Goal: Task Accomplishment & Management: Complete application form

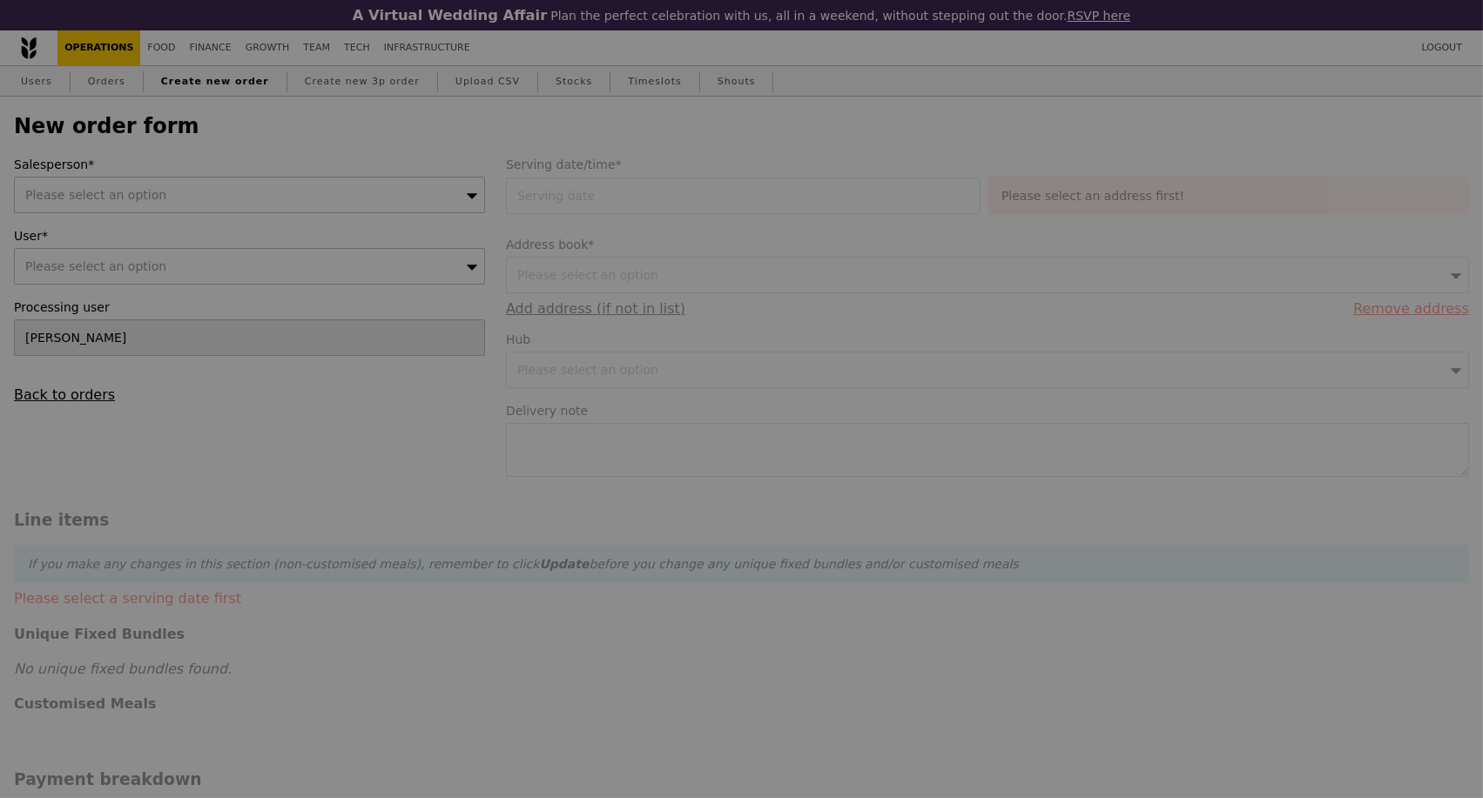
type input "Confirm"
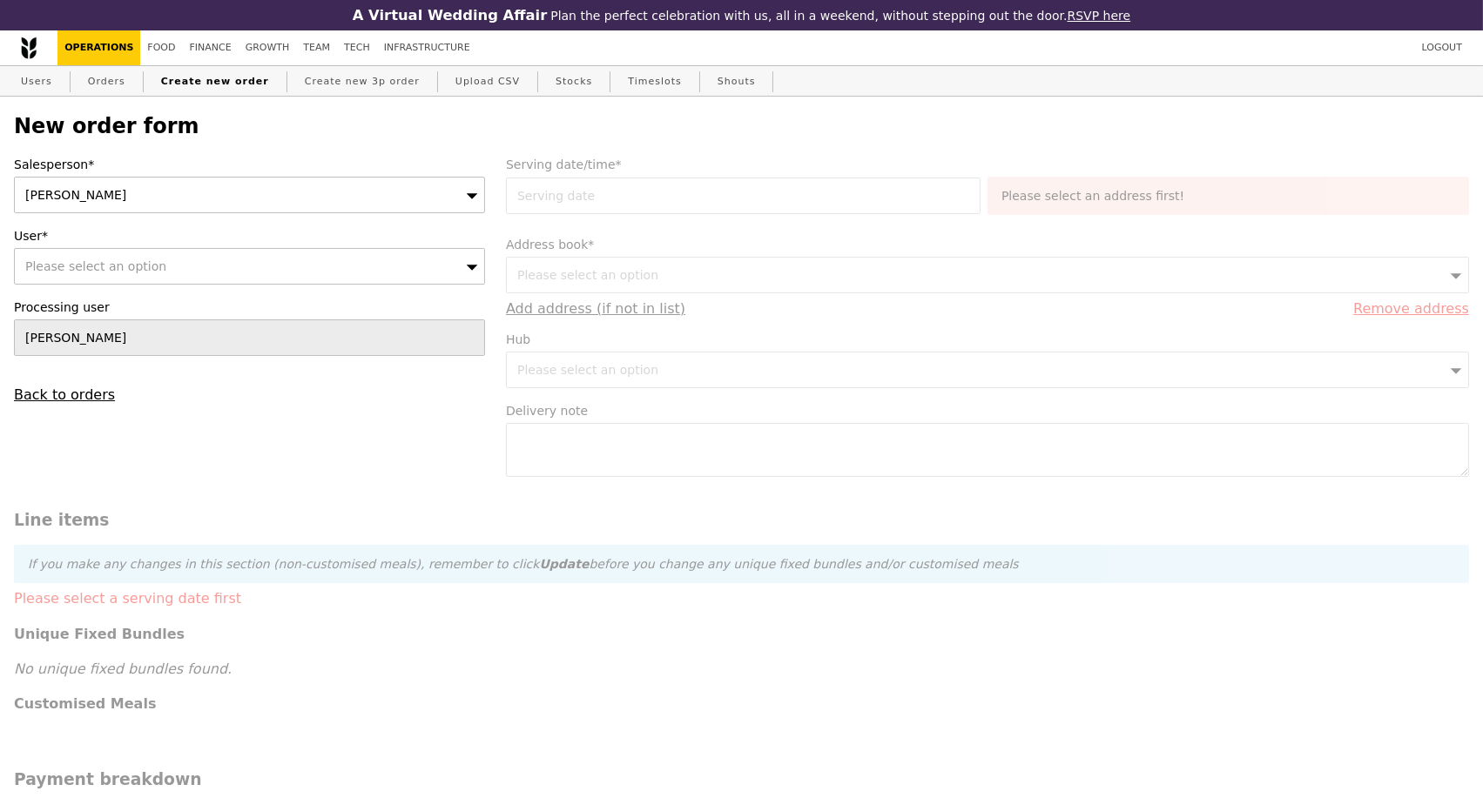
click at [468, 200] on icon at bounding box center [472, 195] width 12 height 13
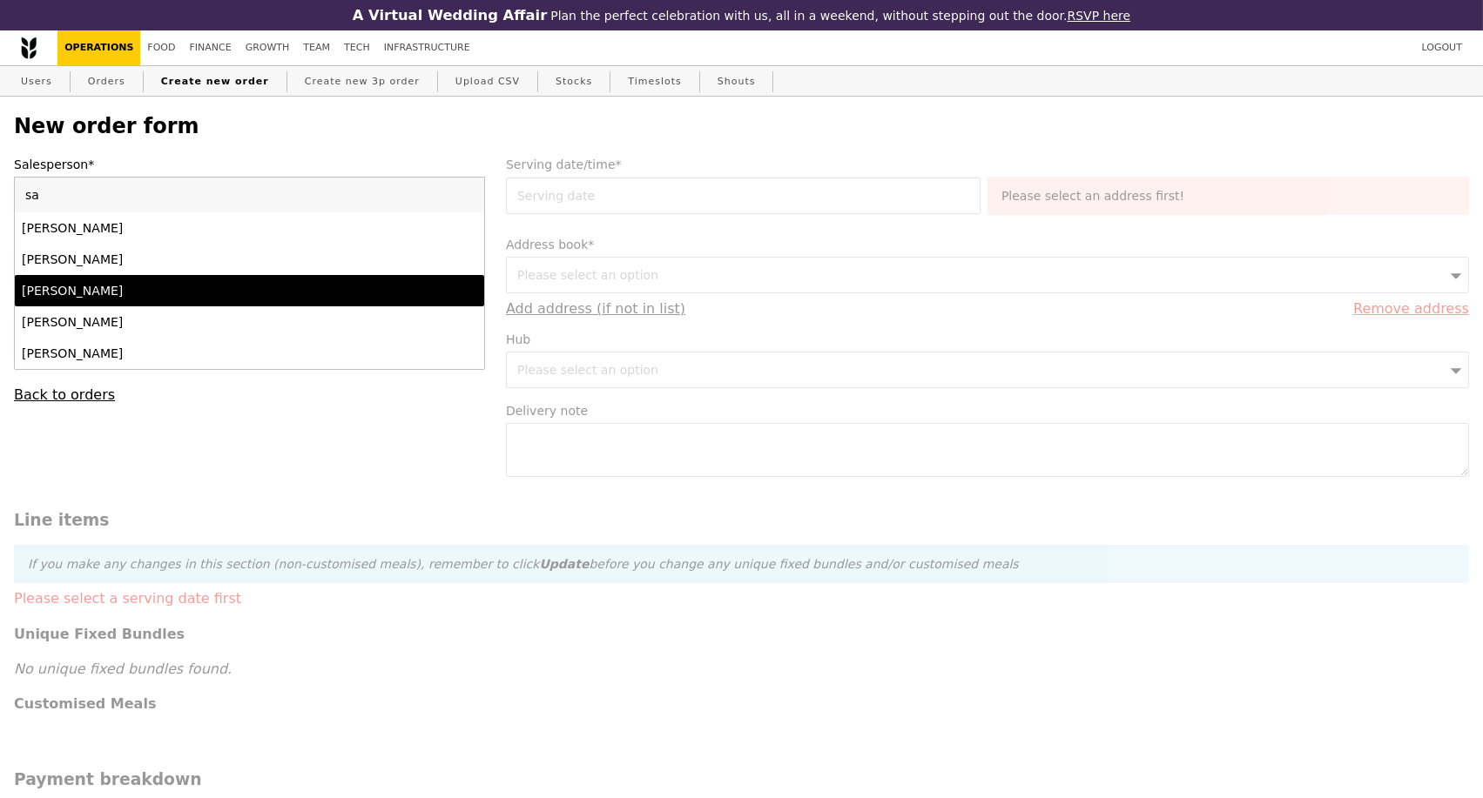
type input "sa"
click at [143, 299] on div "[PERSON_NAME]" at bounding box center [192, 290] width 341 height 17
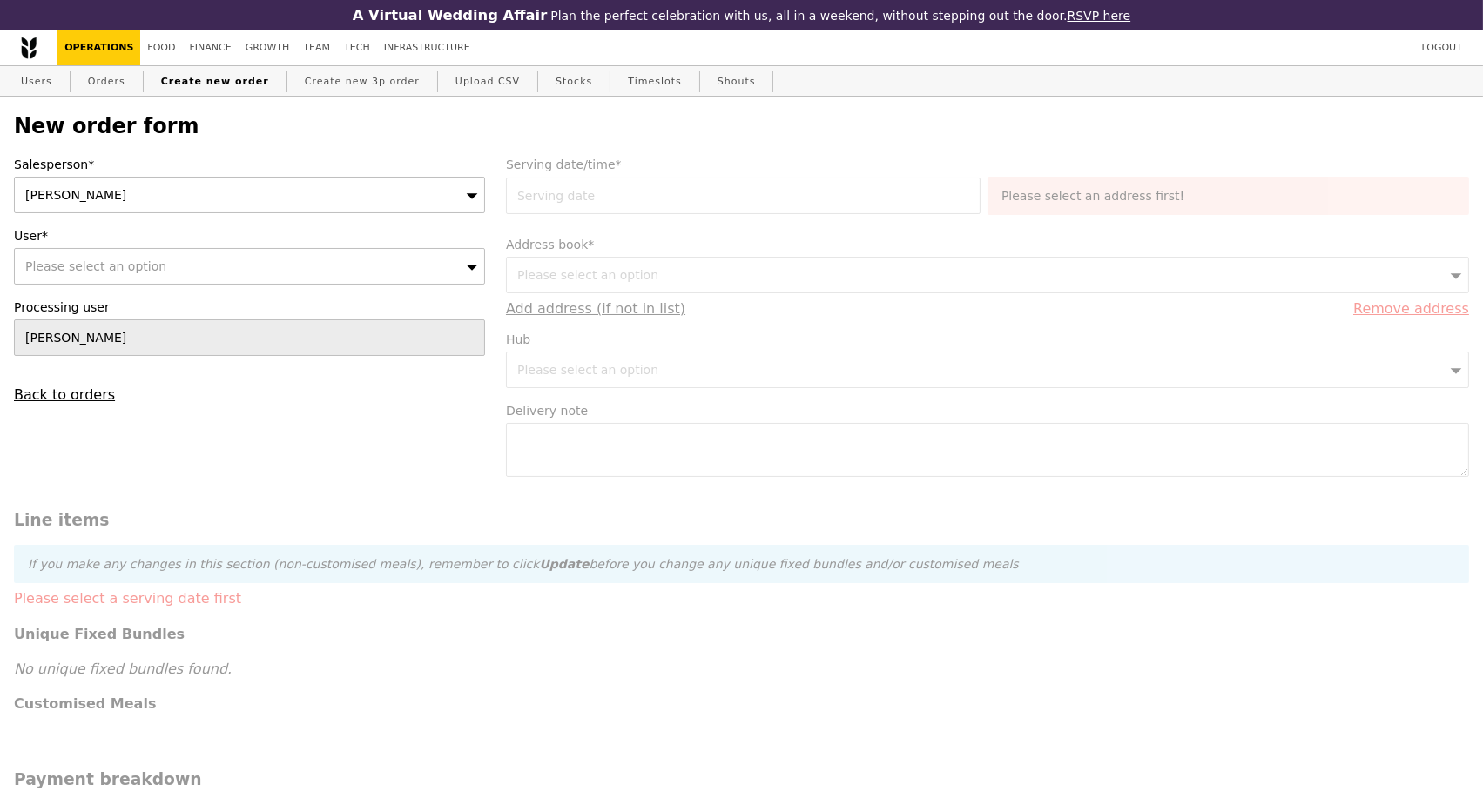
click at [160, 264] on div "Please select an option" at bounding box center [249, 266] width 471 height 37
type input "bella.wee@resmed.com.au"
type input "Confirm"
type input "bella.wee@resmed.com.au"
click at [258, 403] on div "Salesperson* Samantha User* Please select an option bella.wee@resmed.com.au No …" at bounding box center [249, 279] width 492 height 247
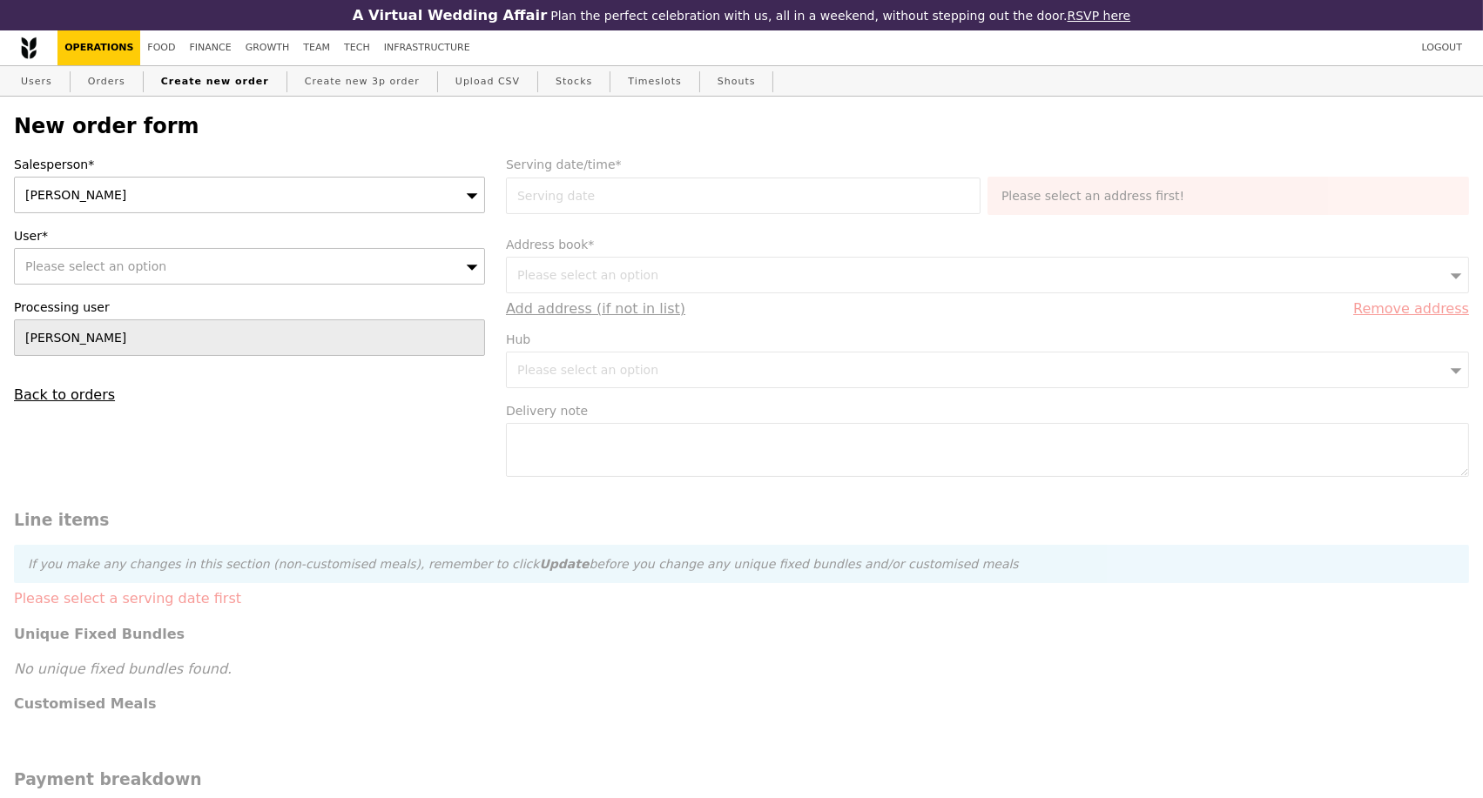
click at [421, 271] on div "Please select an option" at bounding box center [249, 266] width 471 height 37
click at [1405, 638] on form "Salesperson* Samantha User* Please select an option bella.wee@resmed.com.au No …" at bounding box center [741, 798] width 1476 height 1285
click at [44, 86] on link "Users" at bounding box center [36, 81] width 45 height 31
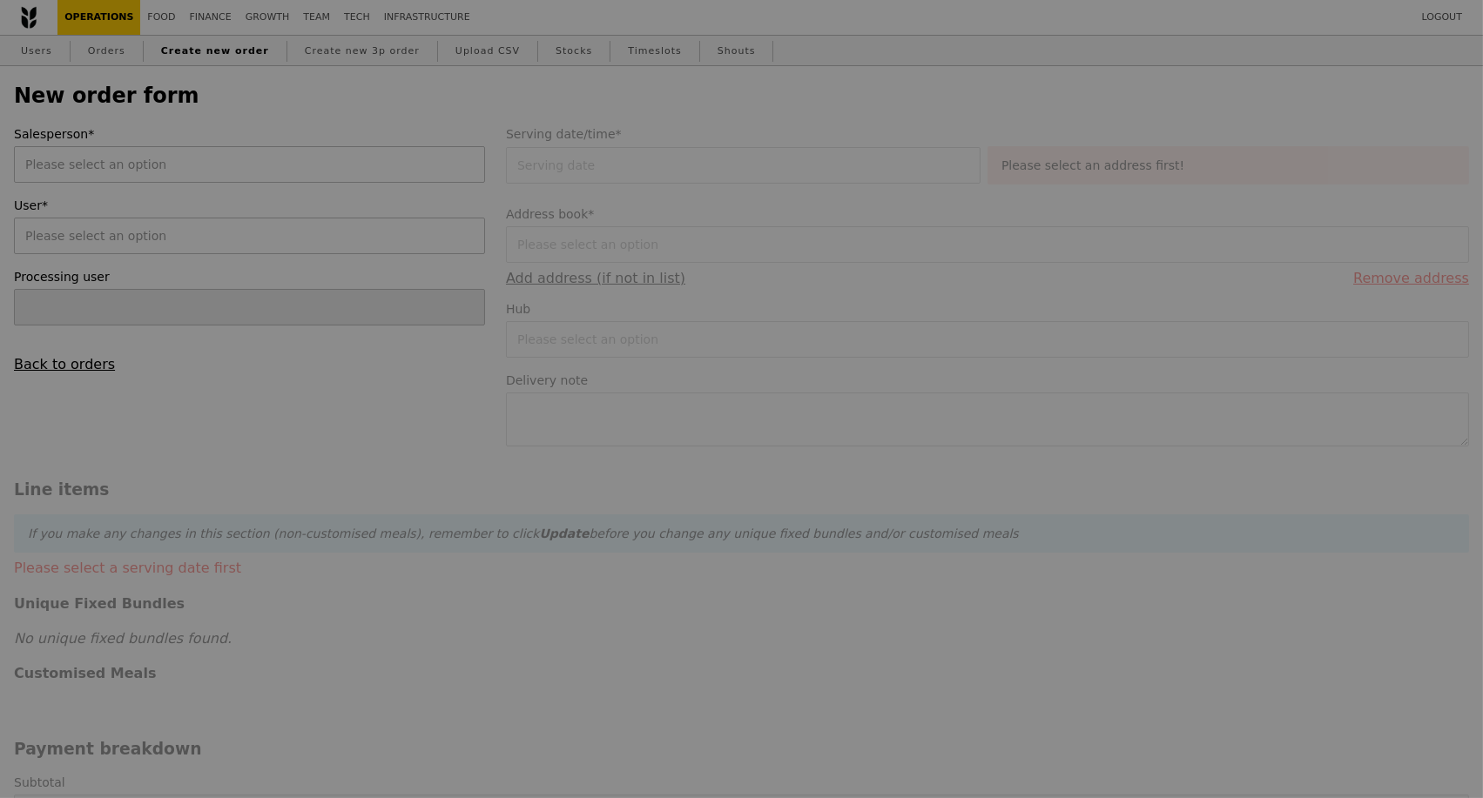
type input "[PERSON_NAME]"
type input "Confirm"
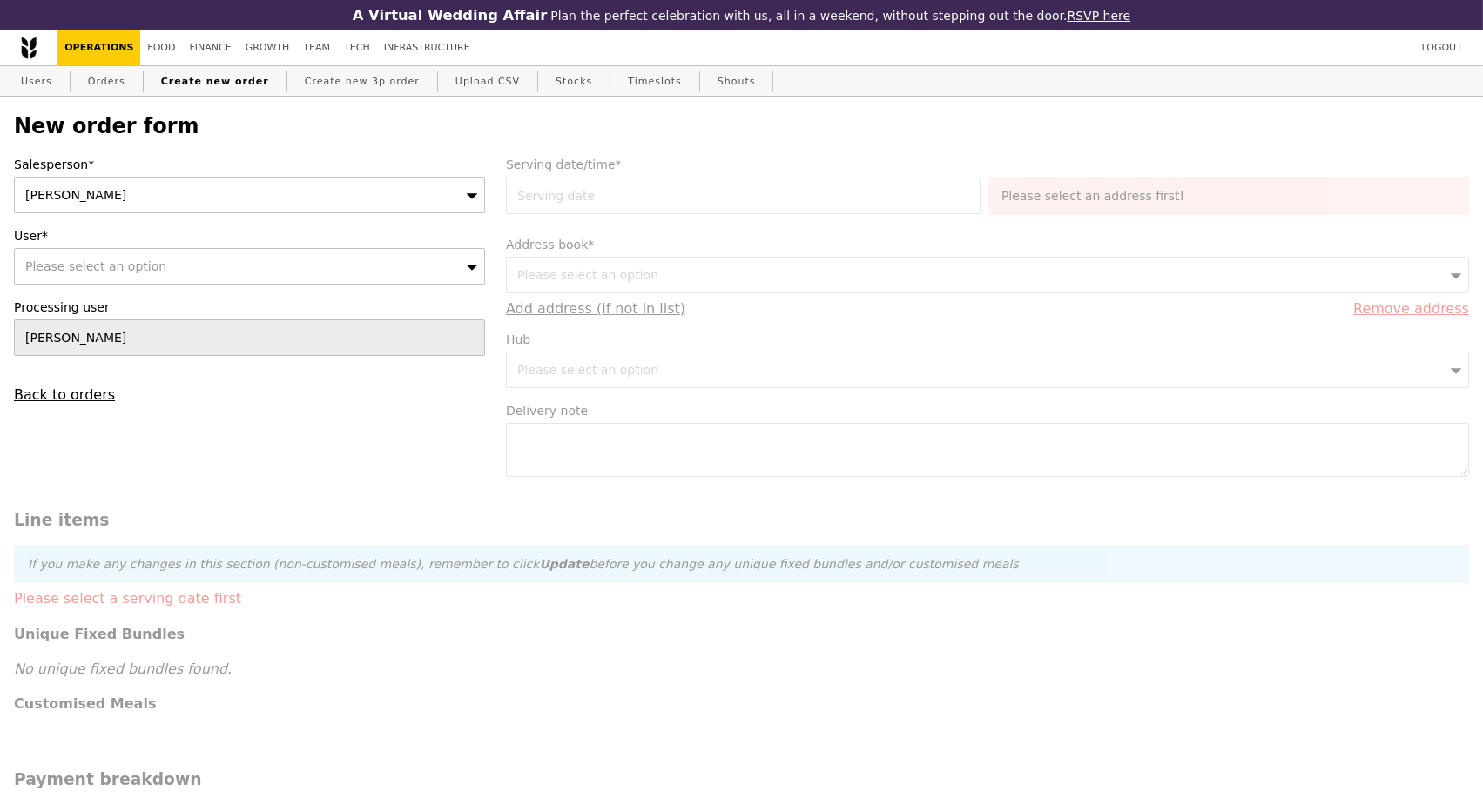
click at [243, 201] on div "[PERSON_NAME]" at bounding box center [249, 195] width 471 height 37
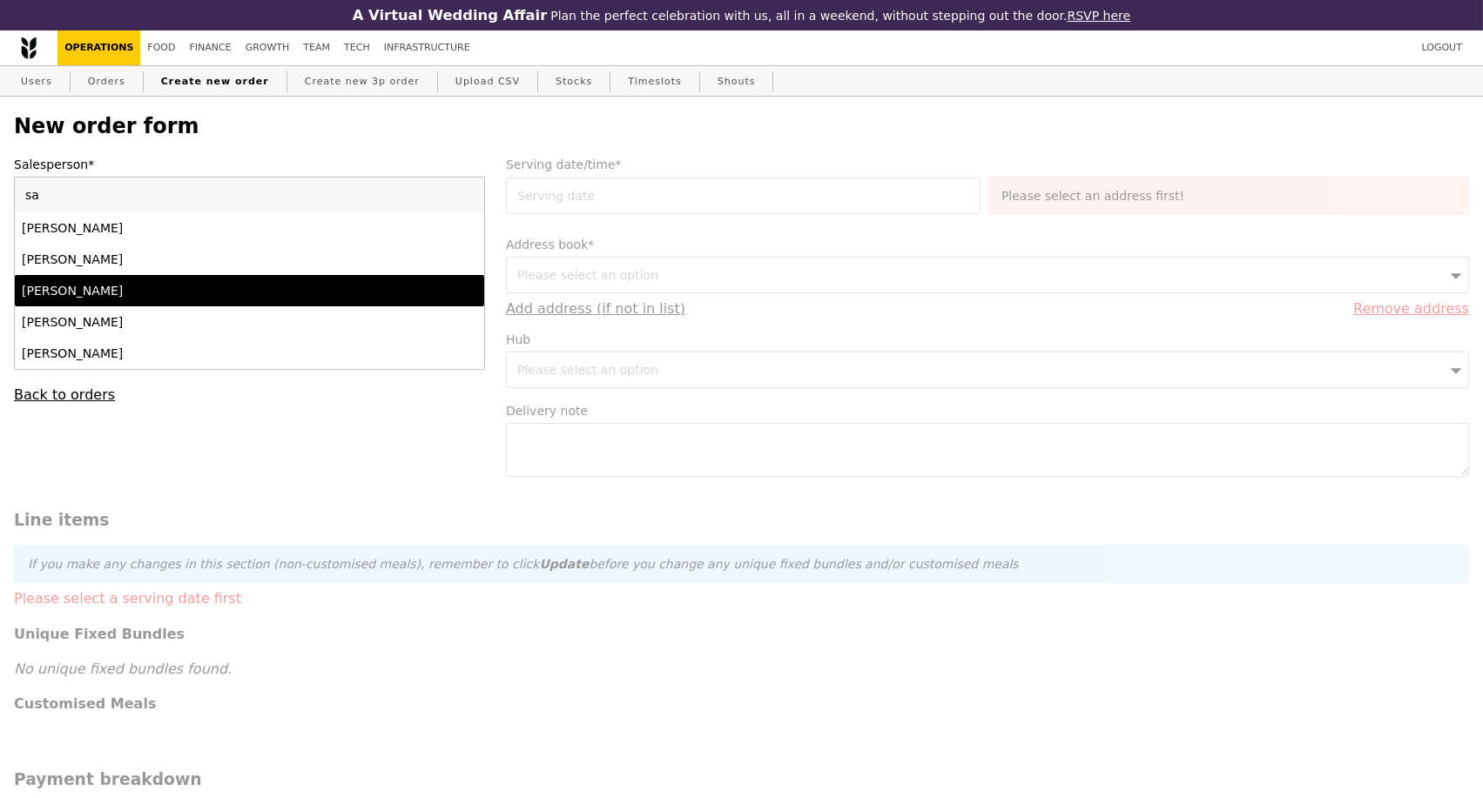
type input "sa"
click at [165, 299] on div "[PERSON_NAME]" at bounding box center [192, 290] width 341 height 17
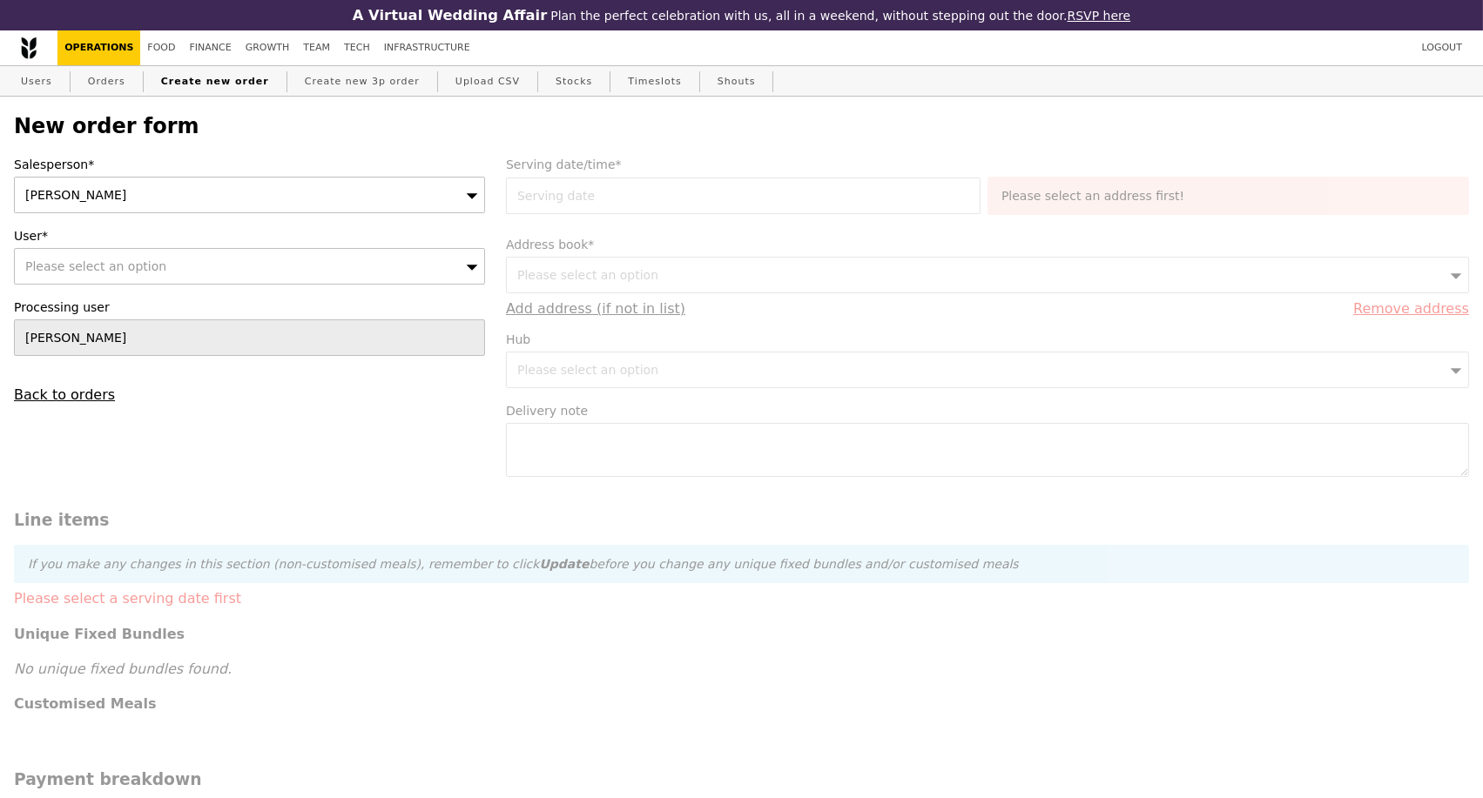
click at [163, 271] on div "Please select an option" at bounding box center [249, 266] width 471 height 37
type input "Confirm"
type input "[PERSON_NAME][EMAIL_ADDRESS][DOMAIN_NAME]"
drag, startPoint x: 197, startPoint y: 279, endPoint x: 0, endPoint y: 274, distance: 196.8
click at [0, 274] on div "New order form Salesperson* Samantha User* Please select an option ella.wee@res…" at bounding box center [741, 769] width 1483 height 1344
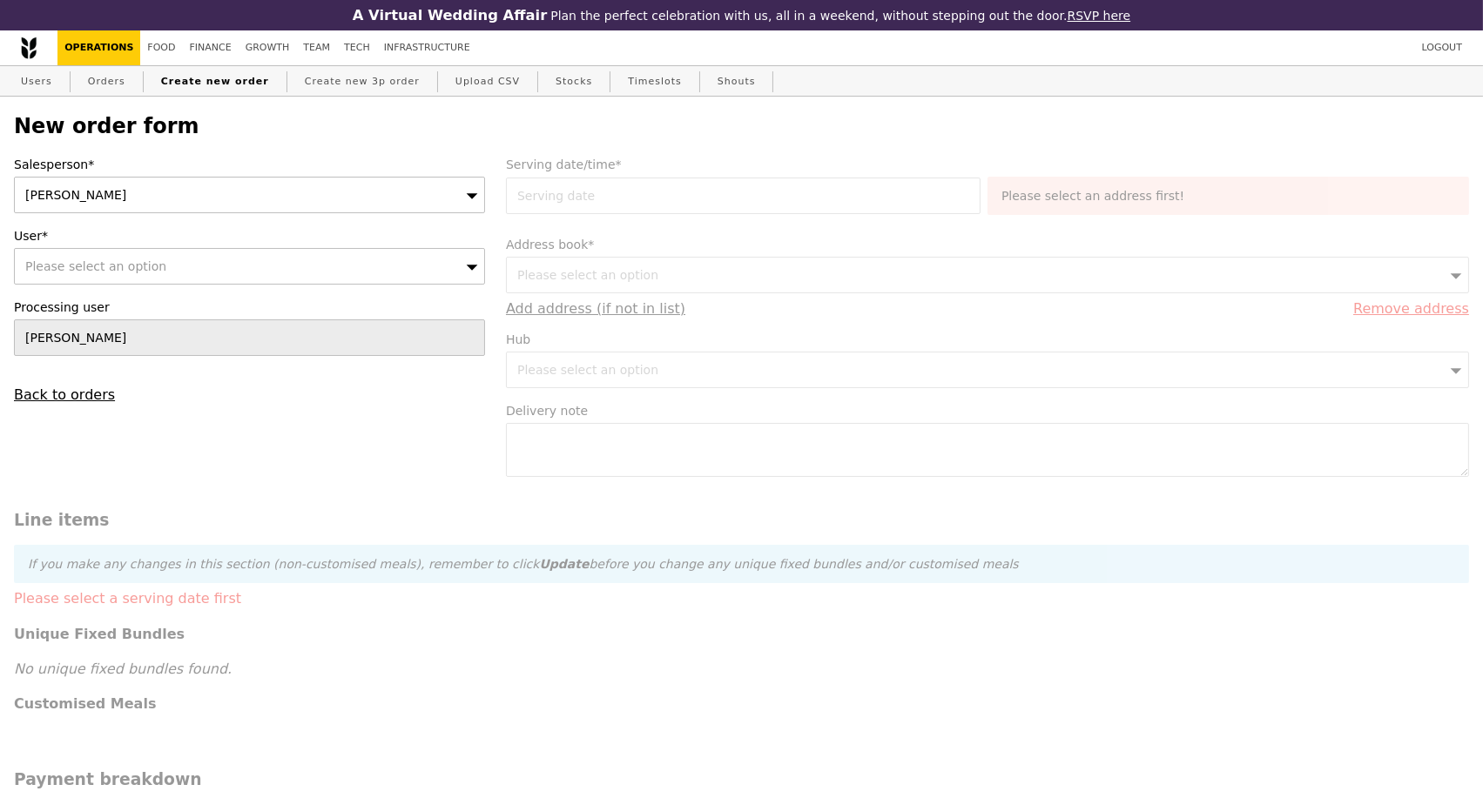
click at [42, 273] on span "Please select an option" at bounding box center [95, 266] width 141 height 14
type input "ella.wee@resmed.com.s"
type input "Loading..."
type input "ella.wee@r"
type input "Confirm"
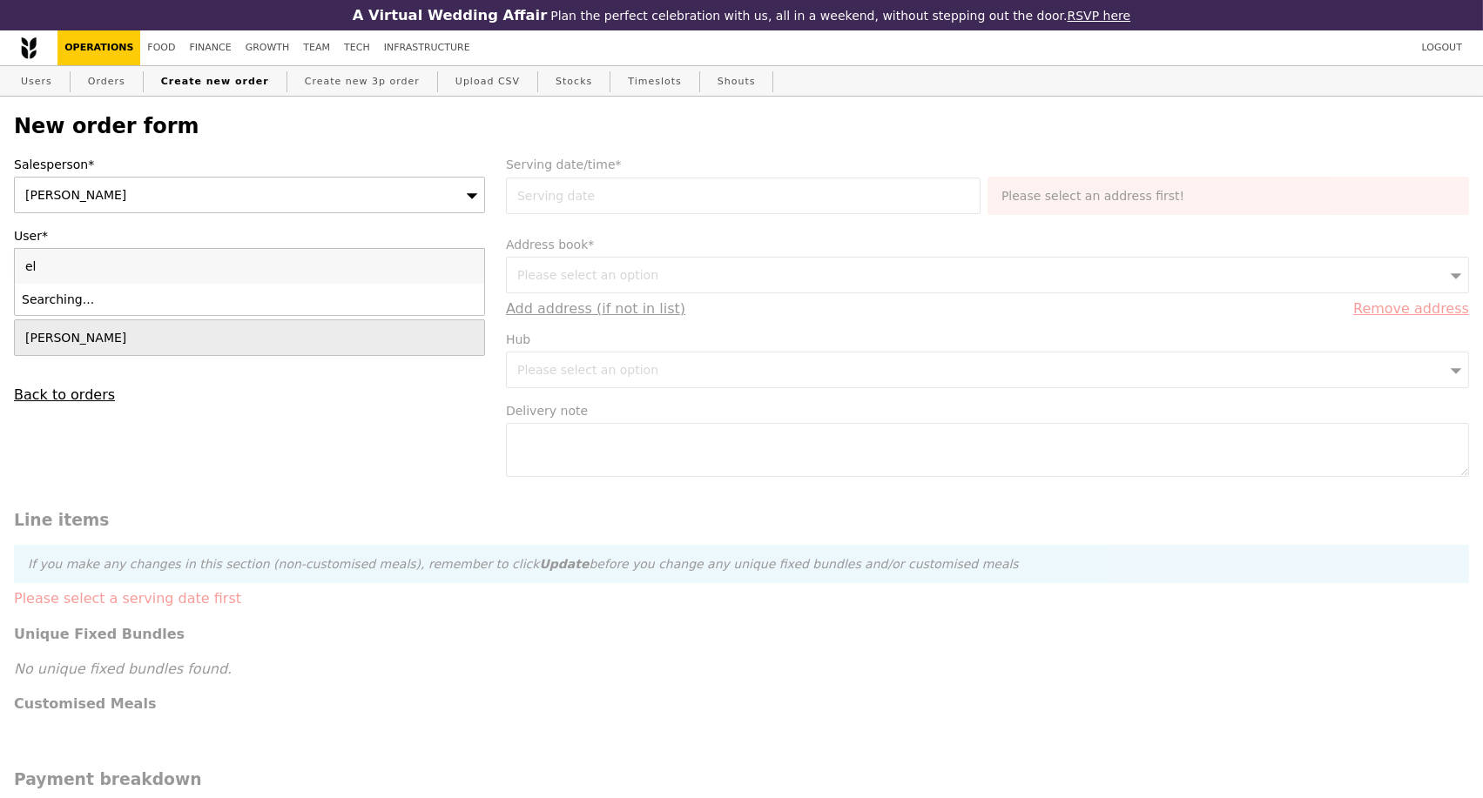
type input "e"
type input "90018189"
type input "Confirm"
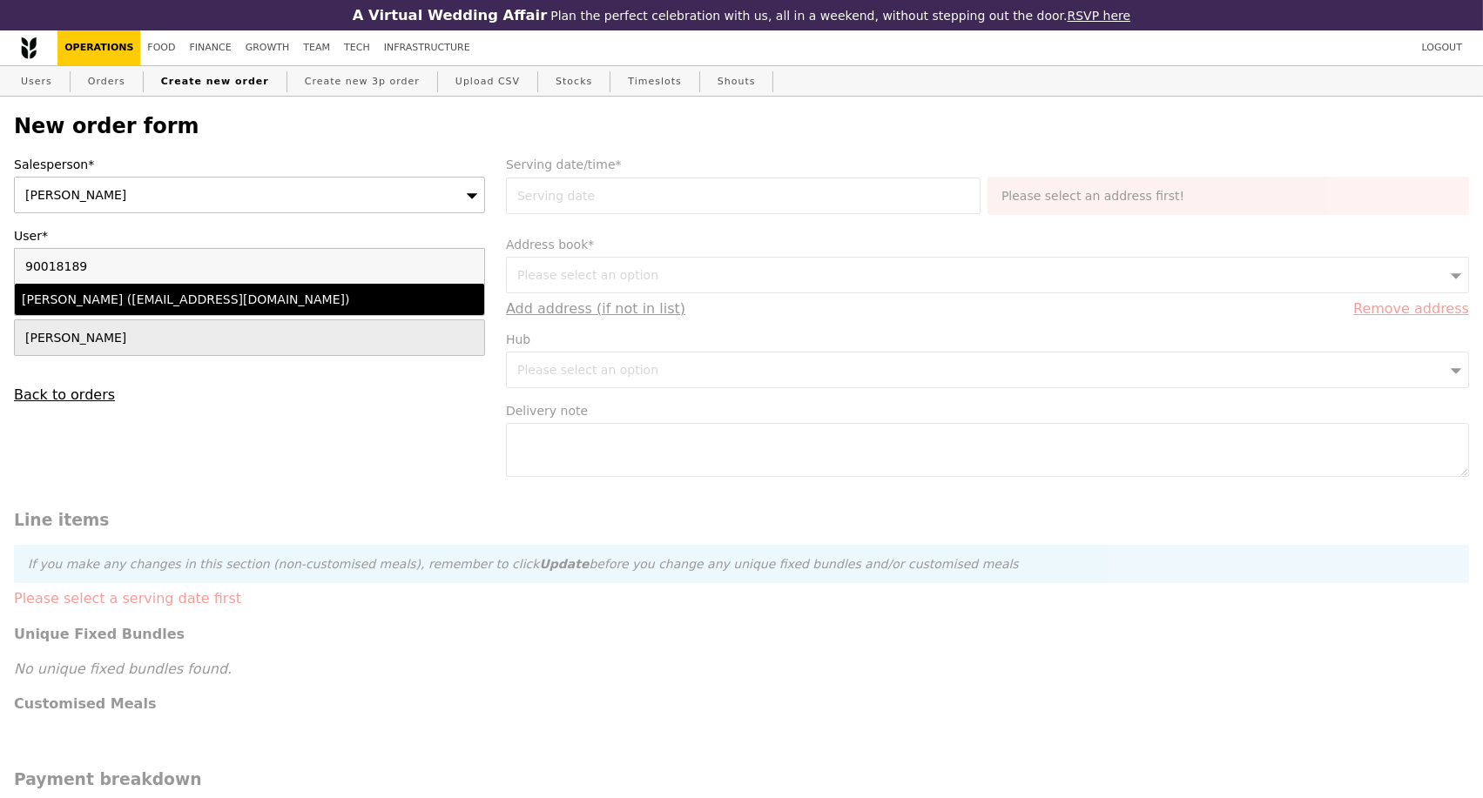
type input "90018189"
click at [274, 299] on div "Bella Wee (bella.wee@resmed.com.sg)" at bounding box center [192, 299] width 341 height 17
type input "Loading..."
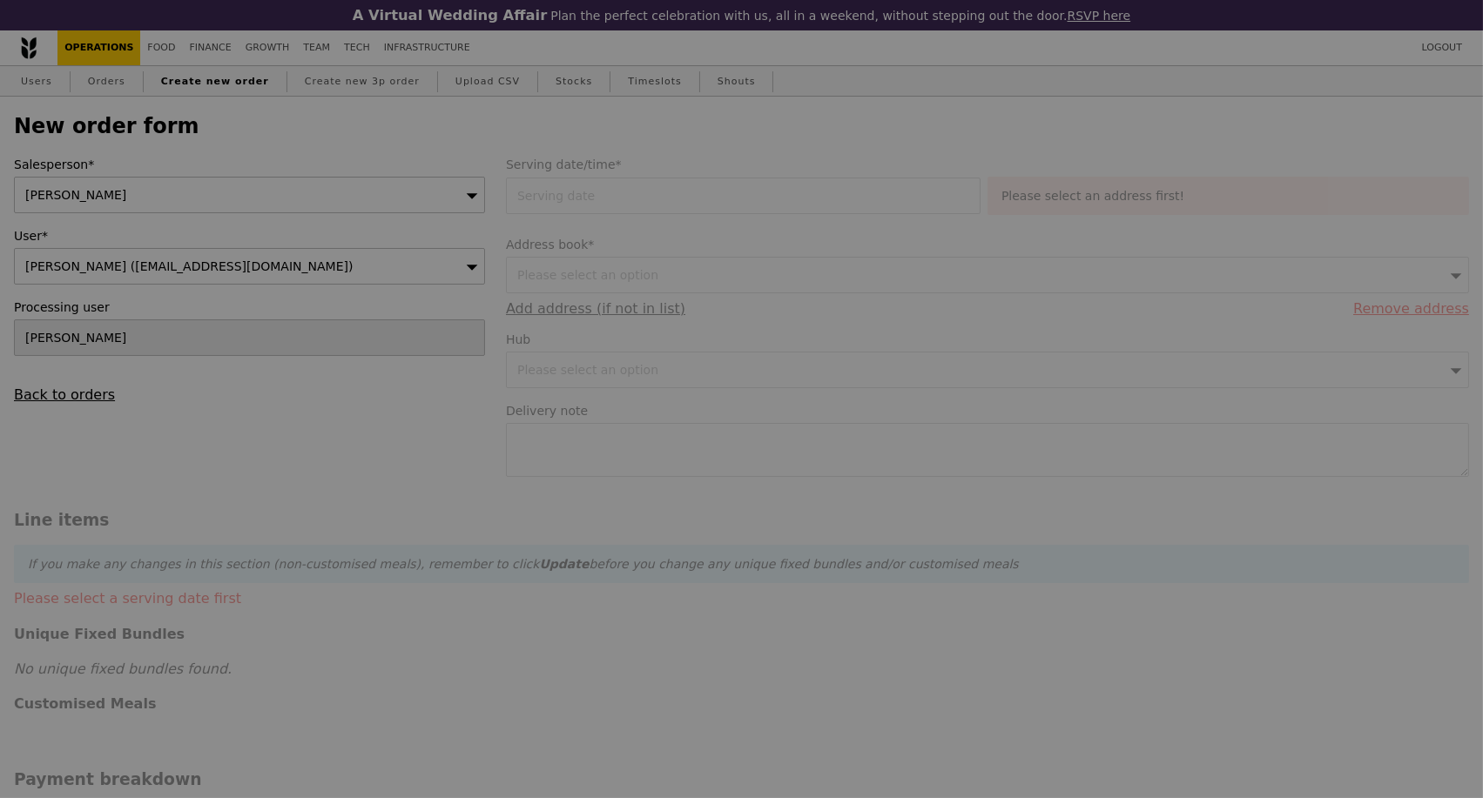
type input "13.76"
type input "15.00"
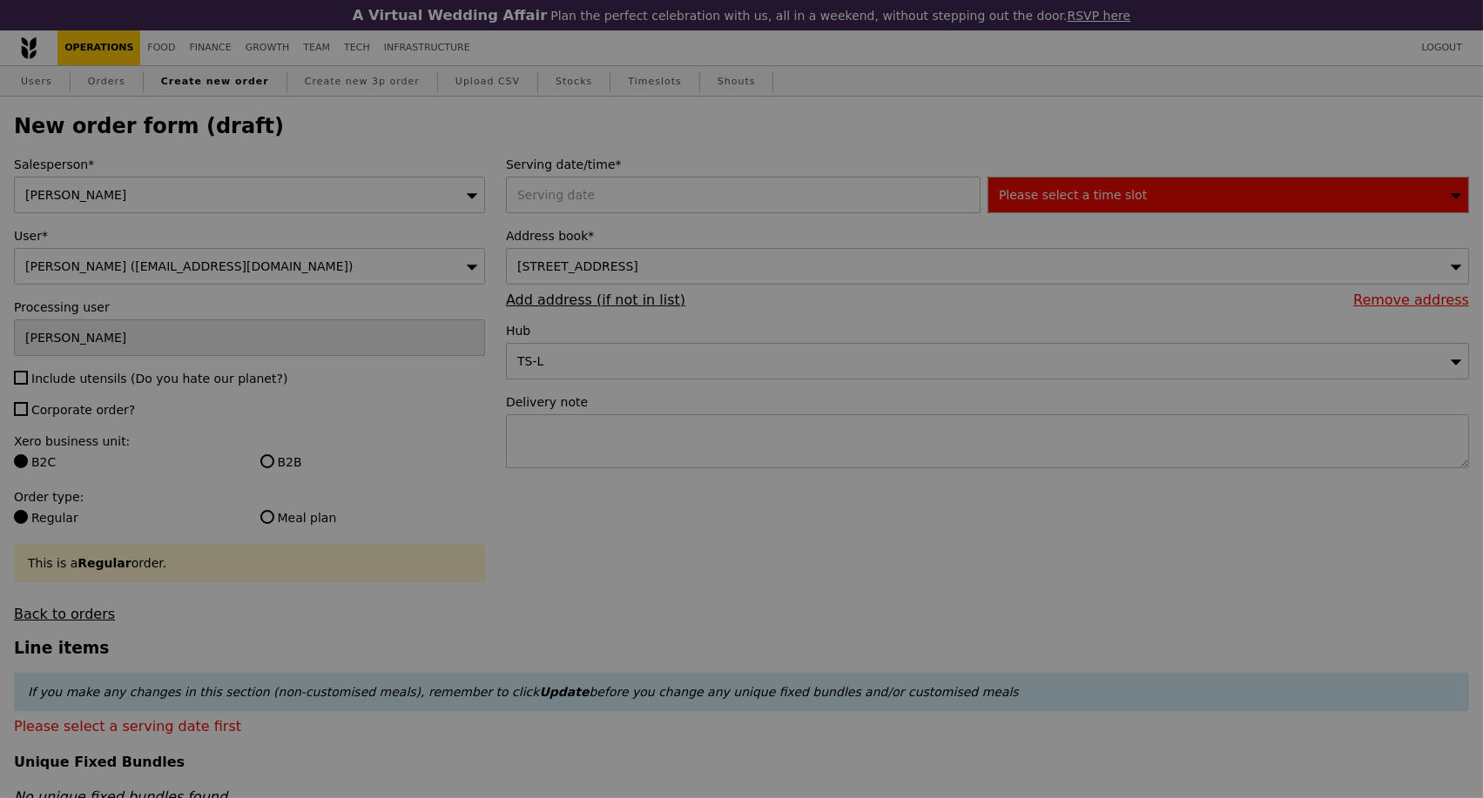
type input "Confirm"
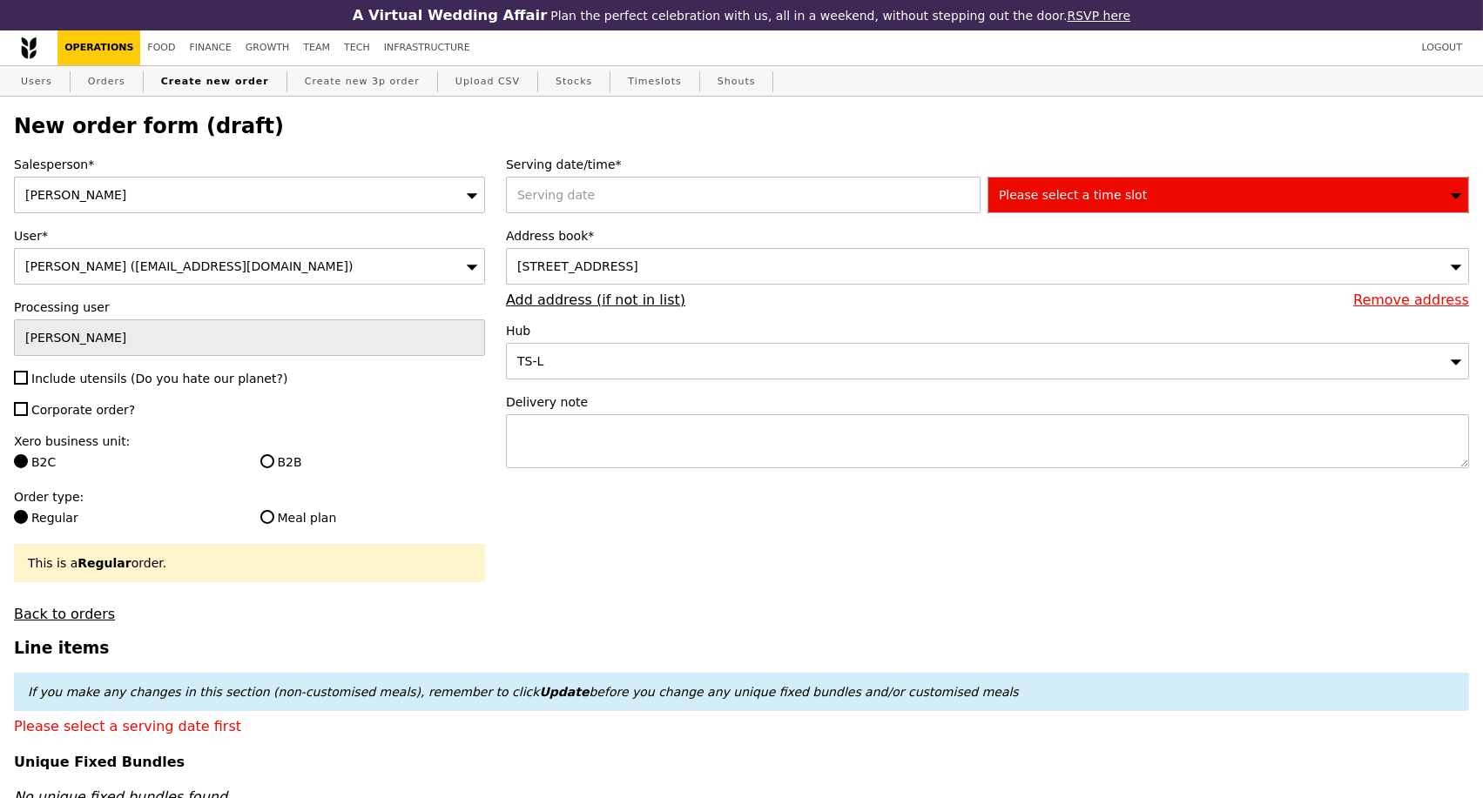
click at [1257, 649] on h3 "Line items" at bounding box center [741, 648] width 1455 height 18
click at [24, 382] on input "Include utensils (Do you hate our planet?)" at bounding box center [21, 378] width 14 height 14
checkbox input "true"
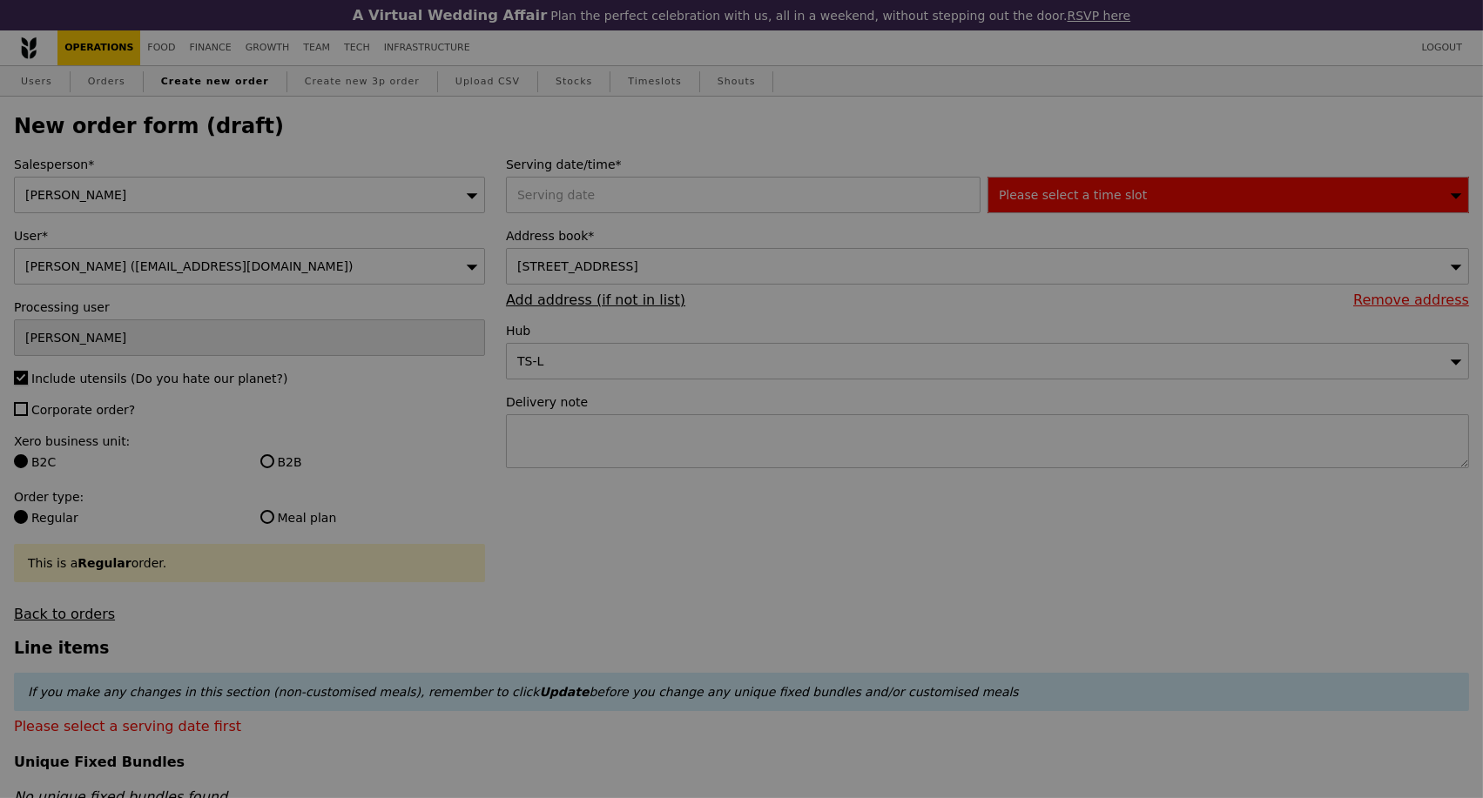
type input "Confirm"
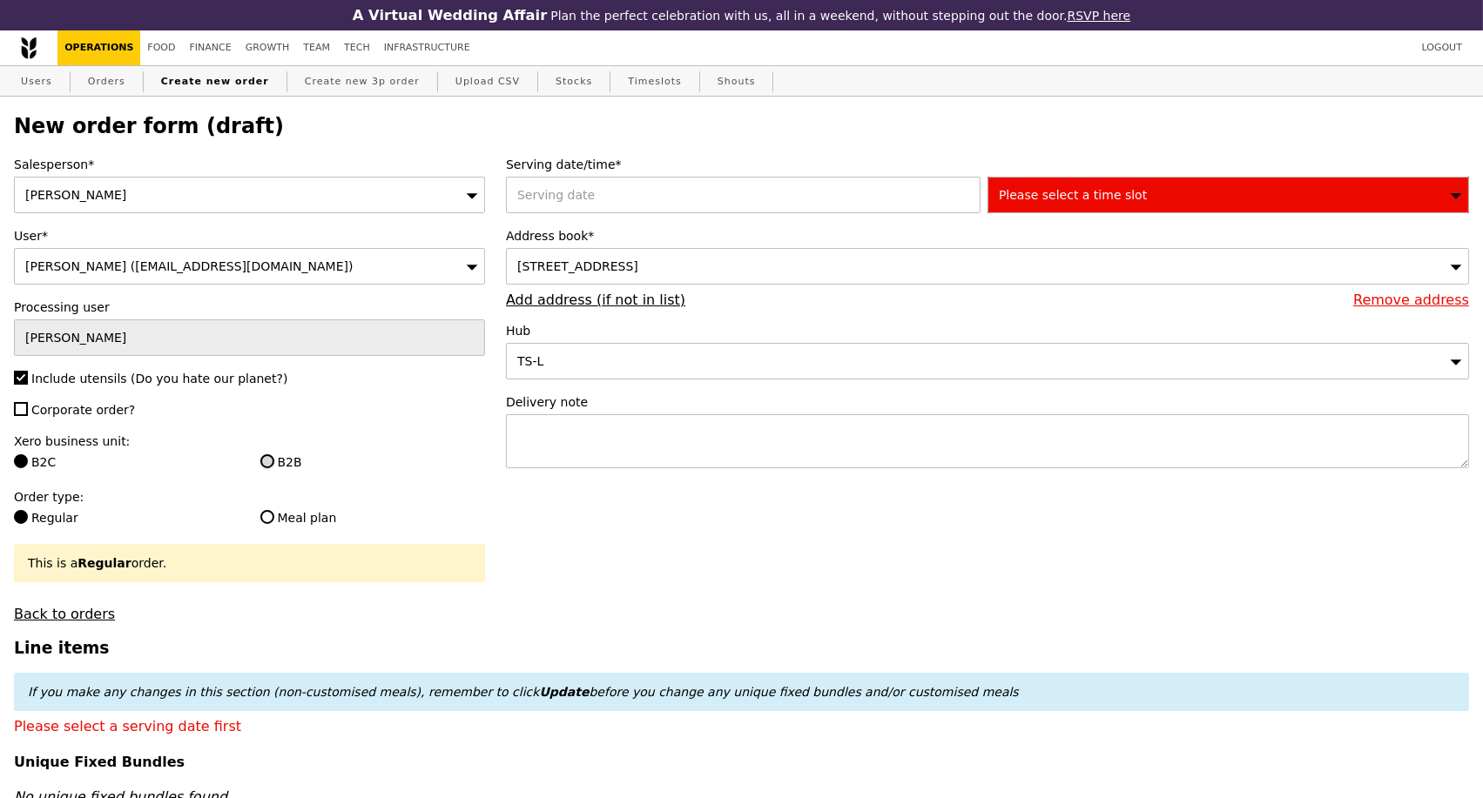
click at [271, 465] on input "B2B" at bounding box center [267, 461] width 14 height 14
radio input "true"
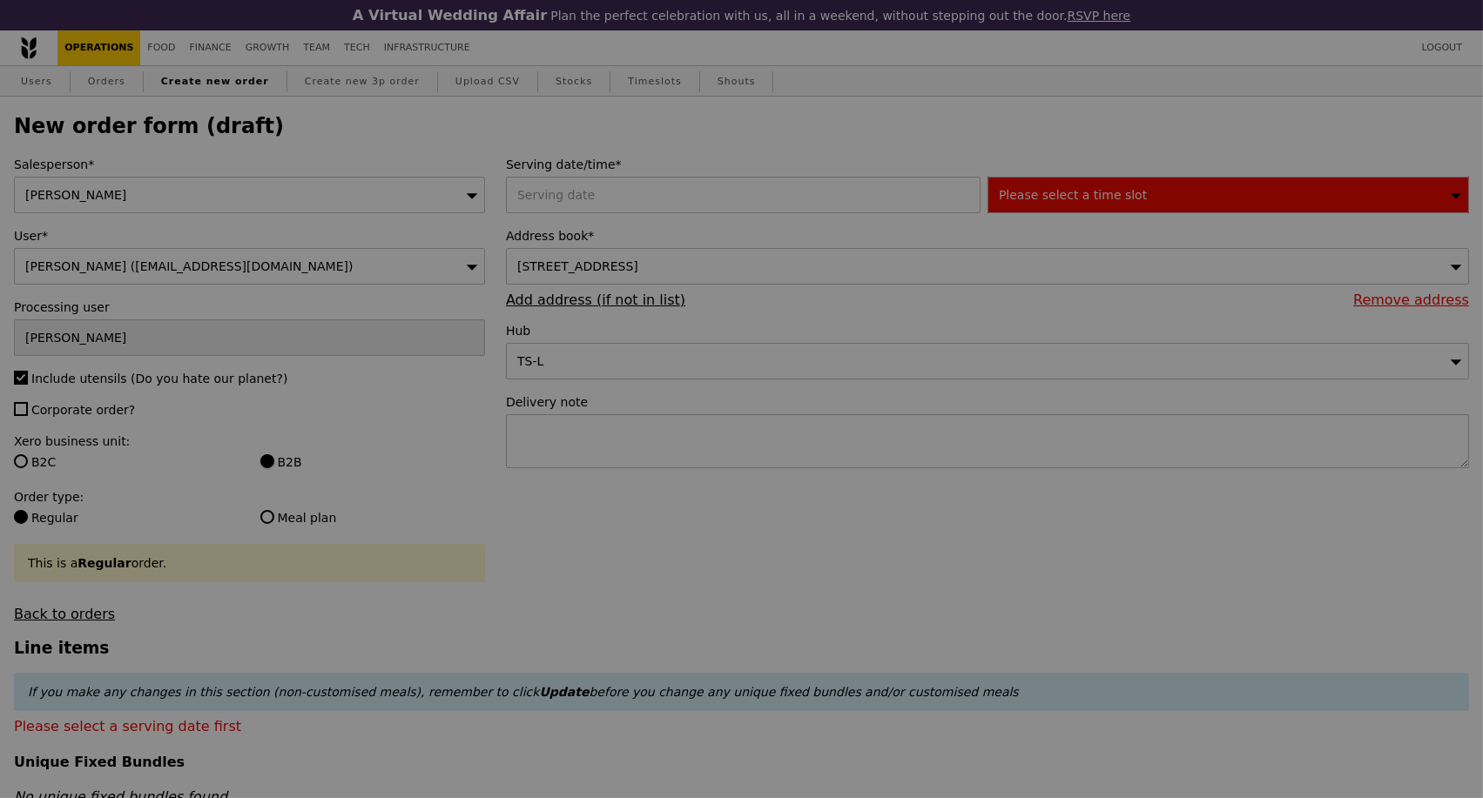
type input "Confirm"
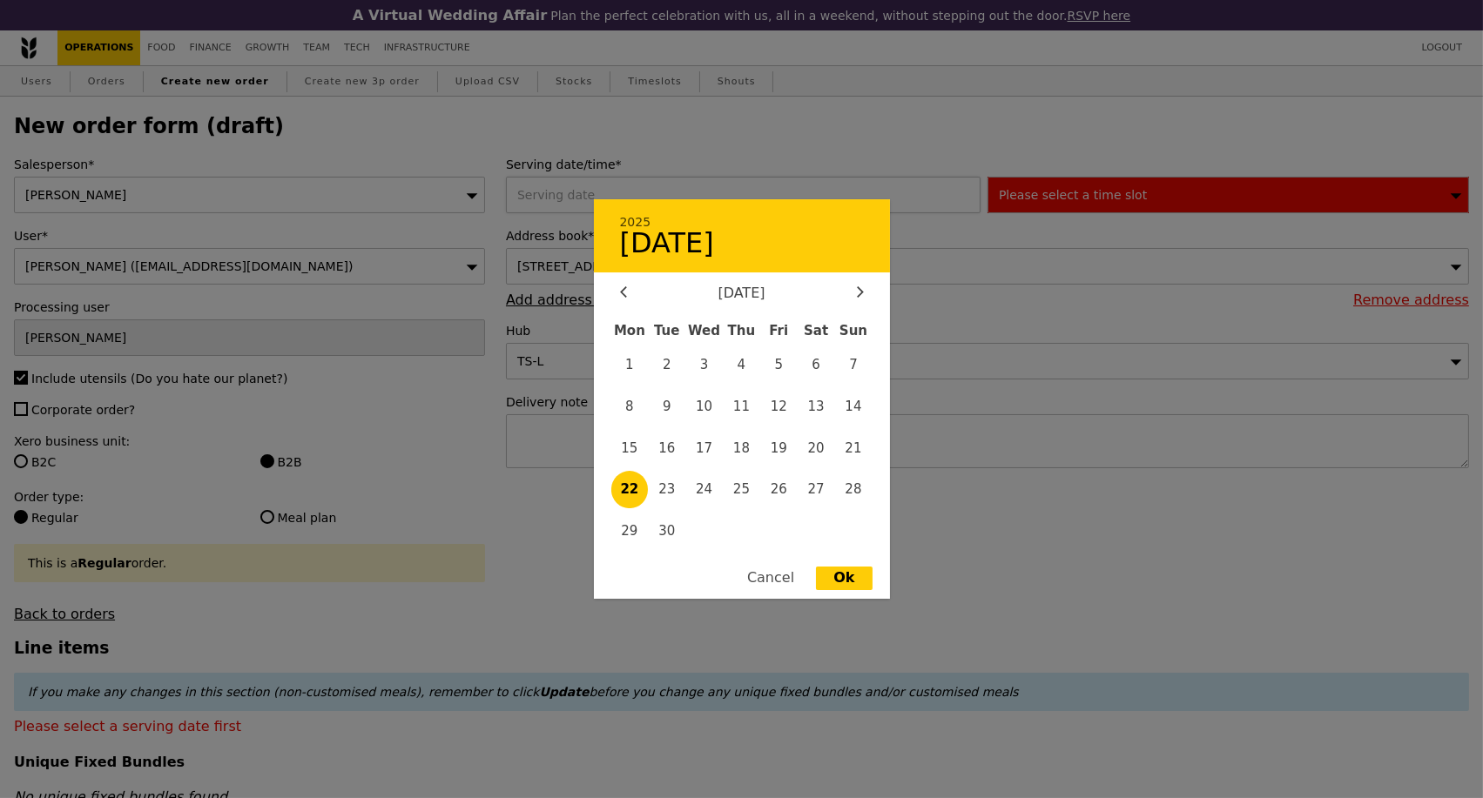
click at [619, 199] on div "2025 September 22 September 2025 Mon Tue Wed Thu Fri Sat Sun 1 2 3 4 5 6 7 8 9 …" at bounding box center [746, 195] width 481 height 37
click at [670, 480] on span "23" at bounding box center [666, 489] width 37 height 37
type input "23 Sep 2025"
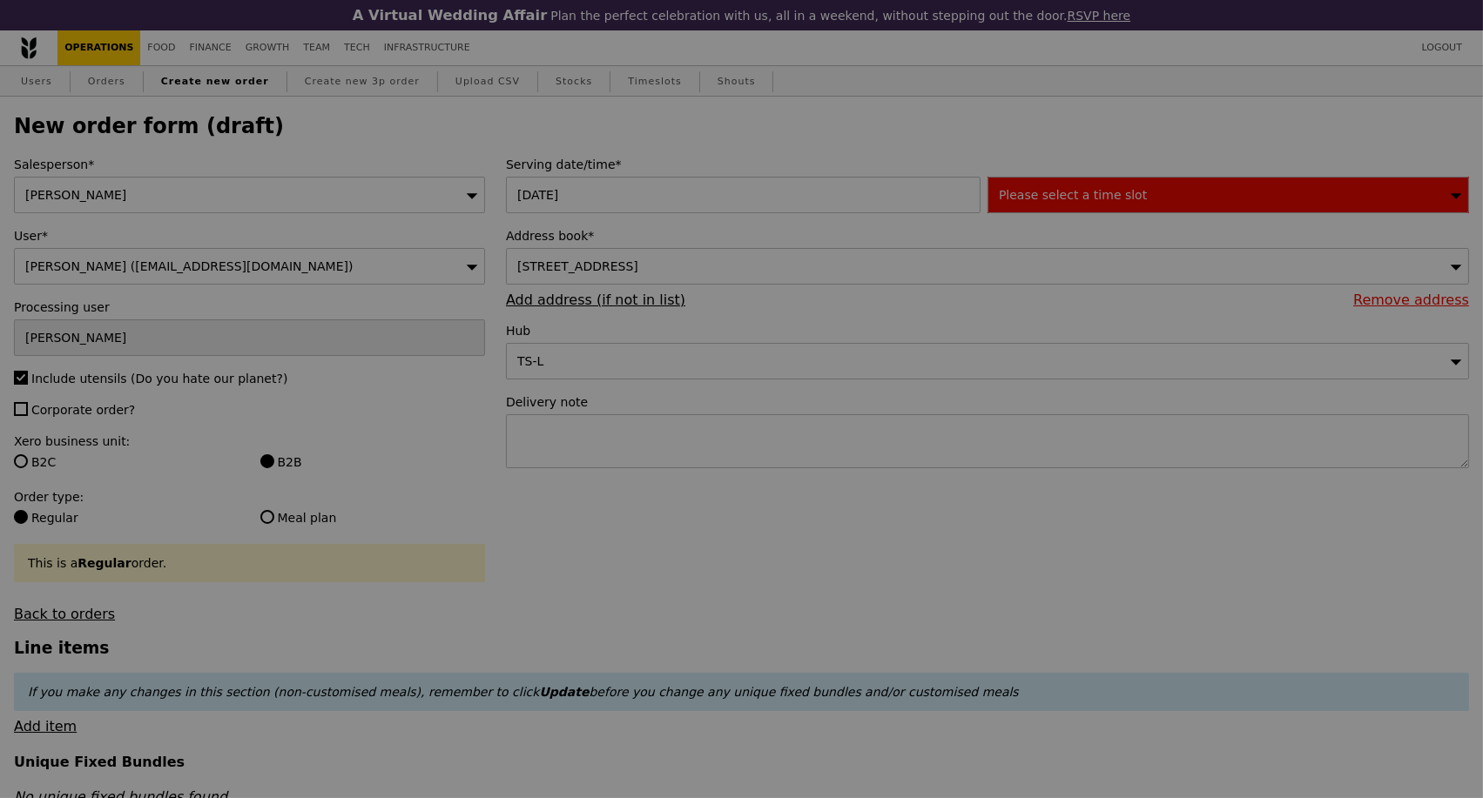
type input "Confirm"
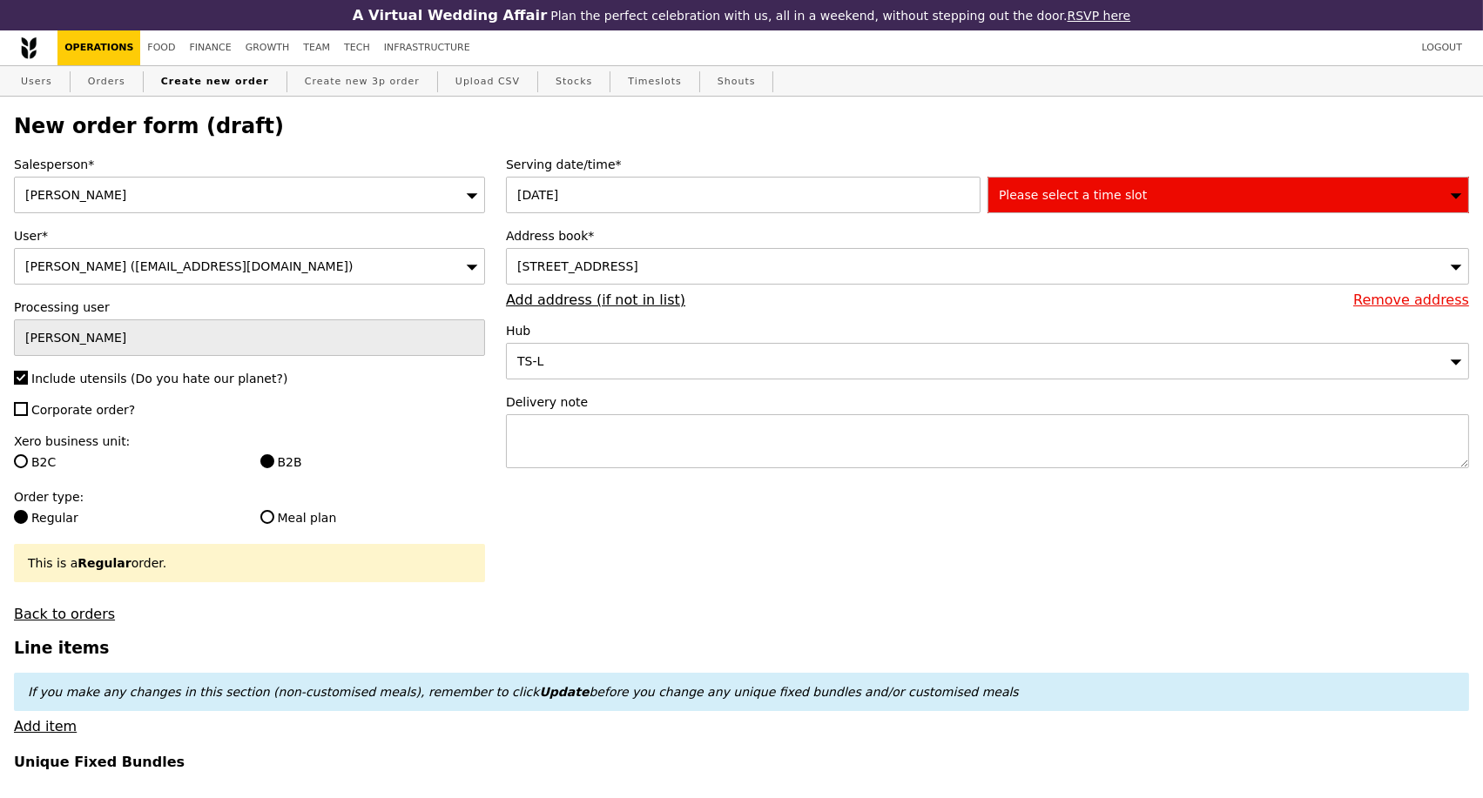
click at [1408, 308] on link "Remove address" at bounding box center [1411, 300] width 116 height 17
click at [572, 308] on link "Add address (if not in list)" at bounding box center [595, 300] width 179 height 17
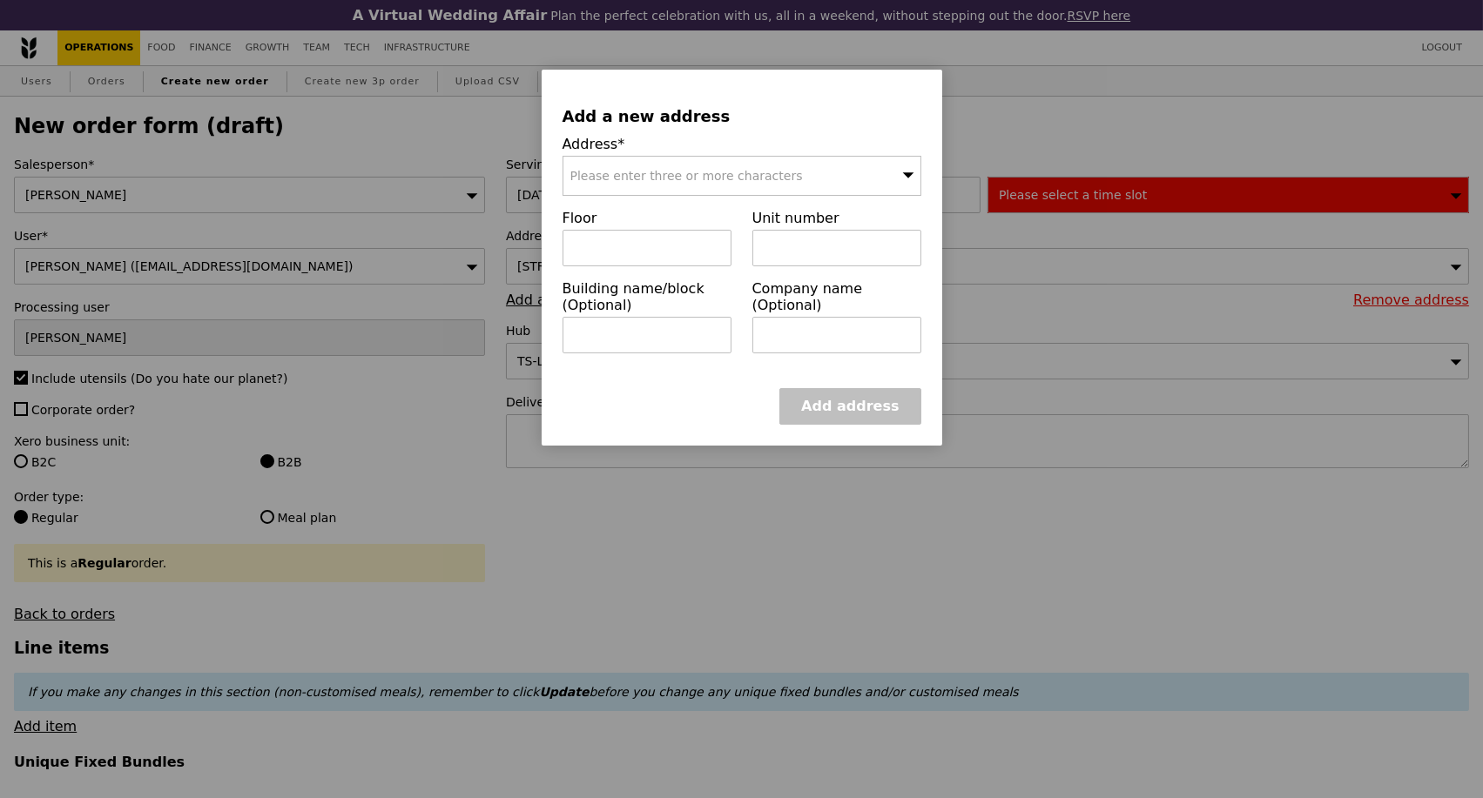
click at [688, 183] on span "Please enter three or more characters" at bounding box center [686, 176] width 232 height 14
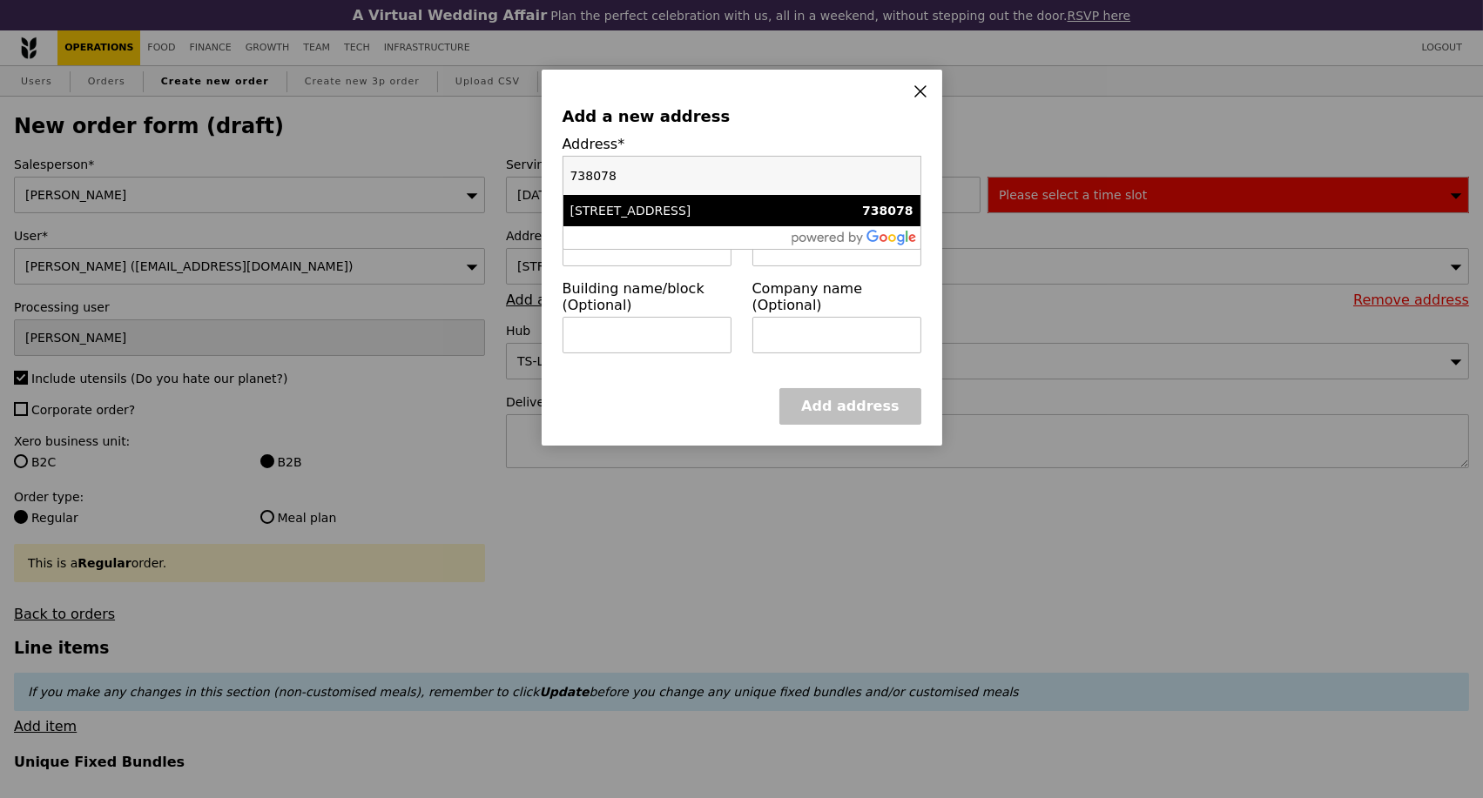
type input "738078"
click at [690, 216] on div "1 Turf Club Avenue" at bounding box center [699, 210] width 258 height 17
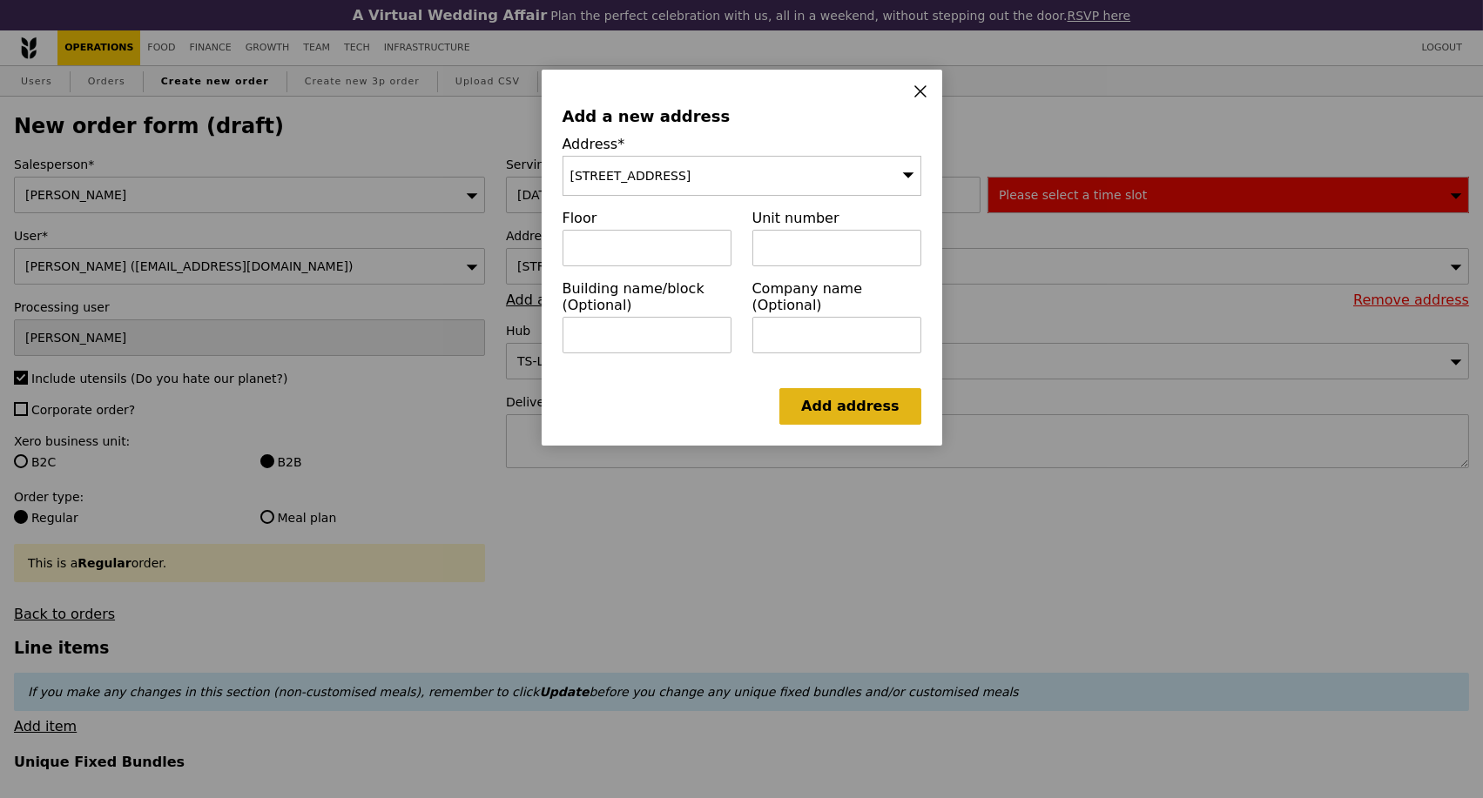
click at [835, 412] on link "Add address" at bounding box center [849, 406] width 141 height 37
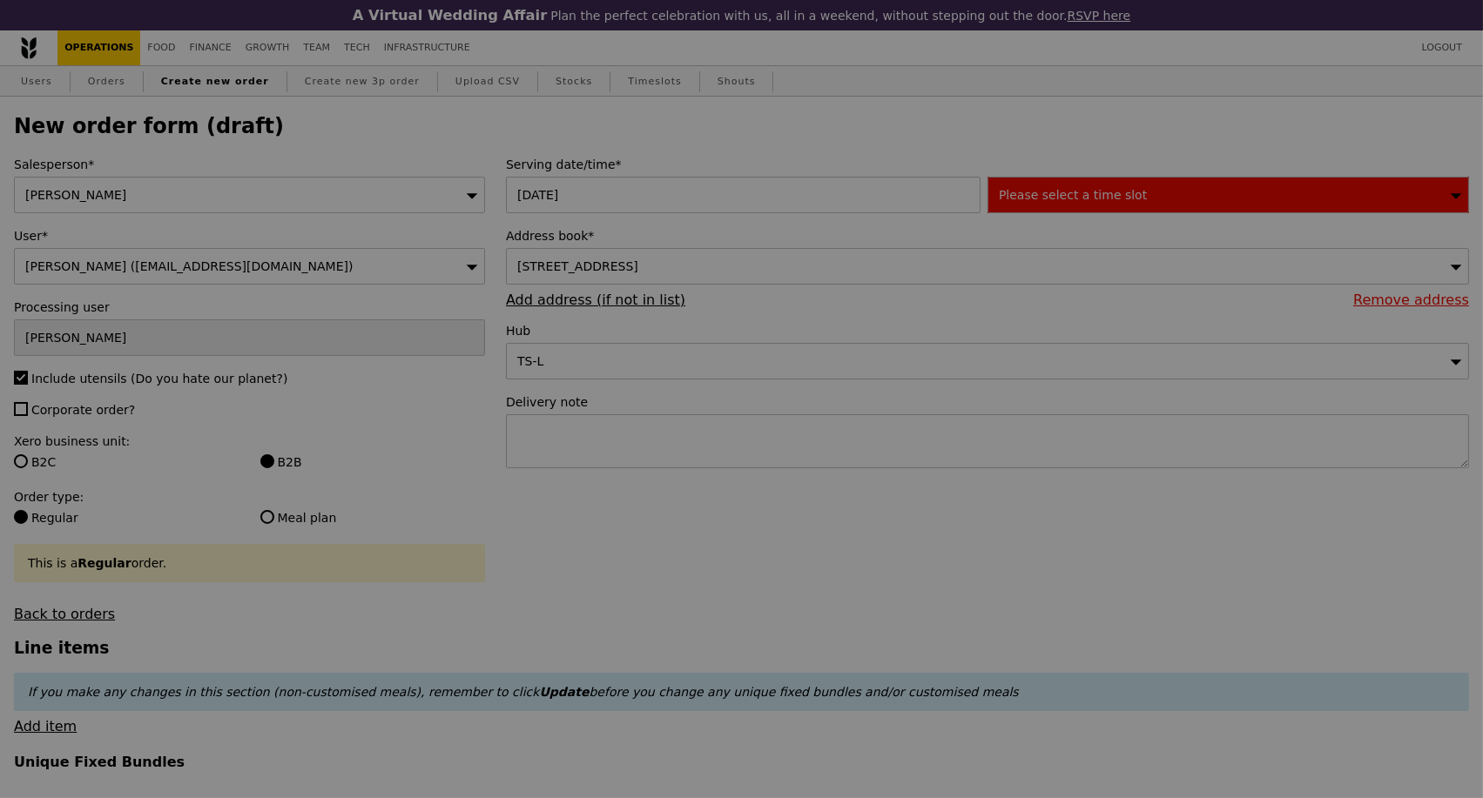
type input "Confirm"
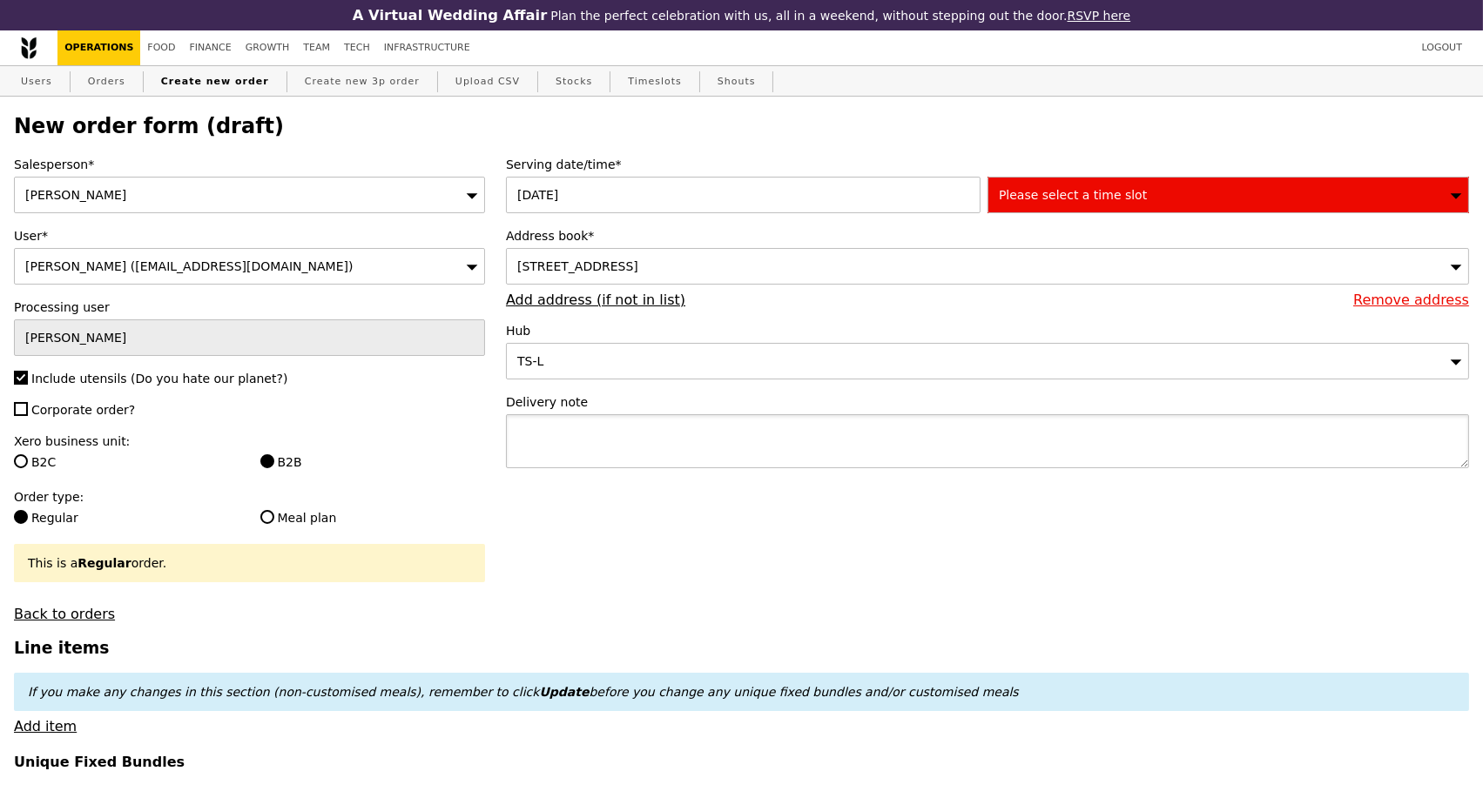
click at [583, 448] on textarea at bounding box center [987, 441] width 963 height 54
paste textarea "Delivery add: KF1 Karting Circuit, 1 Turf Club Ave 738078 Attention : Lek Kee 9…"
click at [794, 450] on textarea "Delivery add: KF1 Karting Circuit, 1 Turf Club Ave 738078 Attention : Lek Kee 9…" at bounding box center [987, 441] width 963 height 54
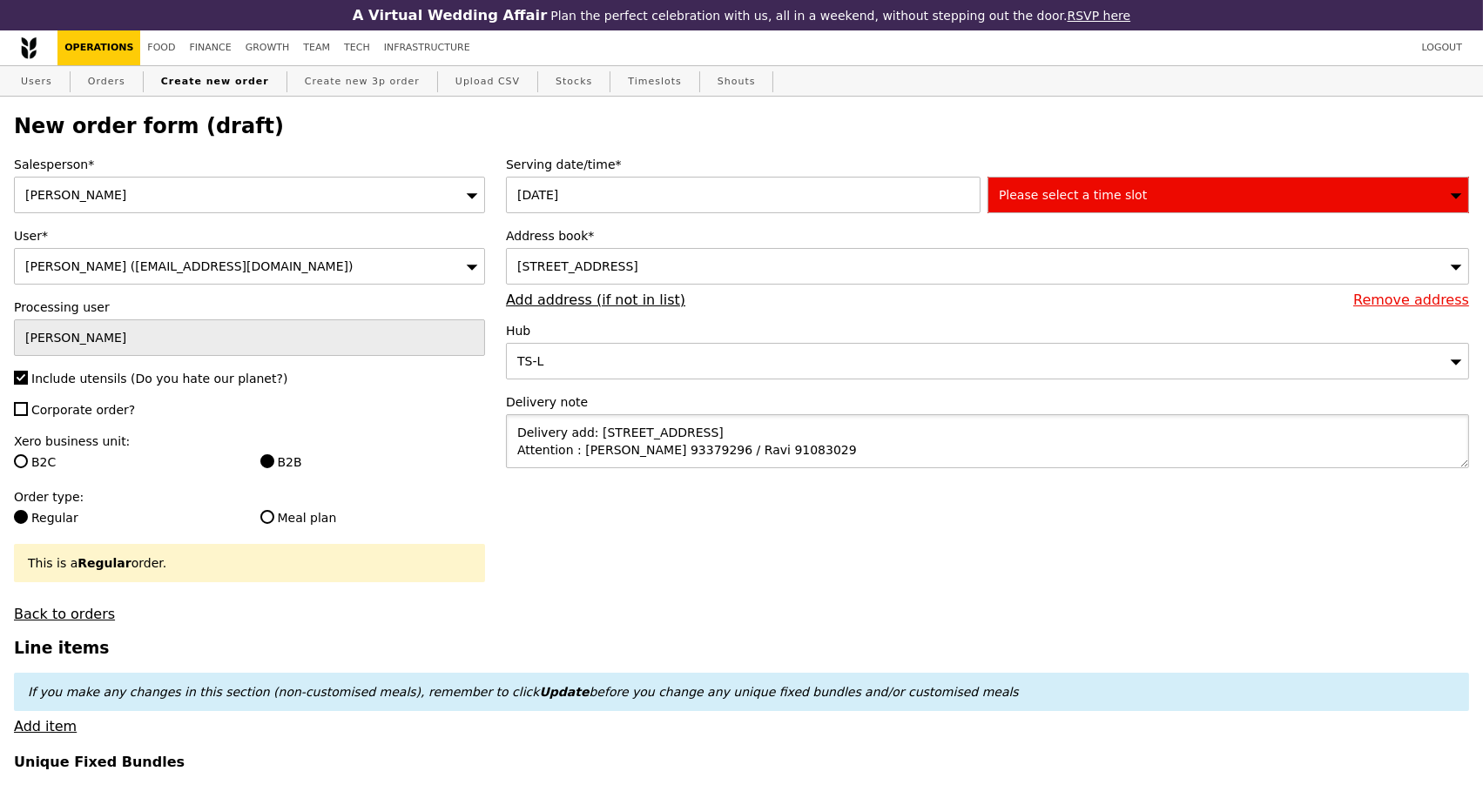
click at [515, 457] on textarea "Delivery add: KF1 Karting Circuit, 1 Turf Club Ave 738078 Attention : Lek Kee 9…" at bounding box center [987, 441] width 963 height 54
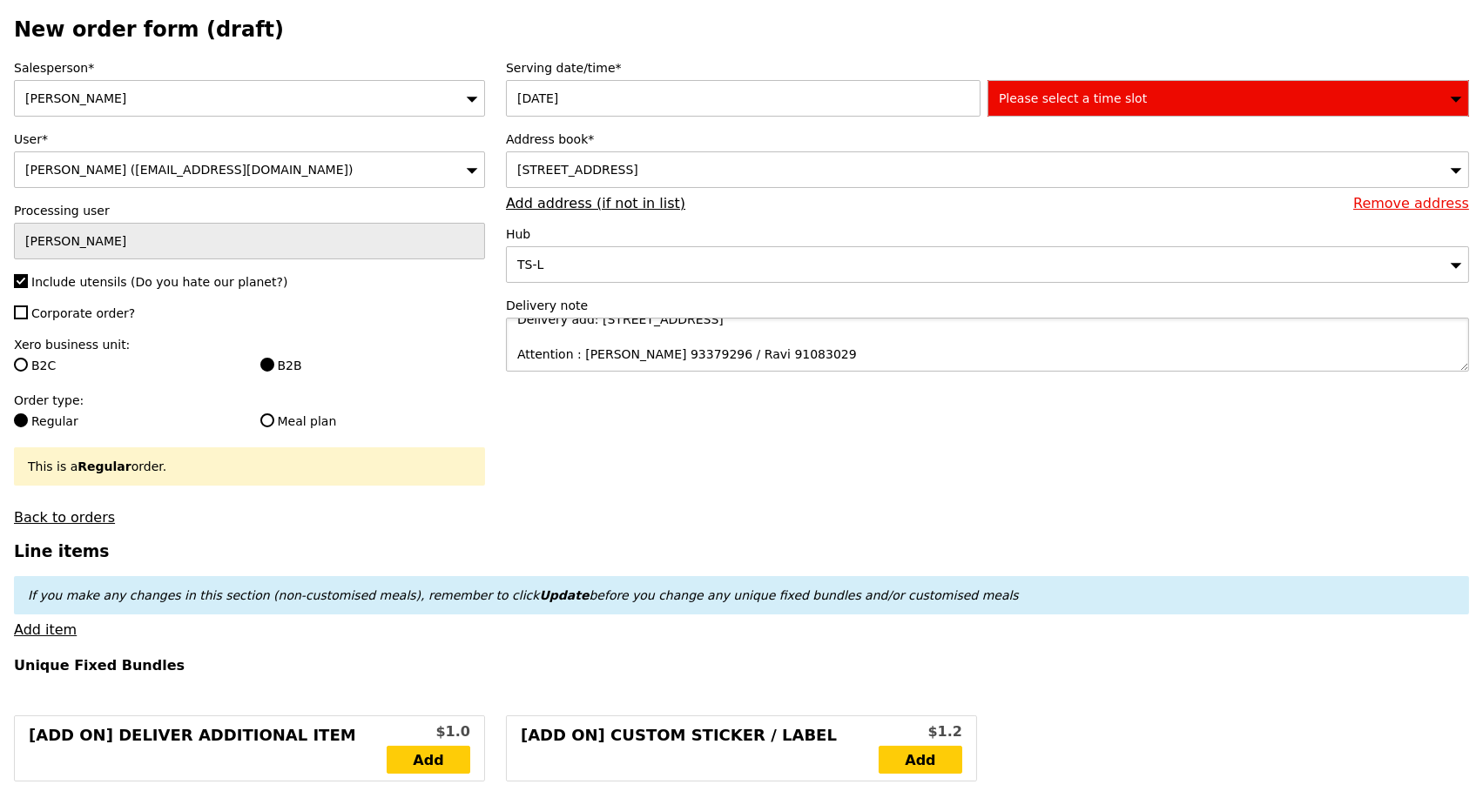
type textarea "Delivery add: KF1 Karting Circuit, 1 Turf Club Ave 738078 Attention : Lek Kee 9…"
click at [1095, 105] on span "Please select a time slot" at bounding box center [1073, 98] width 148 height 14
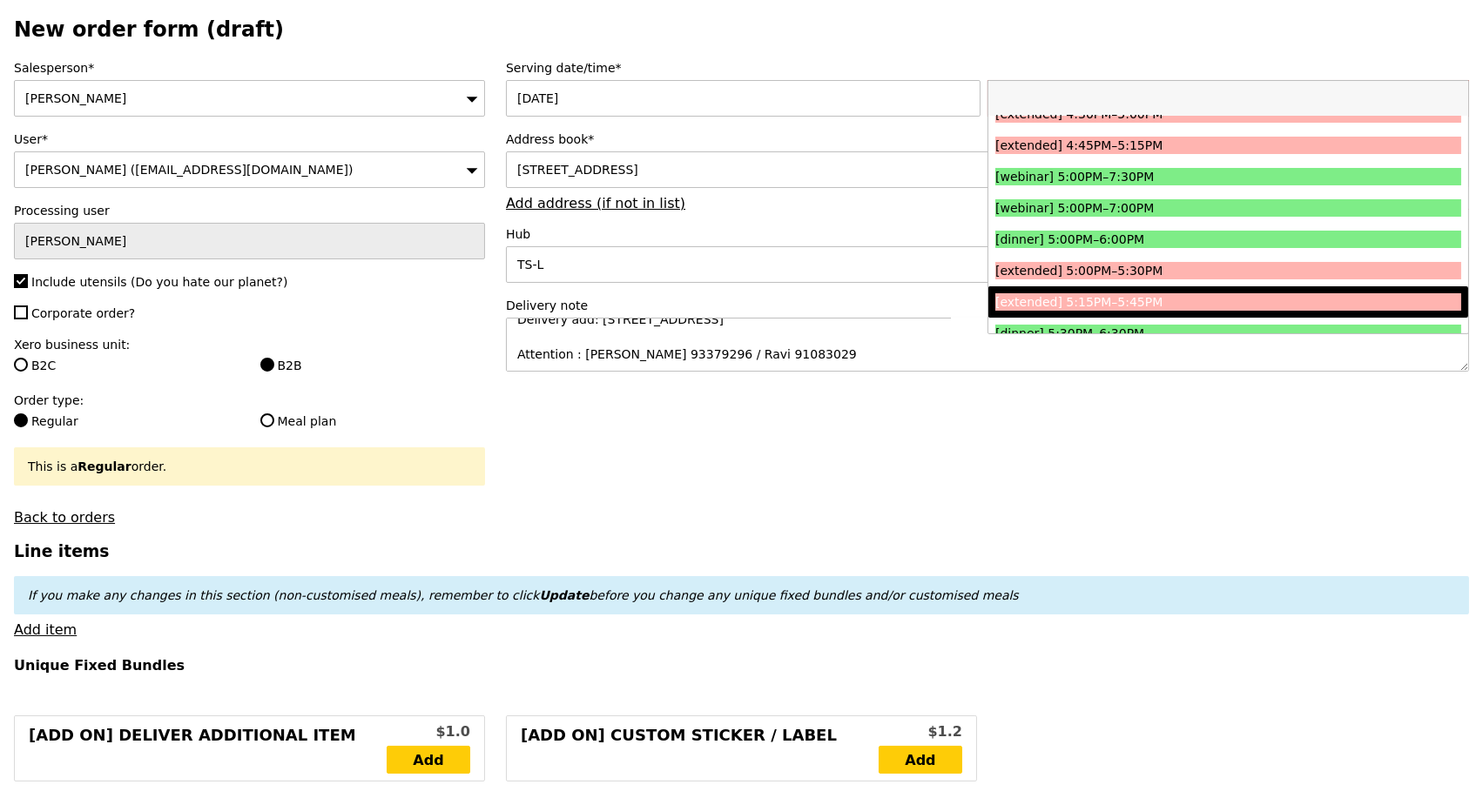
scroll to position [1838, 0]
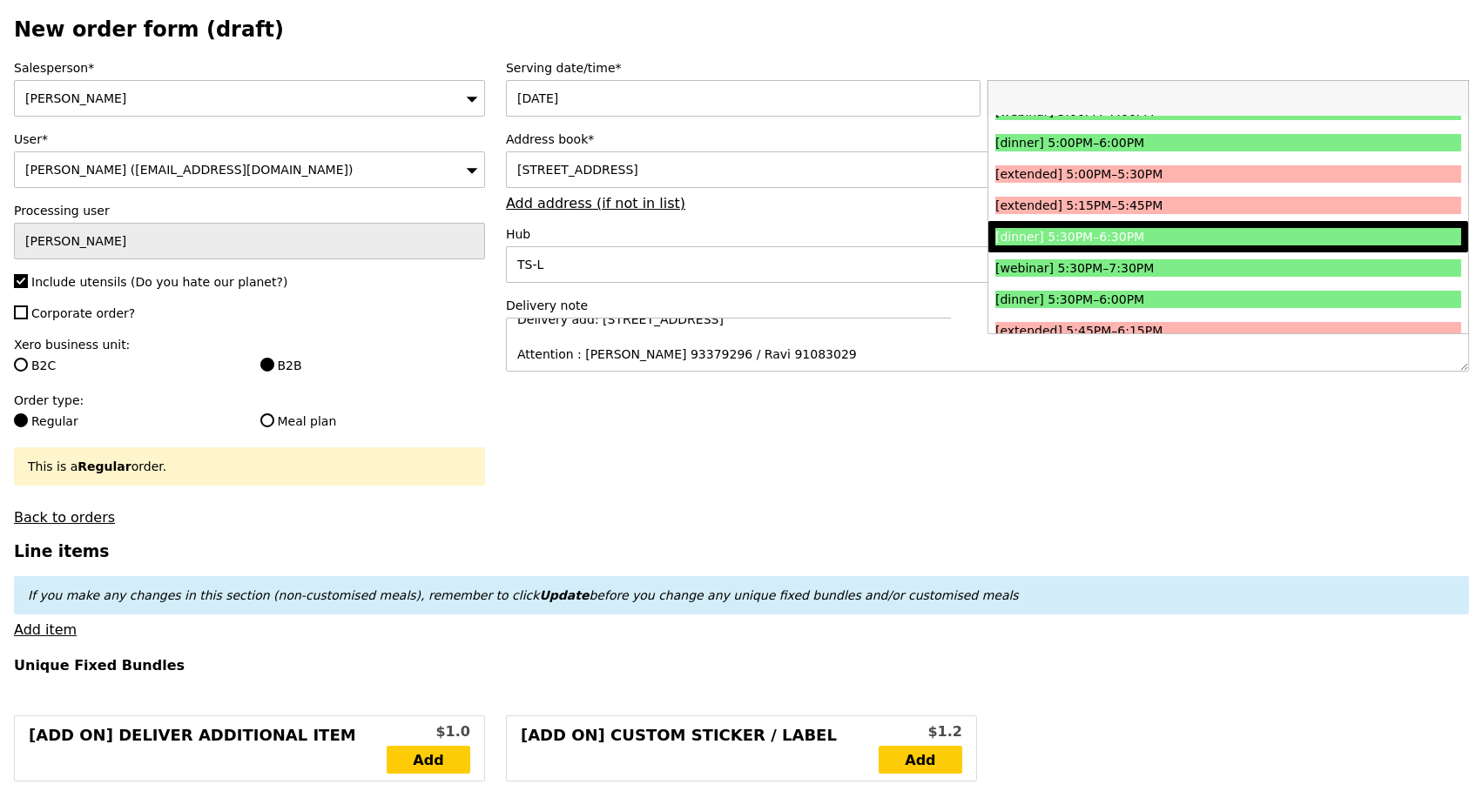
click at [1207, 246] on div "[dinner] 5:30PM–6:30PM" at bounding box center [1169, 236] width 349 height 17
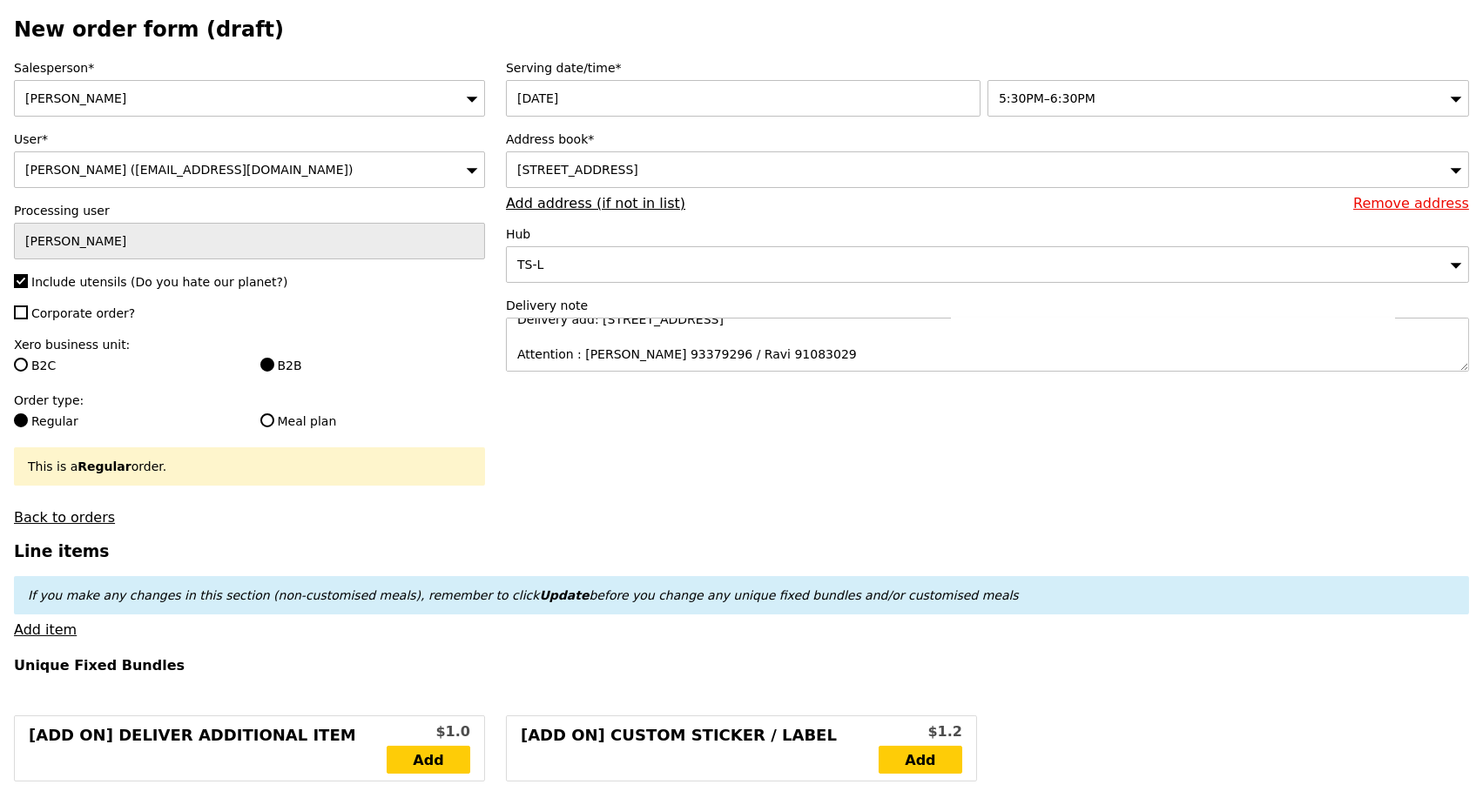
type input "Confirm"
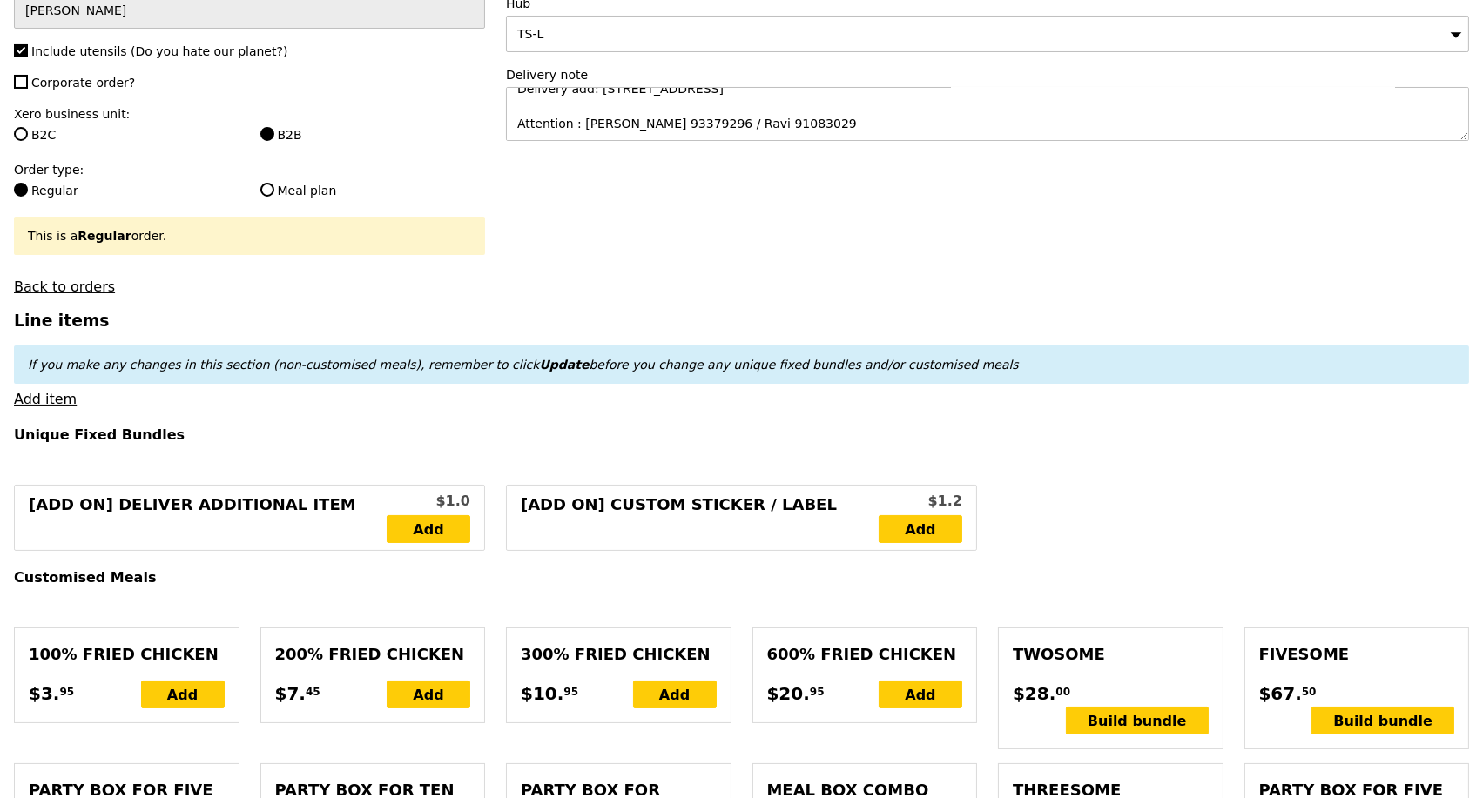
scroll to position [387, 0]
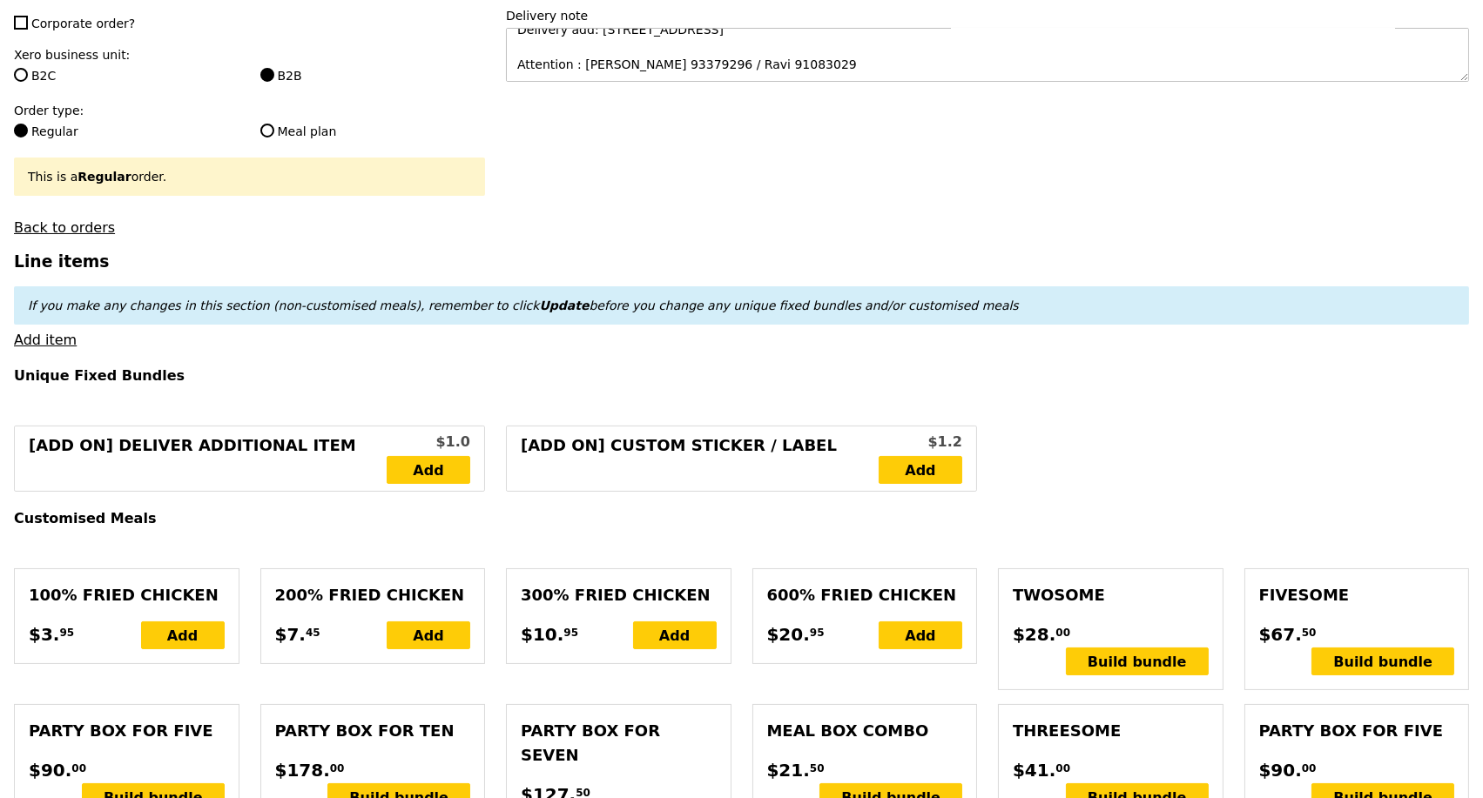
click at [43, 348] on link "Add item" at bounding box center [45, 340] width 63 height 17
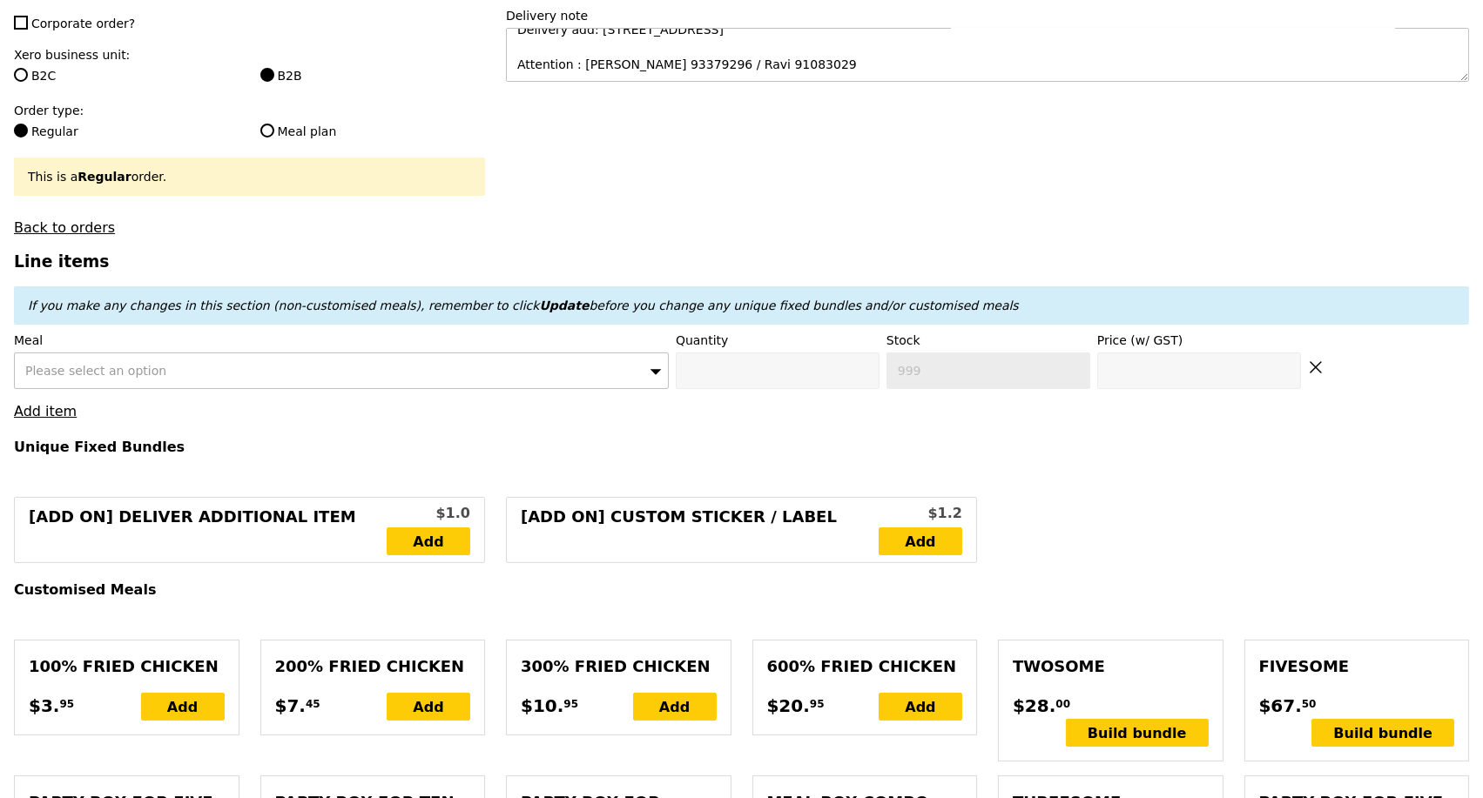
click at [362, 378] on div "Please select an option" at bounding box center [341, 371] width 655 height 37
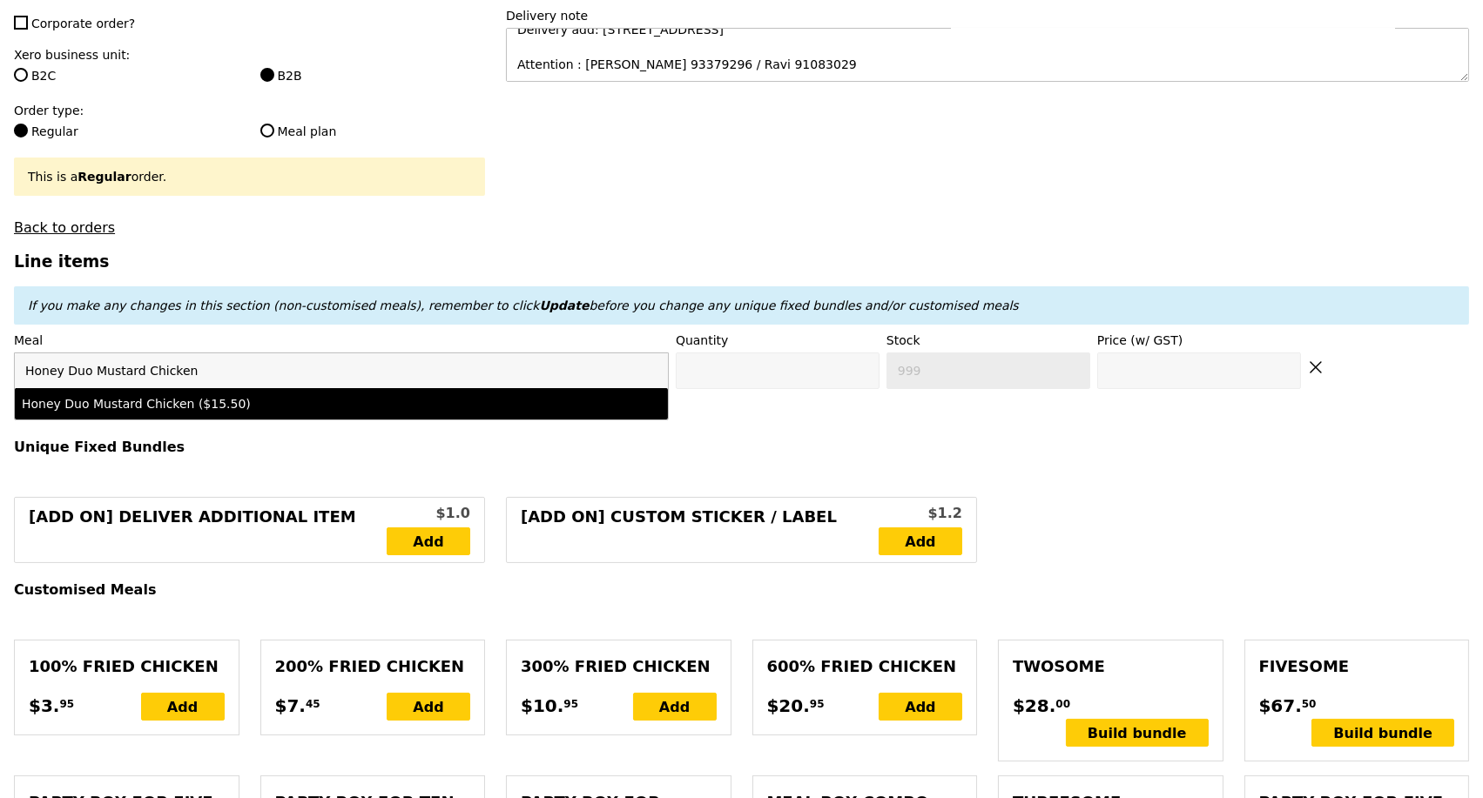
type input "Honey Duo Mustard Chicken"
click at [439, 420] on li "Honey Duo Mustard Chicken ($15.50)" at bounding box center [341, 403] width 653 height 31
type input "Confirm anyway"
type input "0"
type input "469"
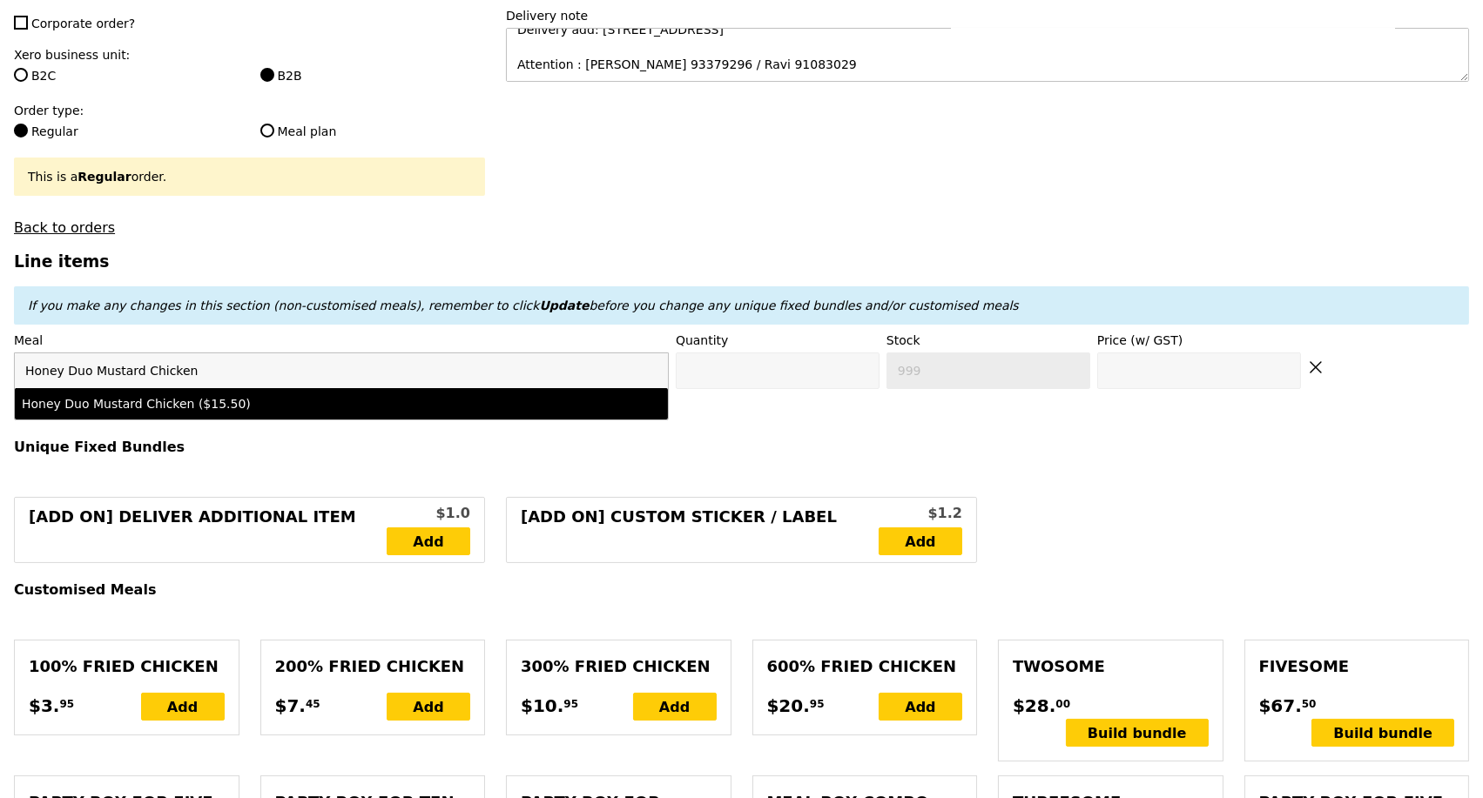
type input "15.5"
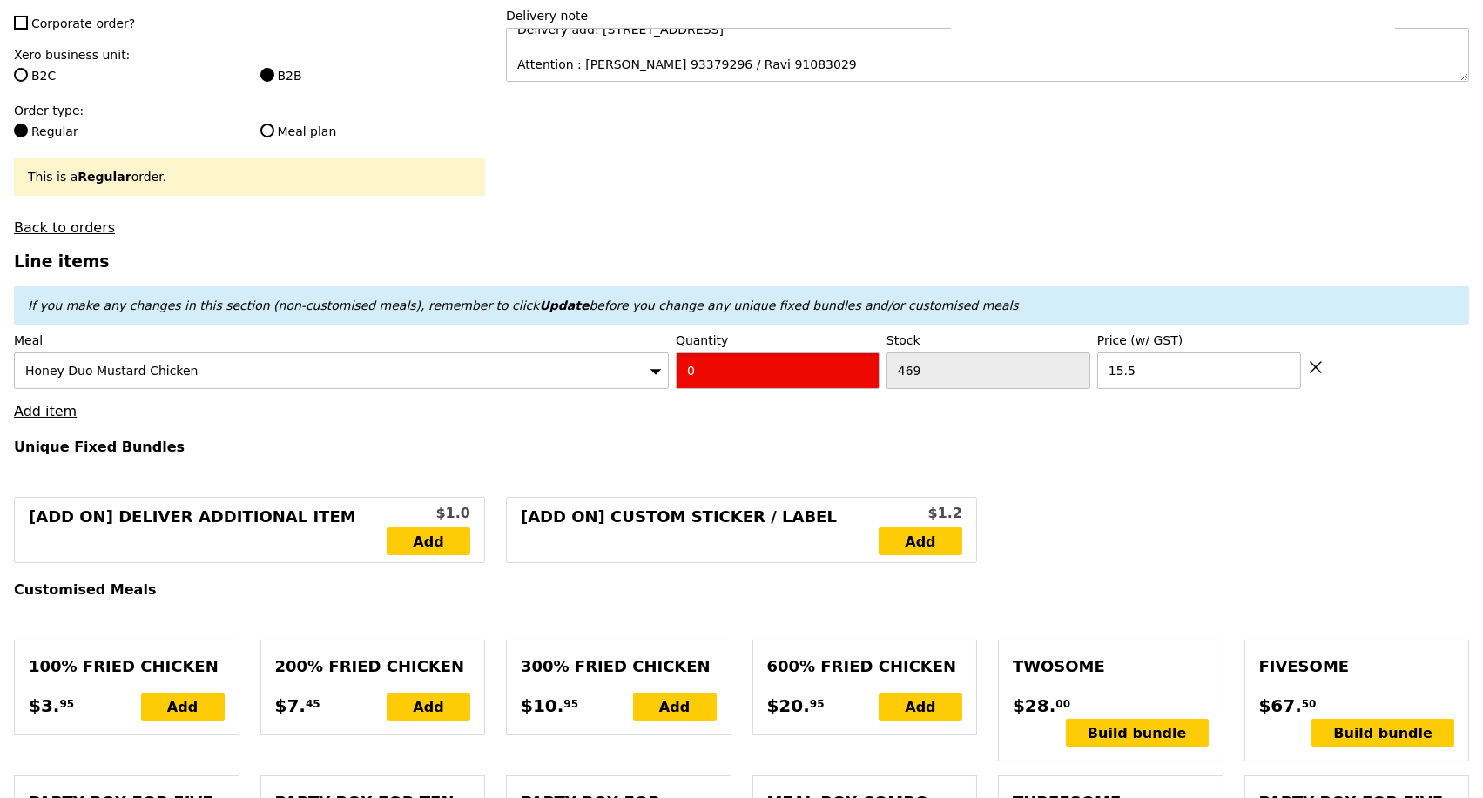
click at [731, 385] on input "0" at bounding box center [778, 371] width 204 height 37
type input "Confirm"
type input "15"
type input "Loading..."
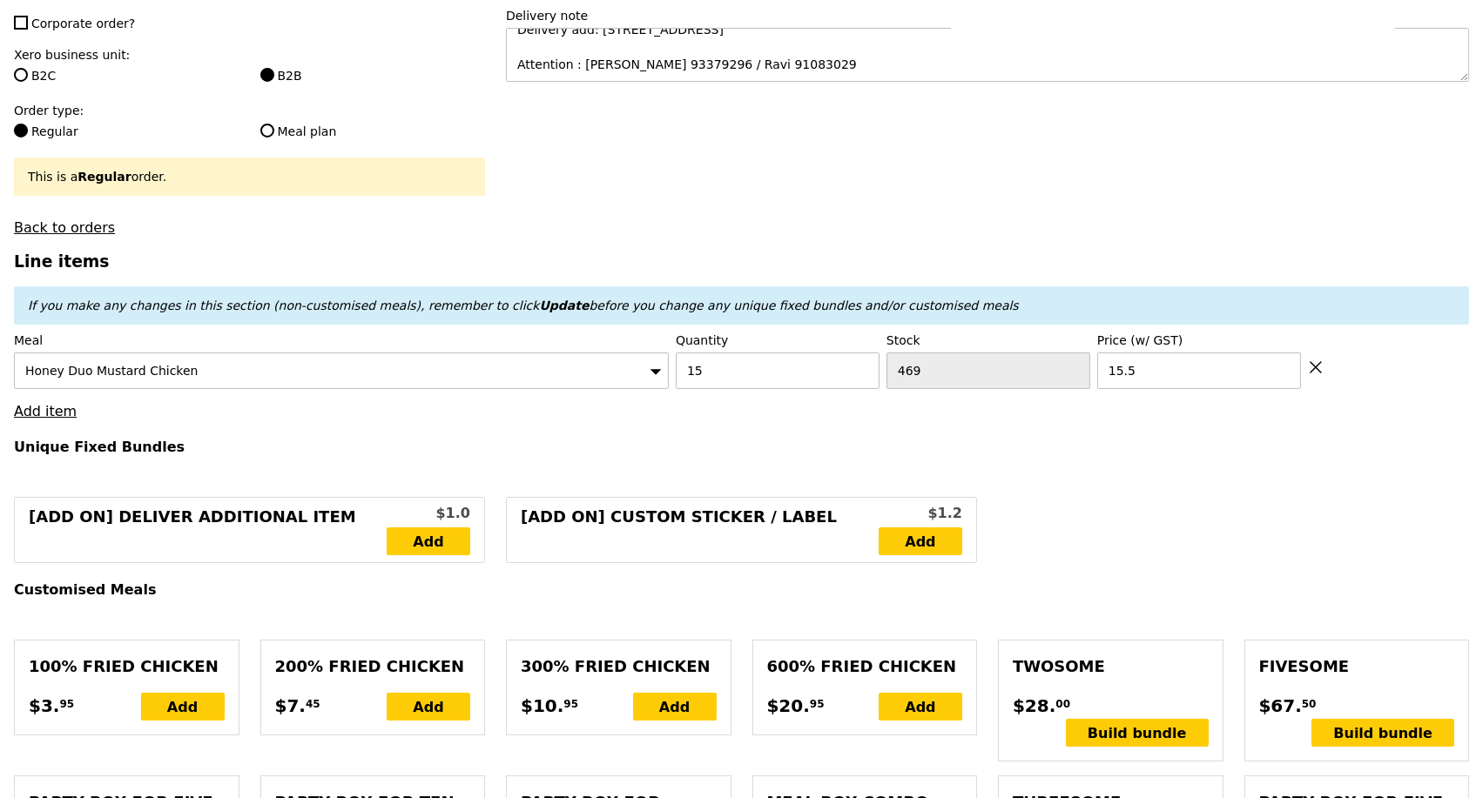
type input "232.50"
type input "3.62"
type input "3.95"
type input "236.45"
type input "Confirm"
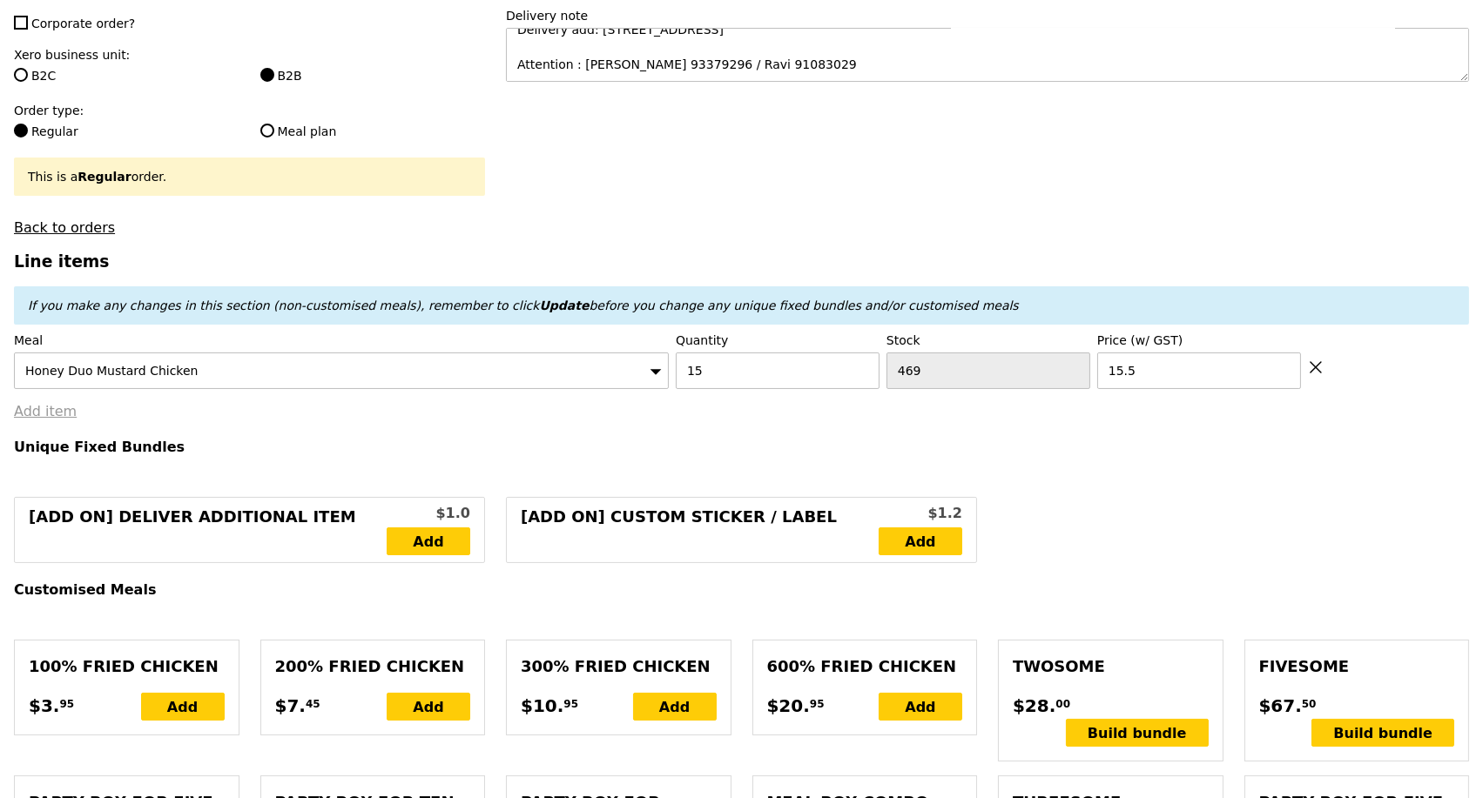
click at [56, 420] on link "Add item" at bounding box center [45, 411] width 63 height 17
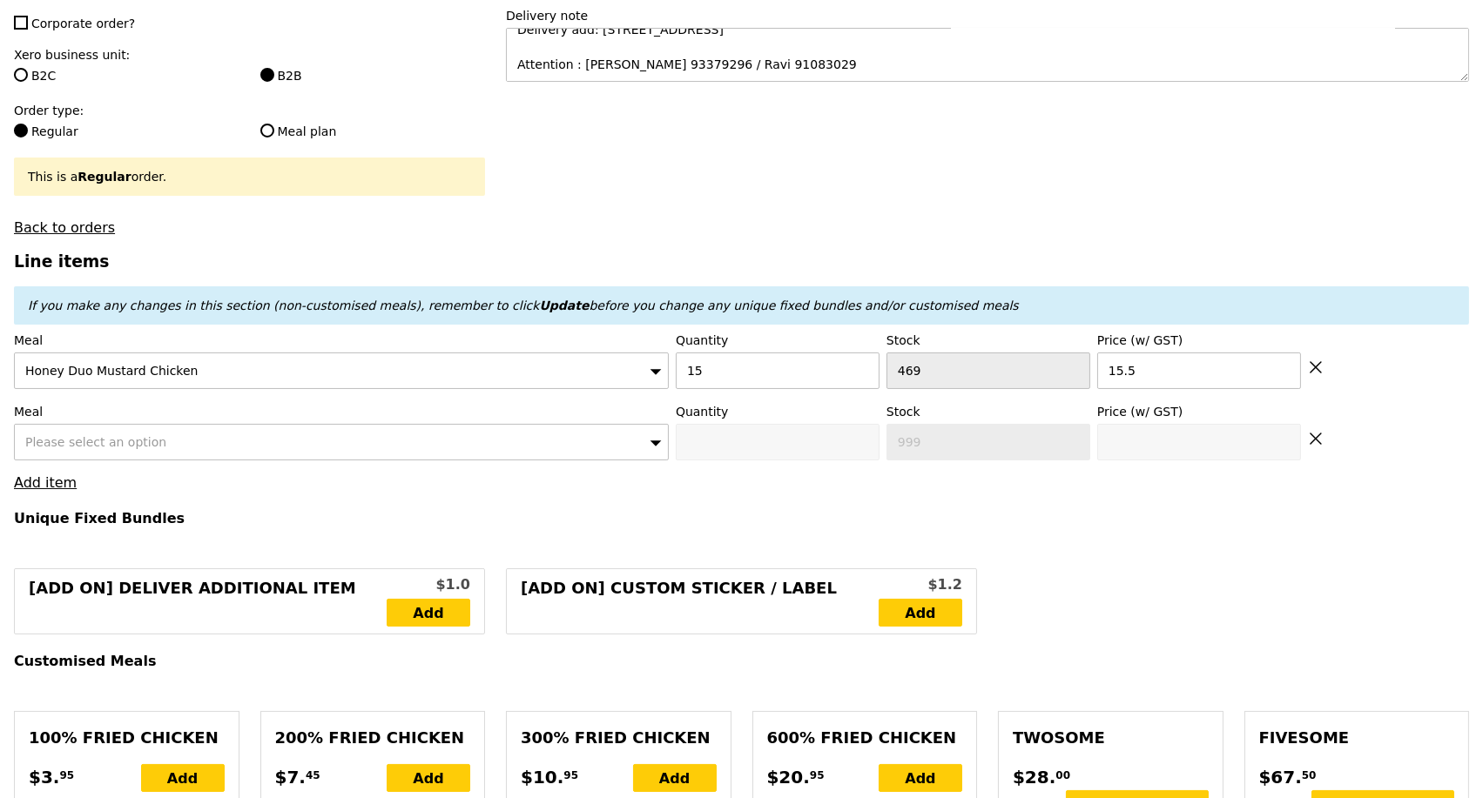
click at [182, 457] on div "Please select an option" at bounding box center [341, 442] width 655 height 37
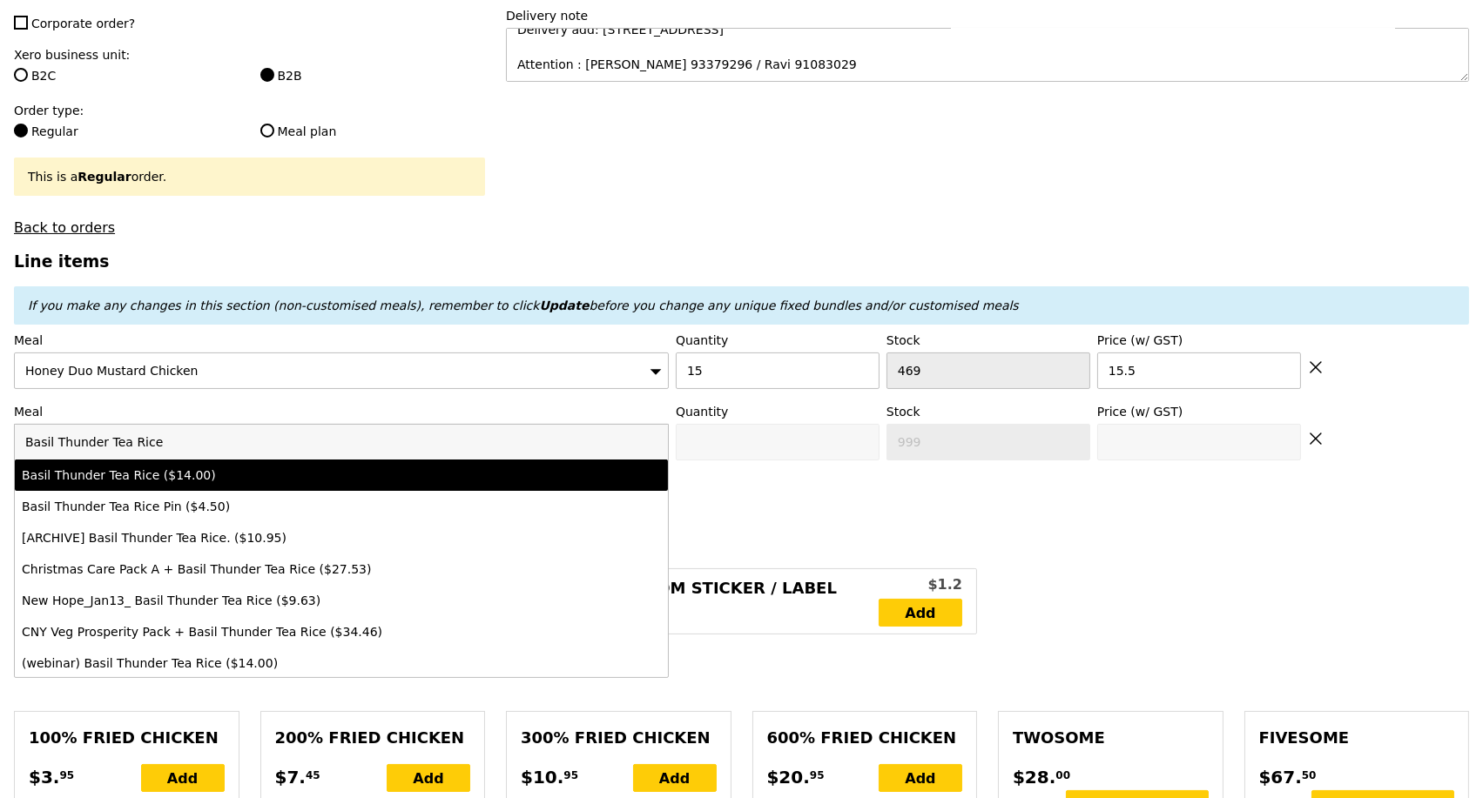
type input "Basil Thunder Tea Rice"
click at [184, 482] on div "Basil Thunder Tea Rice ($14.00)" at bounding box center [261, 475] width 479 height 17
type input "Confirm anyway"
type input "0"
type input "471"
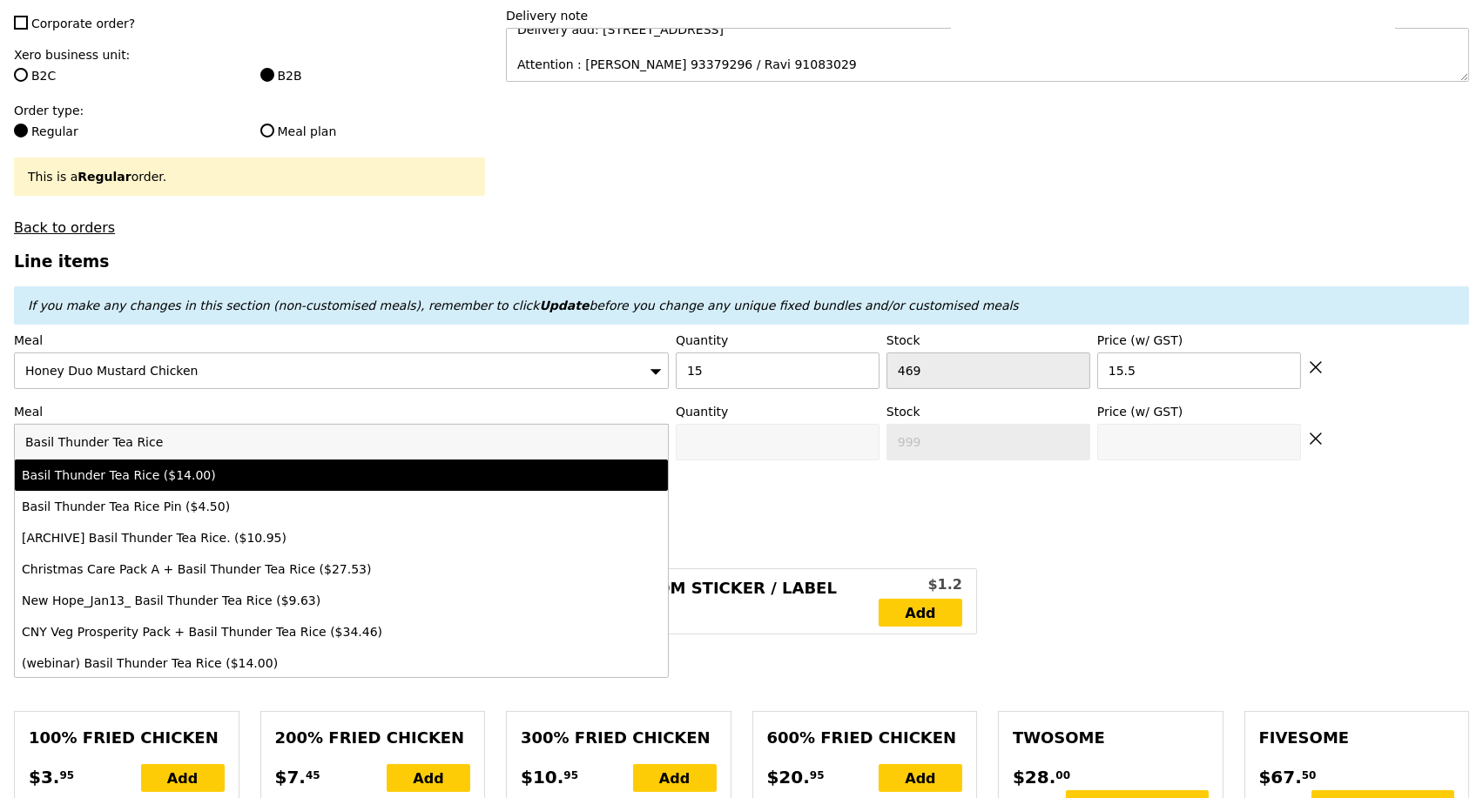
type input "14.0"
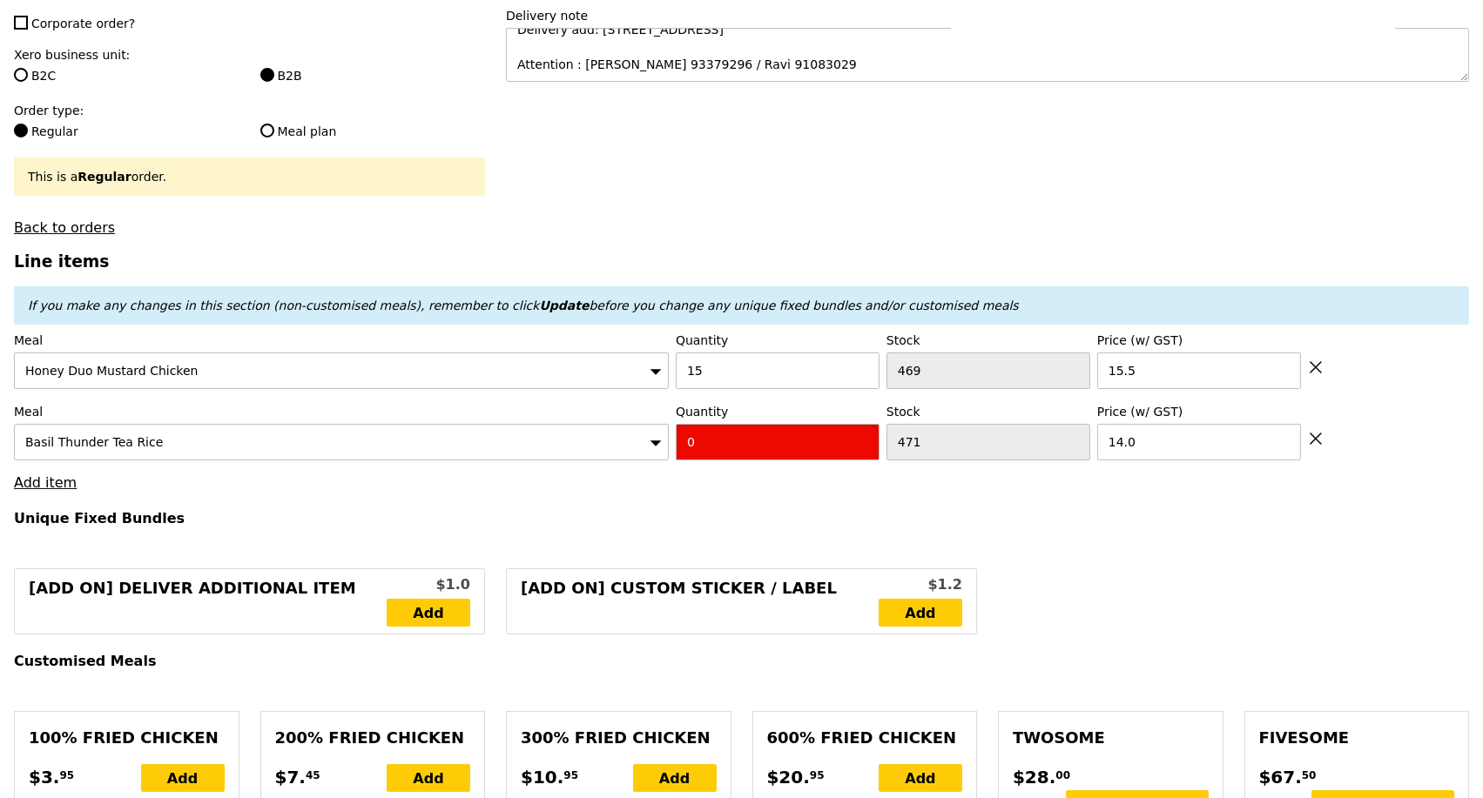
click at [702, 461] on input "0" at bounding box center [778, 442] width 204 height 37
type input "Confirm"
type input "2"
click at [838, 527] on h4 "Unique Fixed Bundles" at bounding box center [741, 518] width 1455 height 17
type input "Loading..."
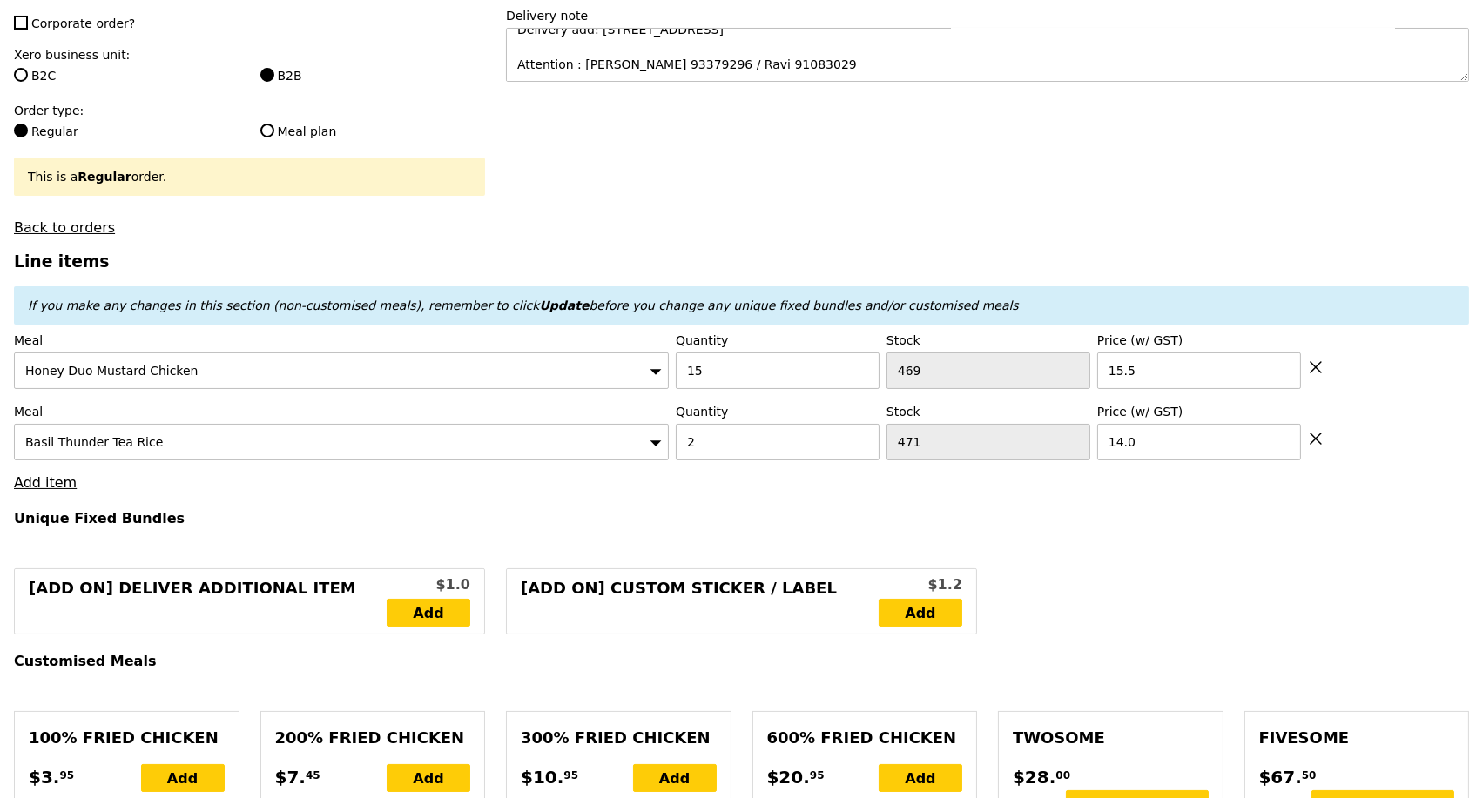
type input "260.50"
type input "264.45"
type input "Confirm"
click at [49, 491] on link "Add item" at bounding box center [45, 482] width 63 height 17
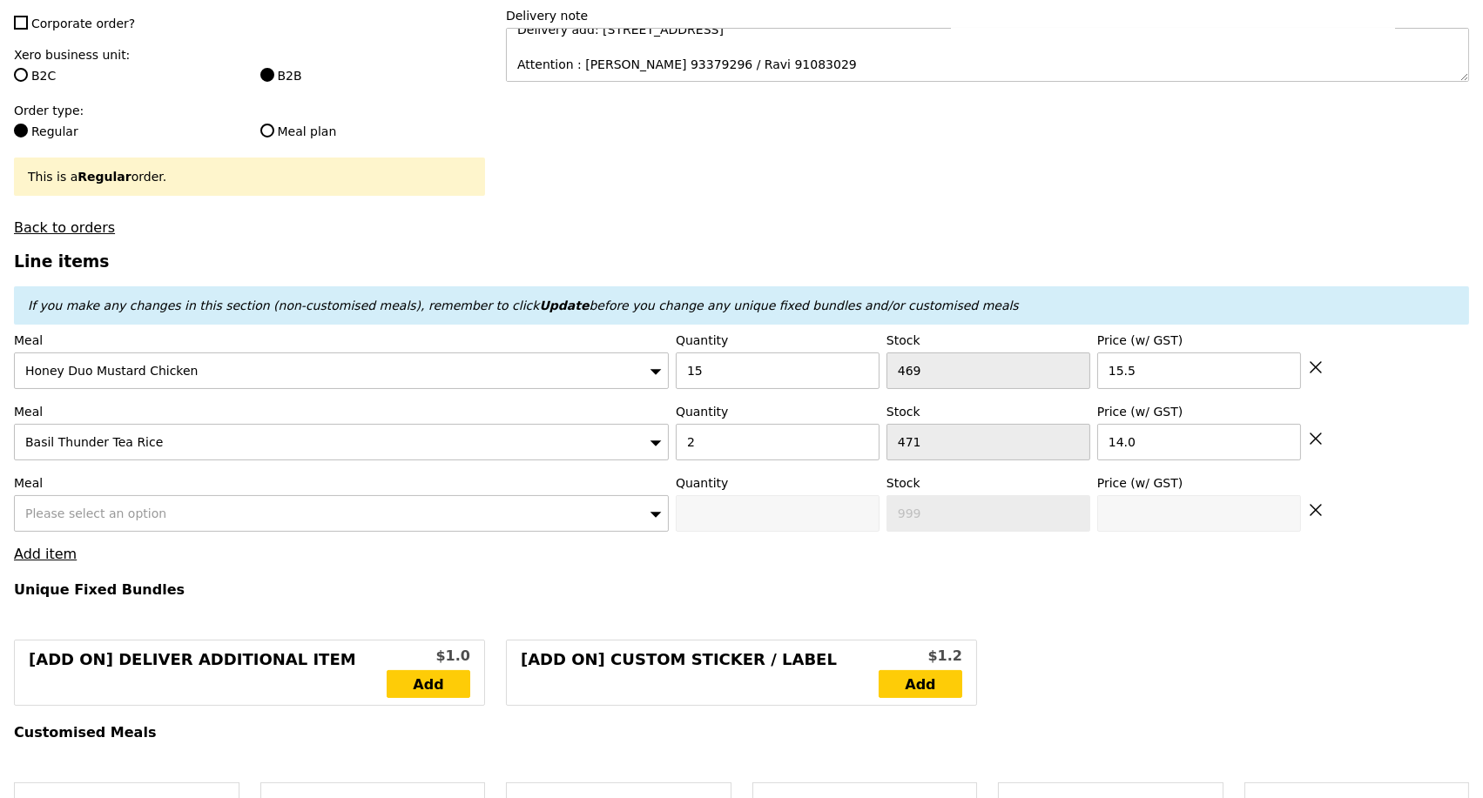
click at [239, 522] on div "Please select an option" at bounding box center [341, 513] width 655 height 37
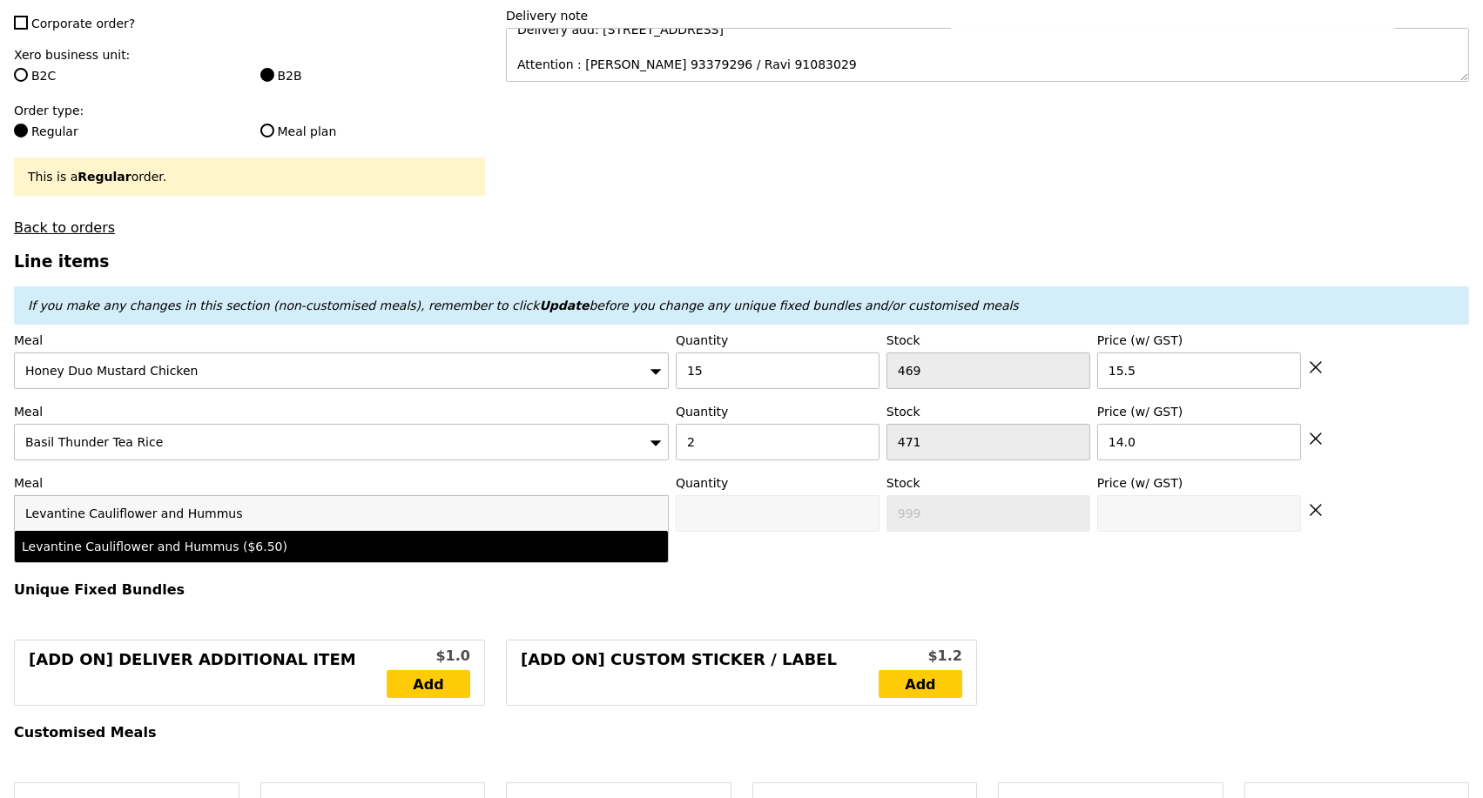
type input "Levantine Cauliflower and Hummus"
click at [248, 552] on div "Levantine Cauliflower and Hummus ($6.50)" at bounding box center [261, 546] width 479 height 17
type input "Confirm anyway"
type input "0"
type input "495"
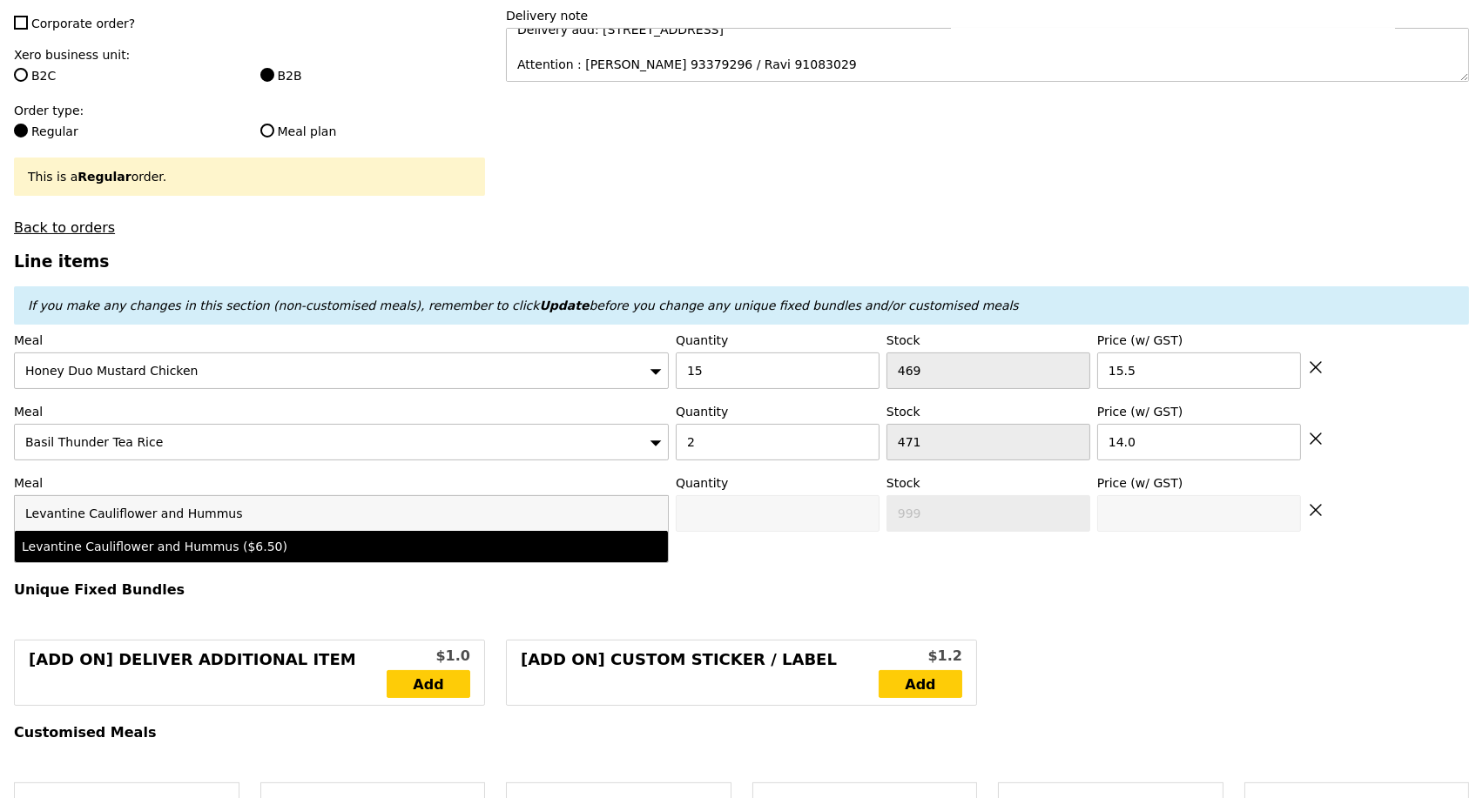
type input "6.5"
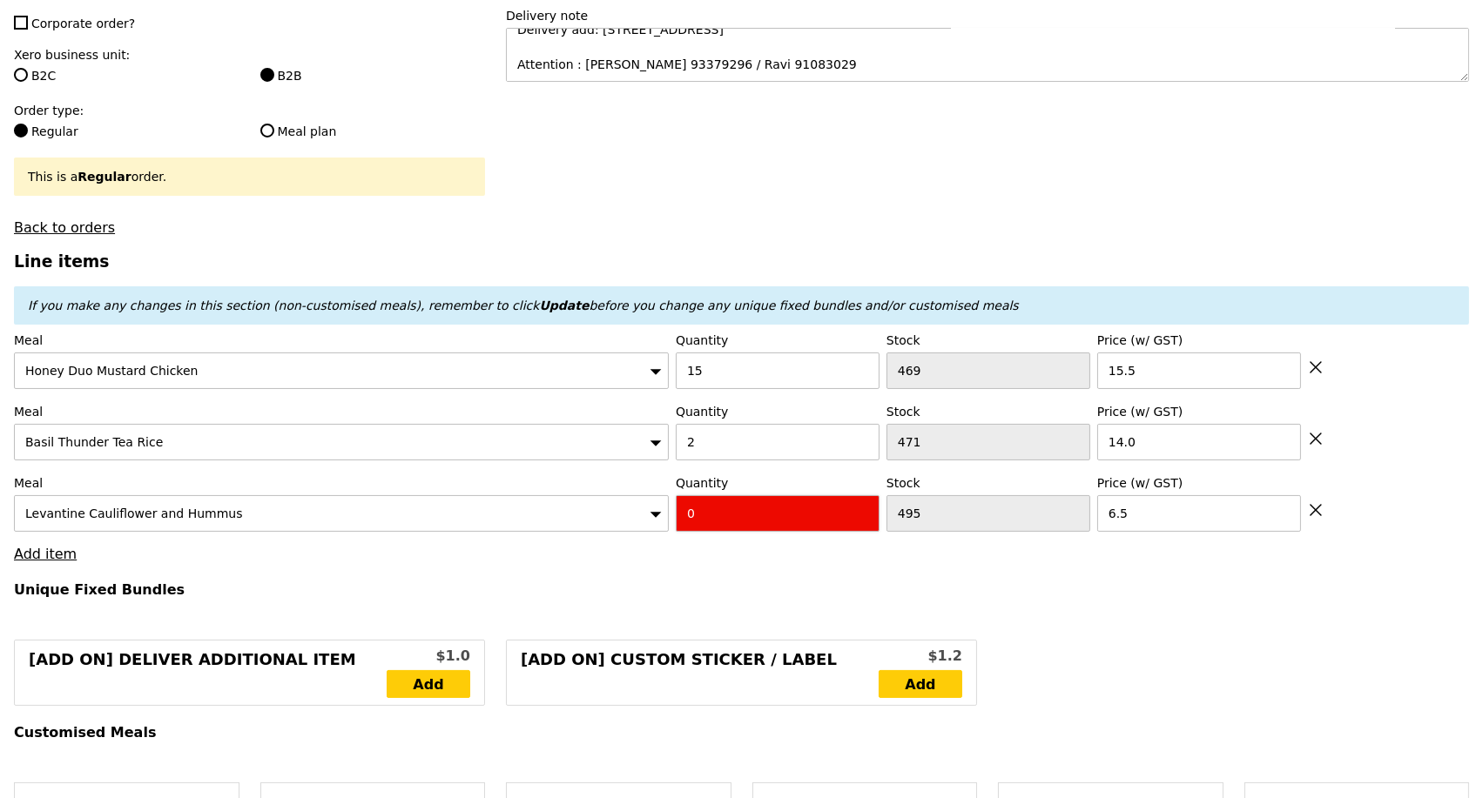
click at [712, 525] on input "0" at bounding box center [778, 513] width 204 height 37
type input "Confirm"
type input "6"
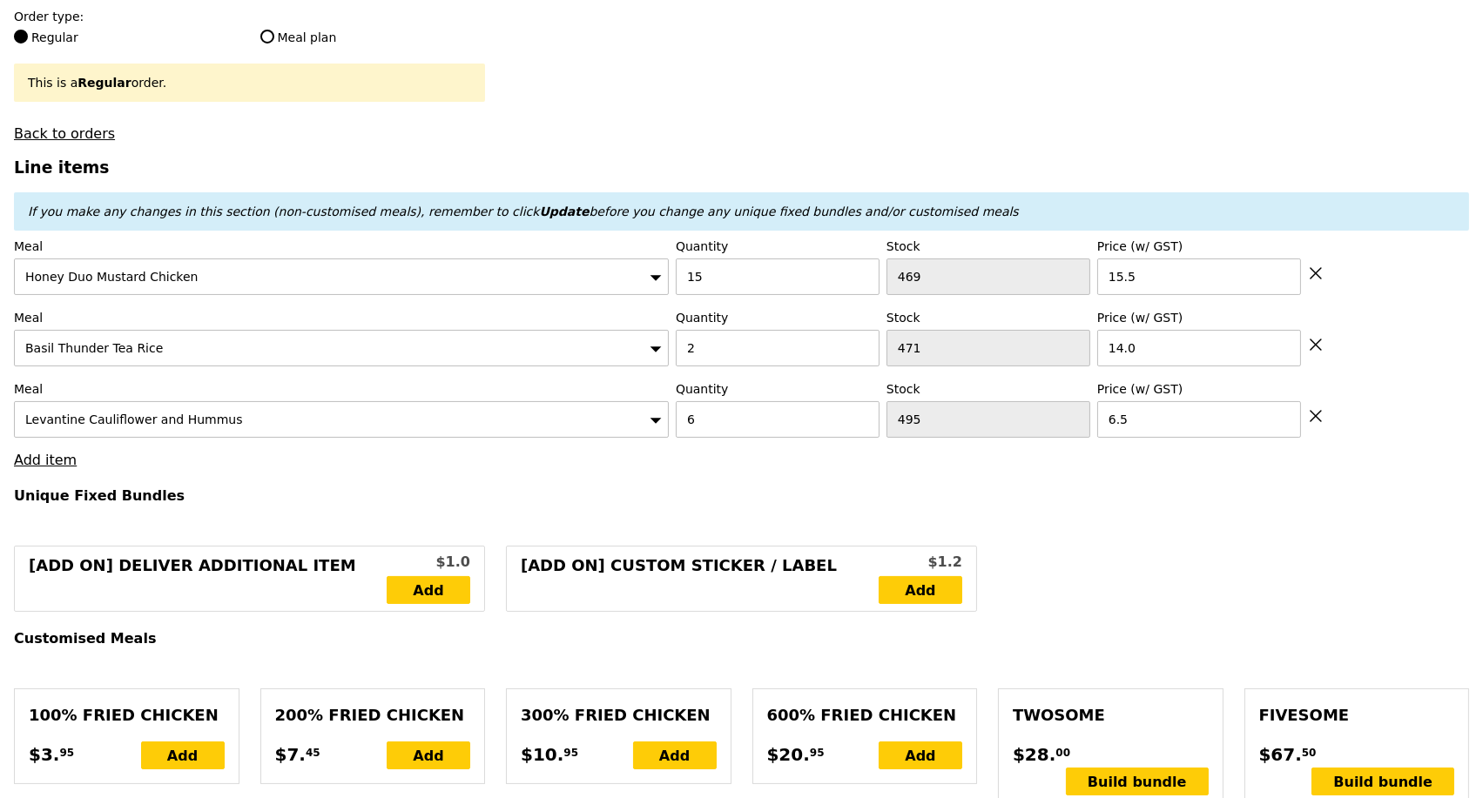
scroll to position [580, 0]
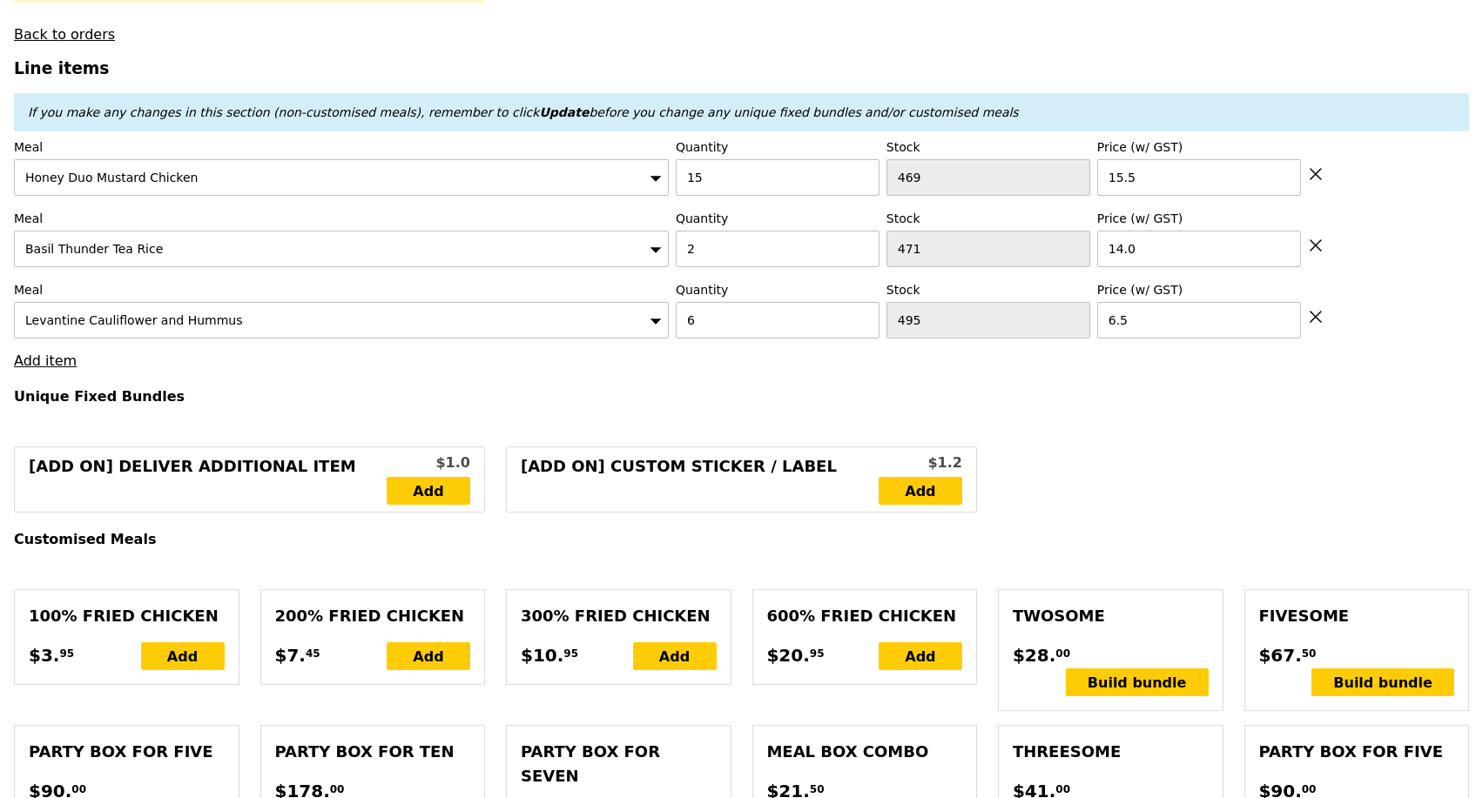
type input "Loading..."
type input "299.50"
type input "303.45"
type input "Confirm"
click at [52, 369] on link "Add item" at bounding box center [45, 361] width 63 height 17
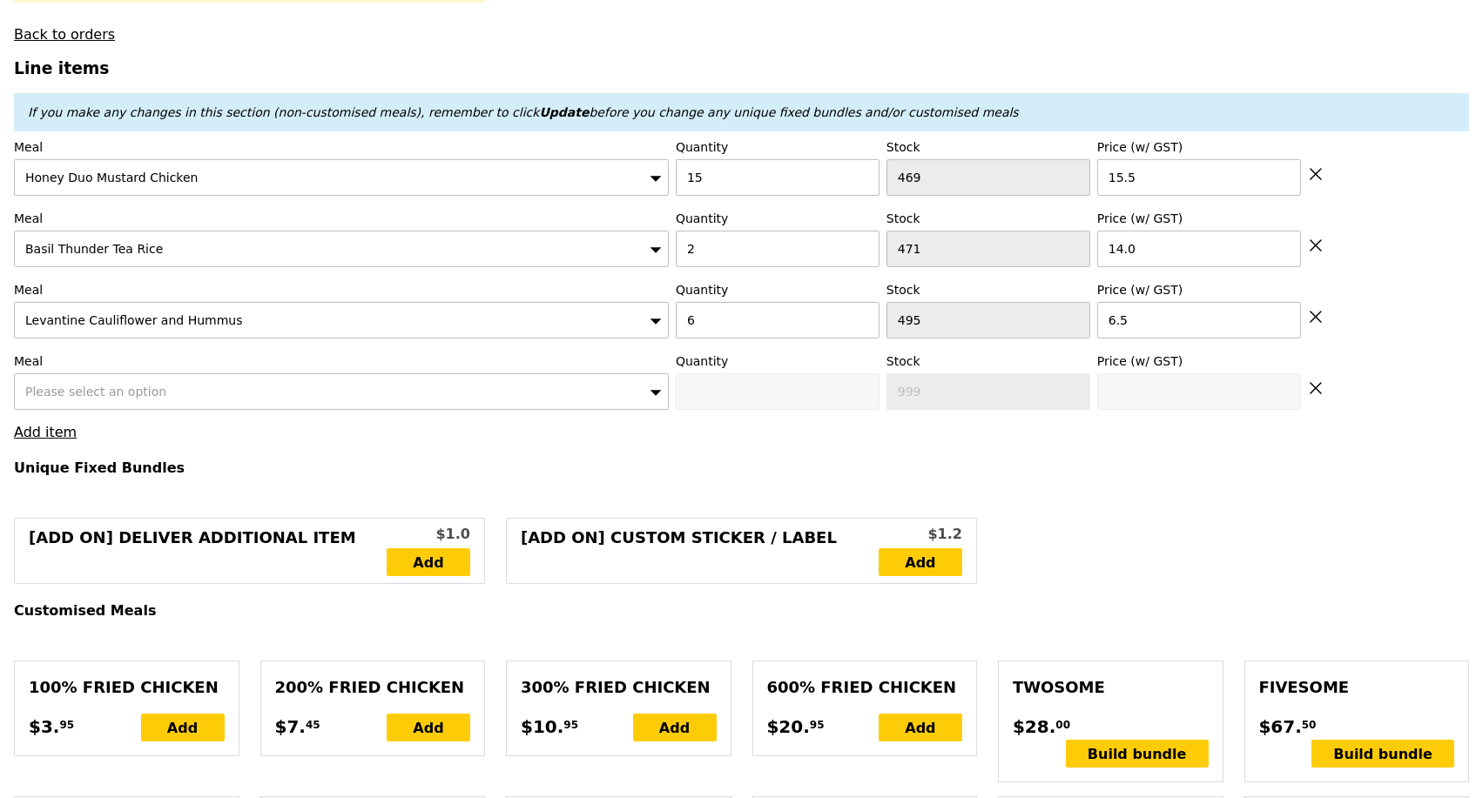
click at [192, 400] on div "Please select an option" at bounding box center [341, 392] width 655 height 37
drag, startPoint x: 82, startPoint y: 405, endPoint x: 248, endPoint y: 406, distance: 166.3
click at [249, 407] on input "Rosemary Smoked Vaggies" at bounding box center [341, 391] width 653 height 35
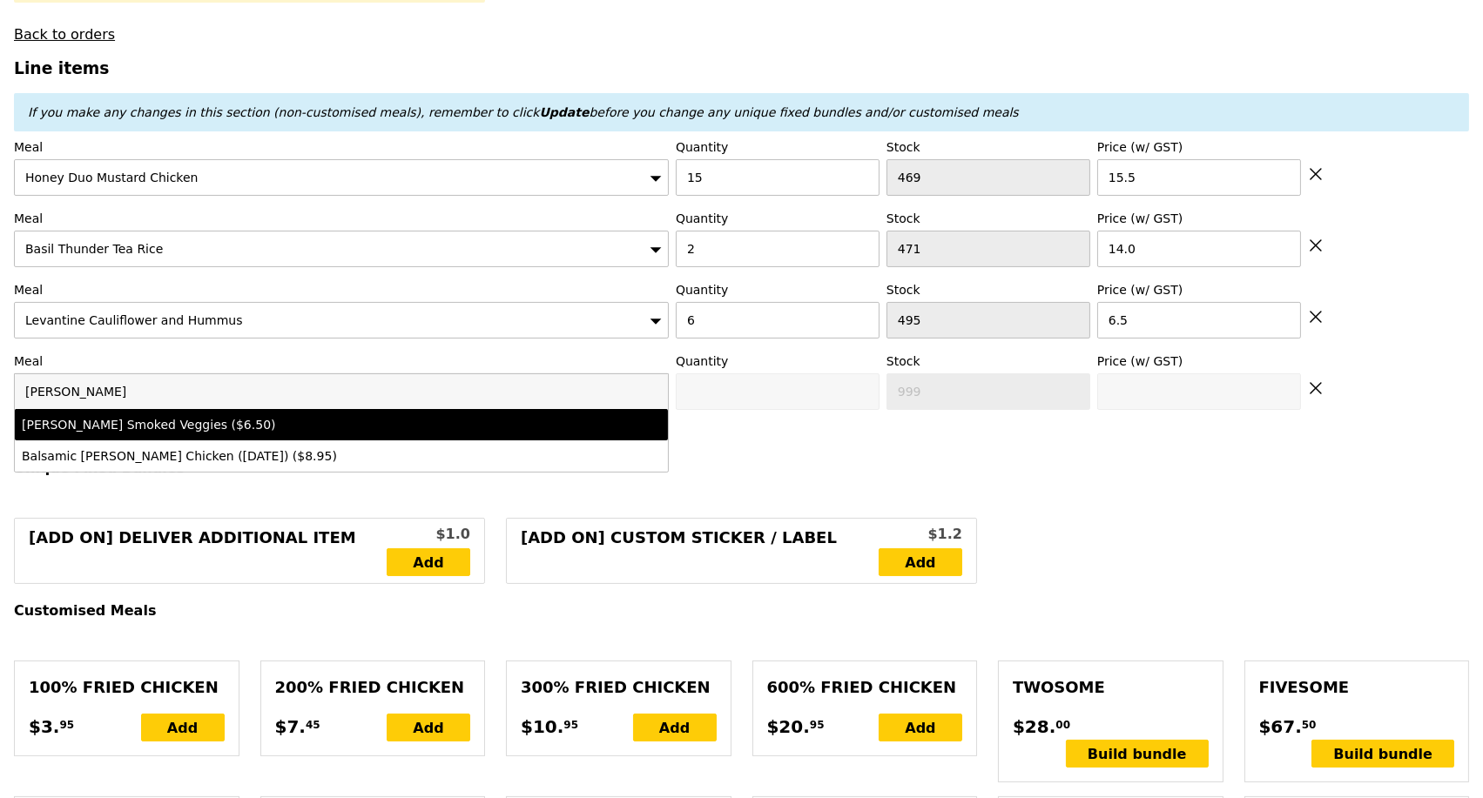
type input "Rosemary"
click at [221, 434] on div "Rosemary Smoked Veggies ($6.50)" at bounding box center [261, 424] width 479 height 17
type input "Confirm anyway"
type input "0"
type input "487"
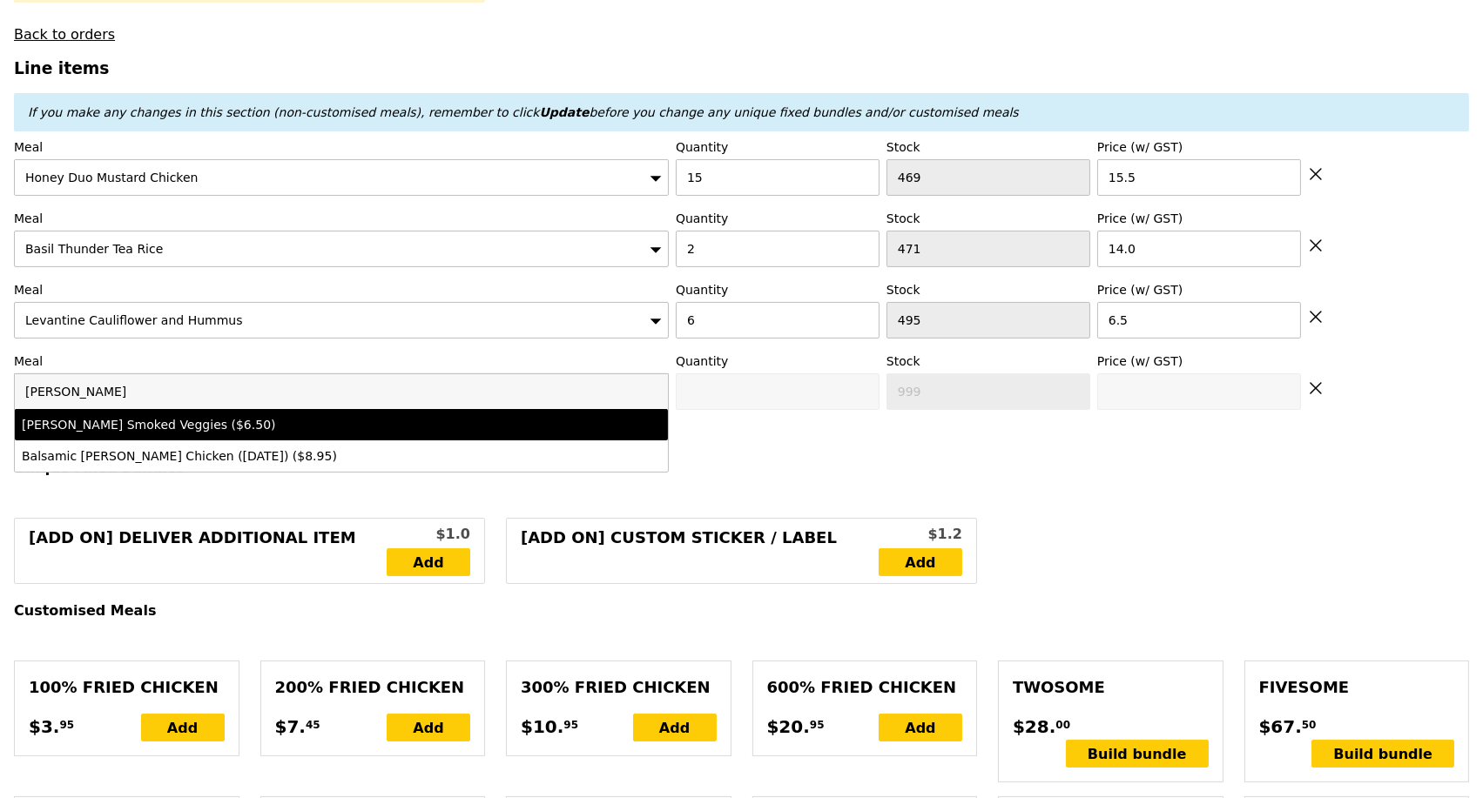
type input "6.5"
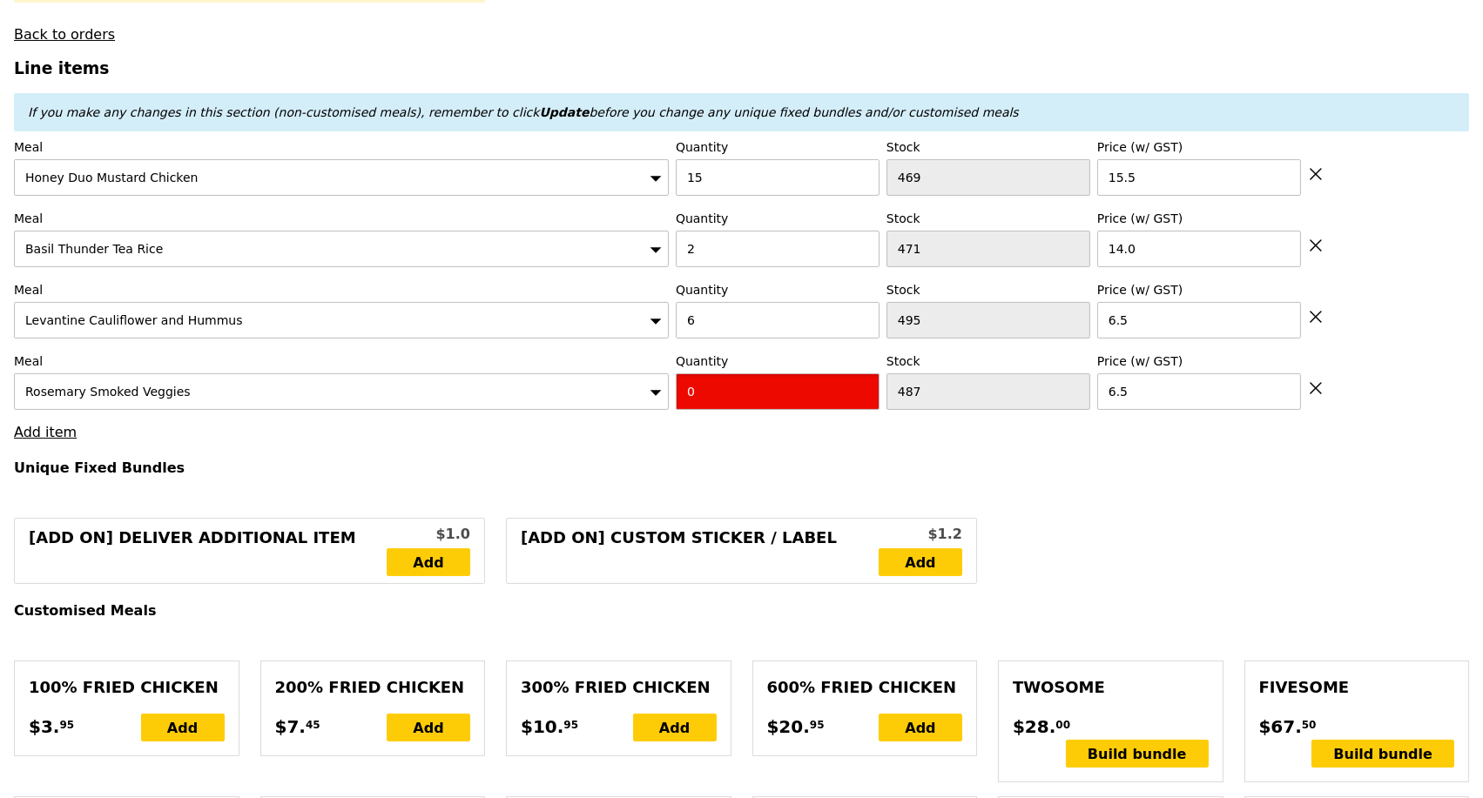
click at [725, 396] on input "0" at bounding box center [778, 392] width 204 height 37
type input "Confirm"
type input "6"
type input "Loading..."
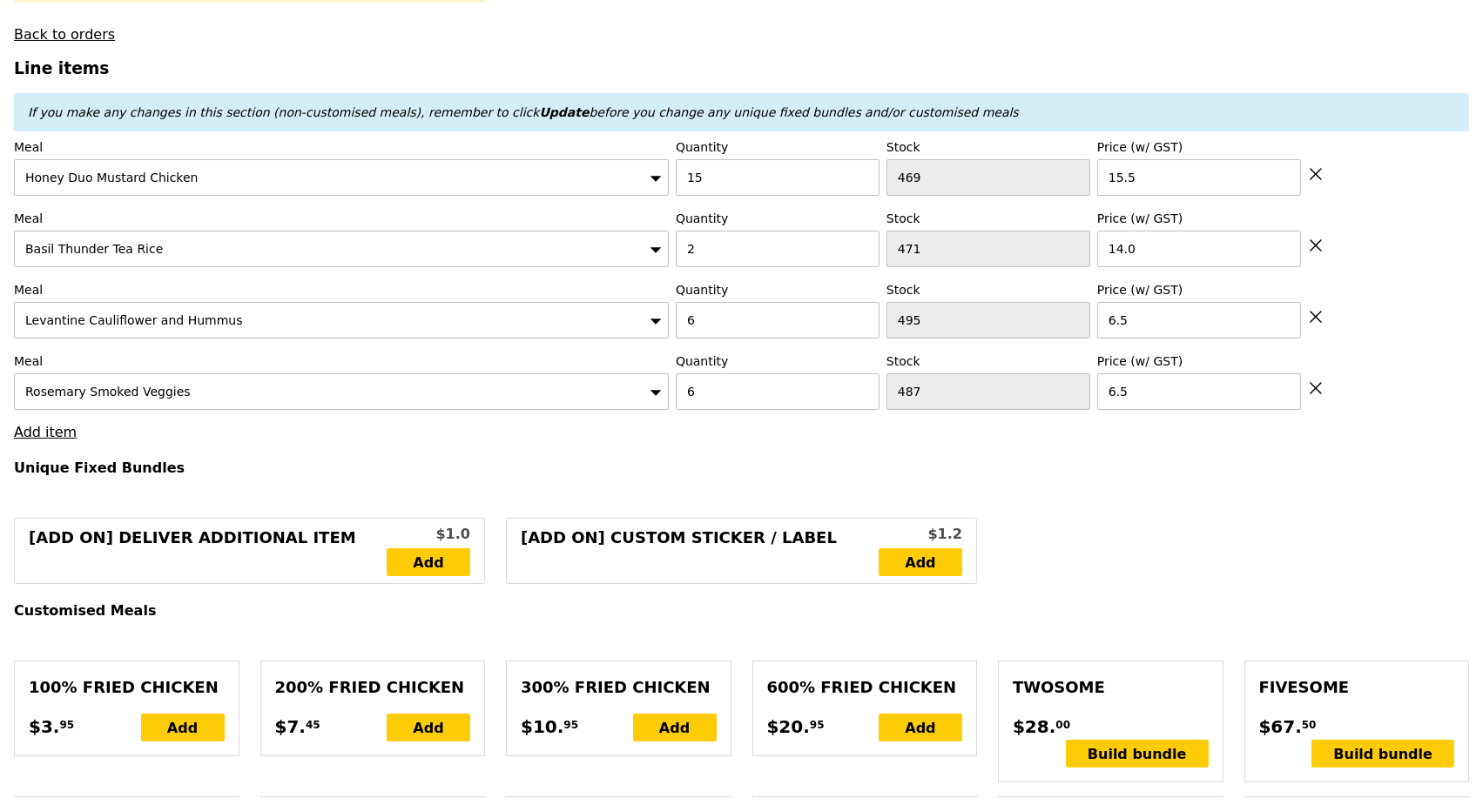
type input "338.50"
type input "342.45"
type input "Confirm"
click at [45, 441] on link "Add item" at bounding box center [45, 432] width 63 height 17
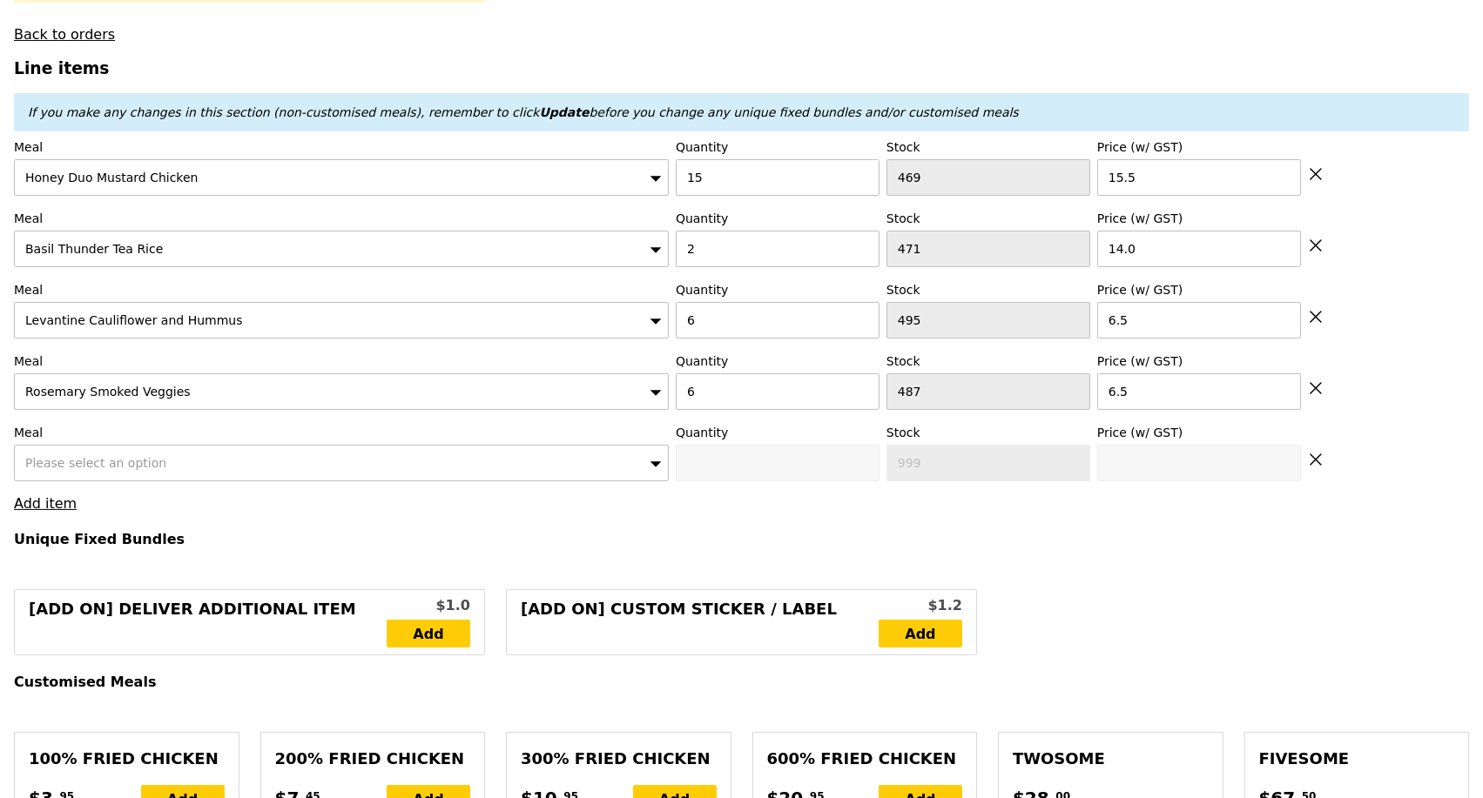
click at [151, 475] on div "Please select an option" at bounding box center [341, 463] width 655 height 37
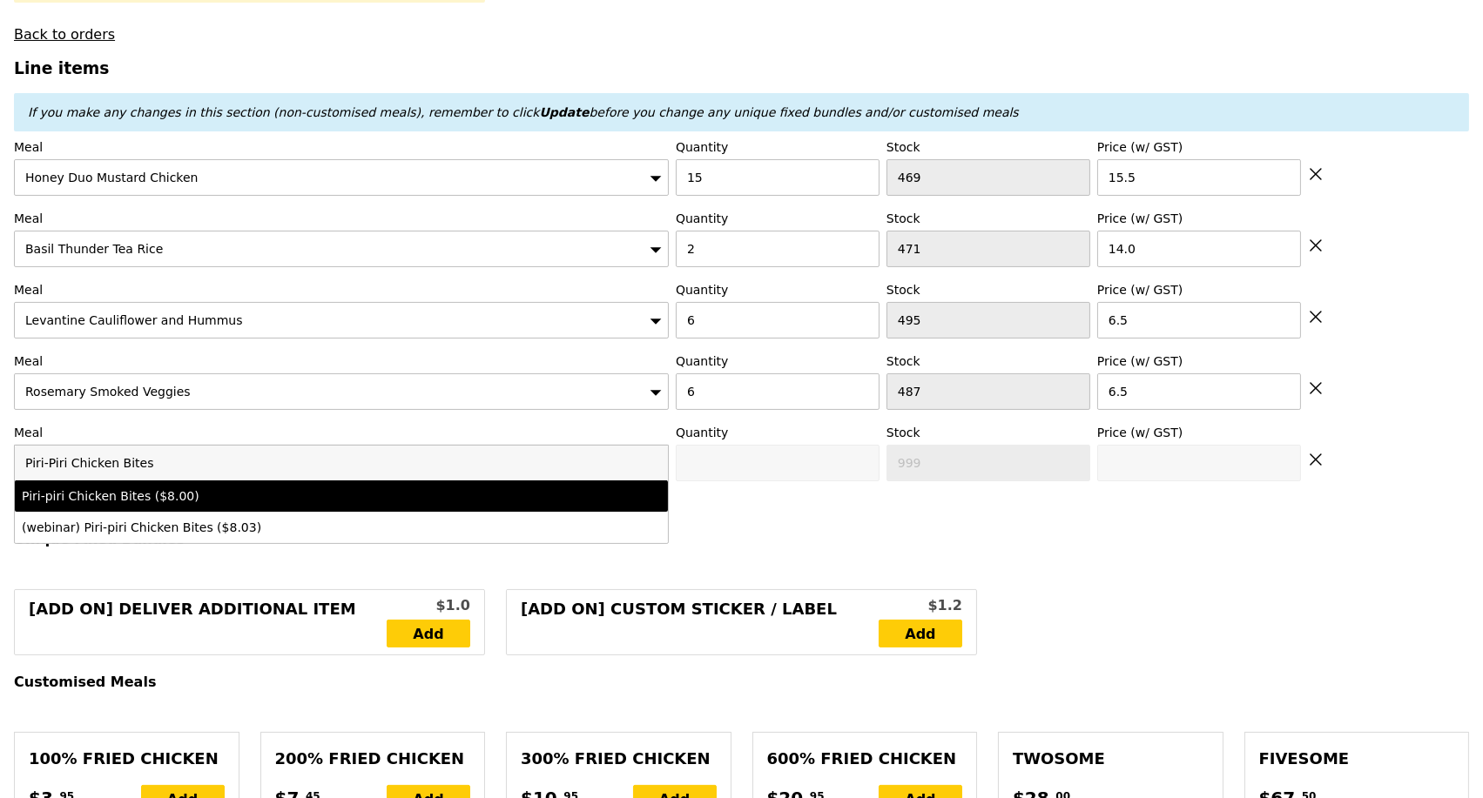
type input "Piri-Piri Chicken Bites"
click at [185, 505] on div "Piri-piri Chicken Bites ($8.00)" at bounding box center [261, 496] width 479 height 17
type input "Confirm anyway"
type input "0"
type input "497"
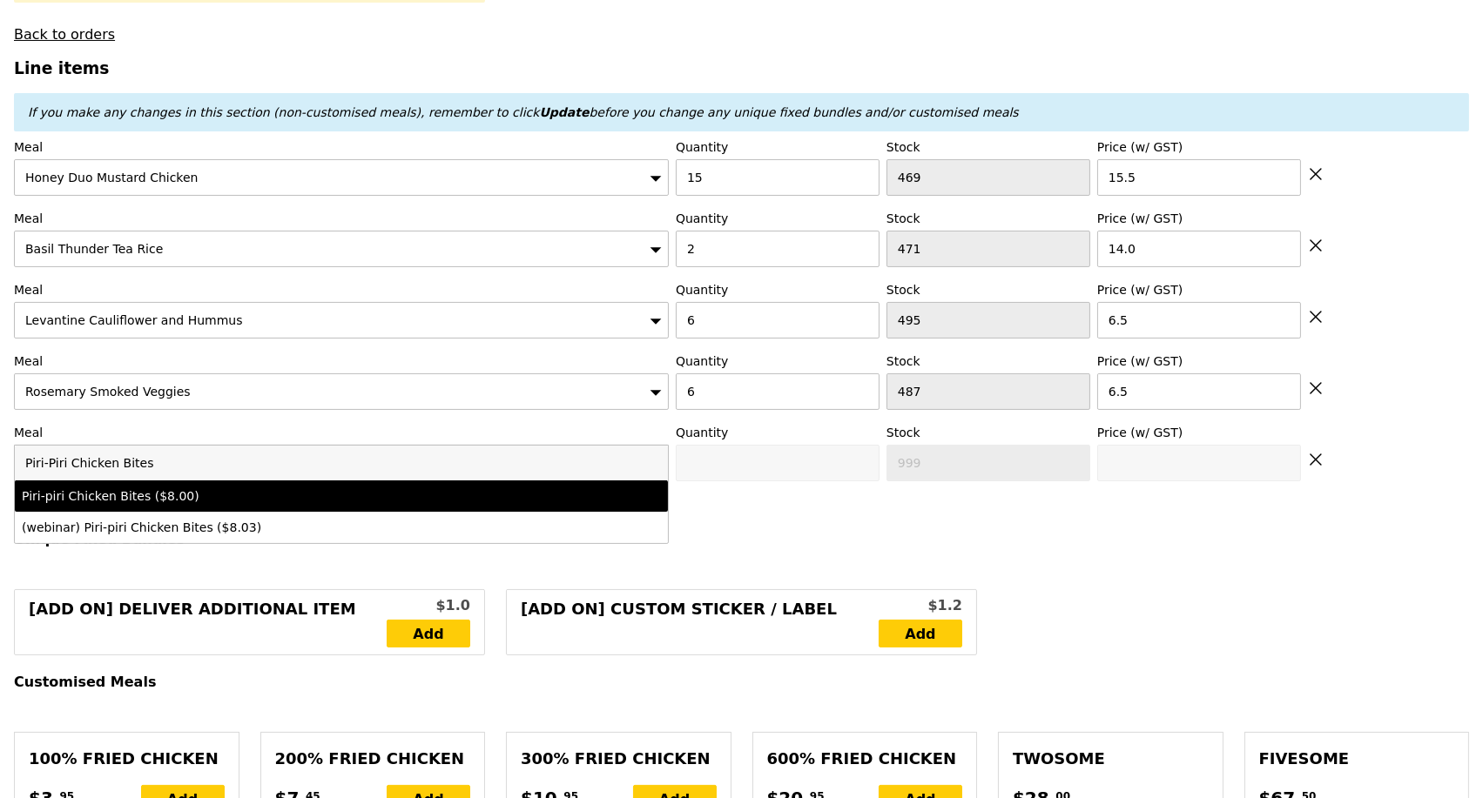
type input "8.0"
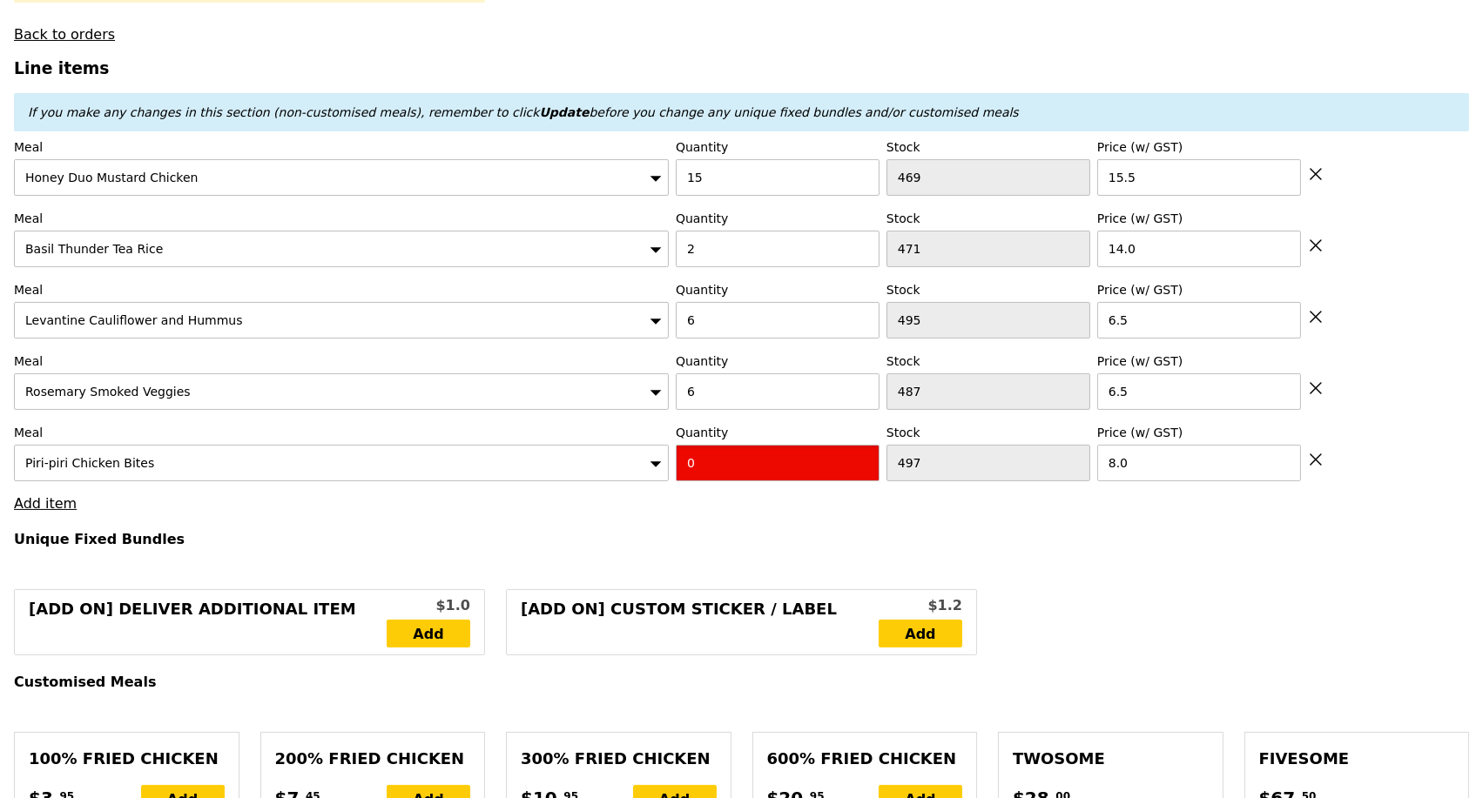
click at [773, 474] on input "0" at bounding box center [778, 463] width 204 height 37
type input "Confirm"
type input "6"
type input "Loading..."
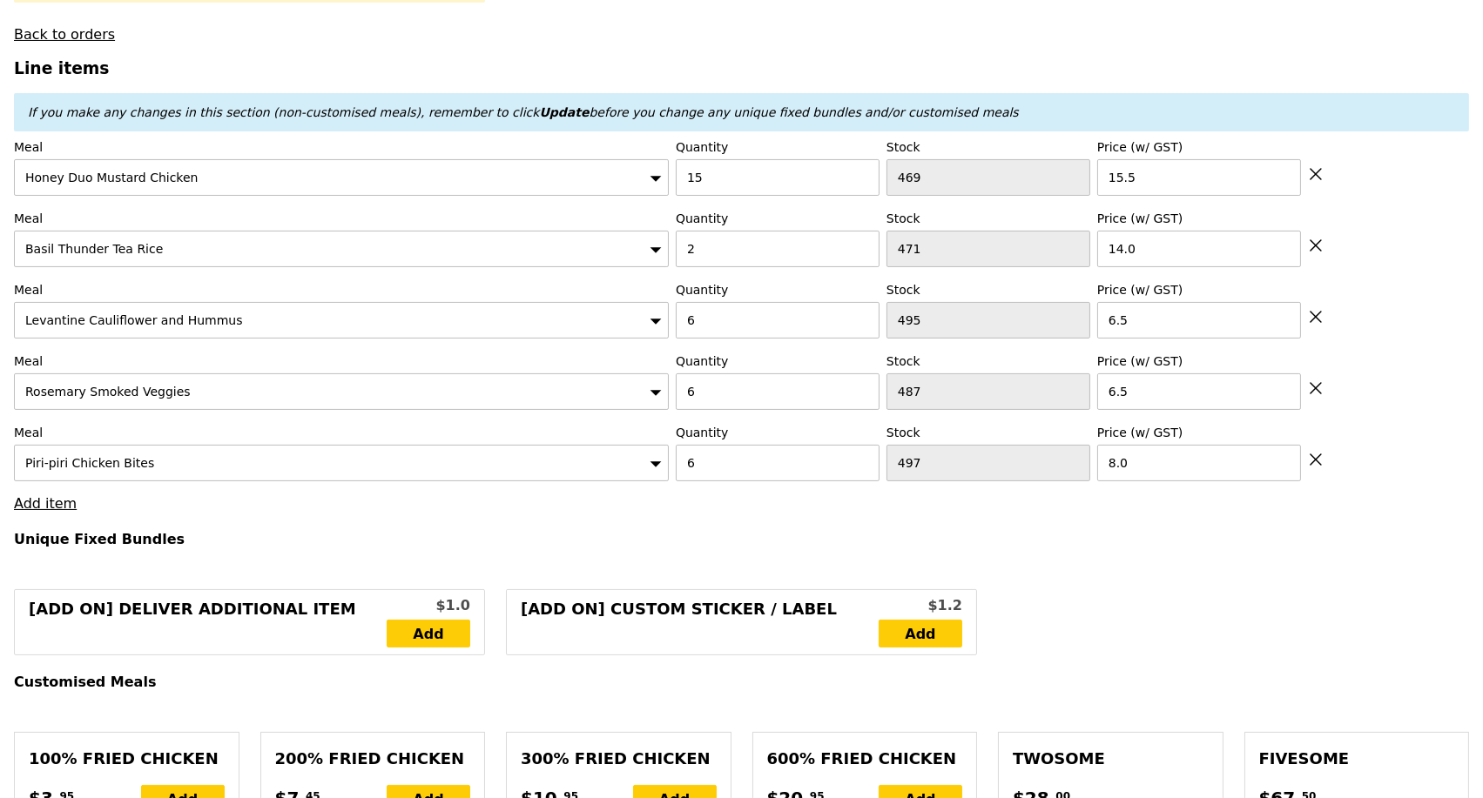
type input "386.50"
type input "390.45"
type input "Confirm"
click at [45, 512] on link "Add item" at bounding box center [45, 503] width 63 height 17
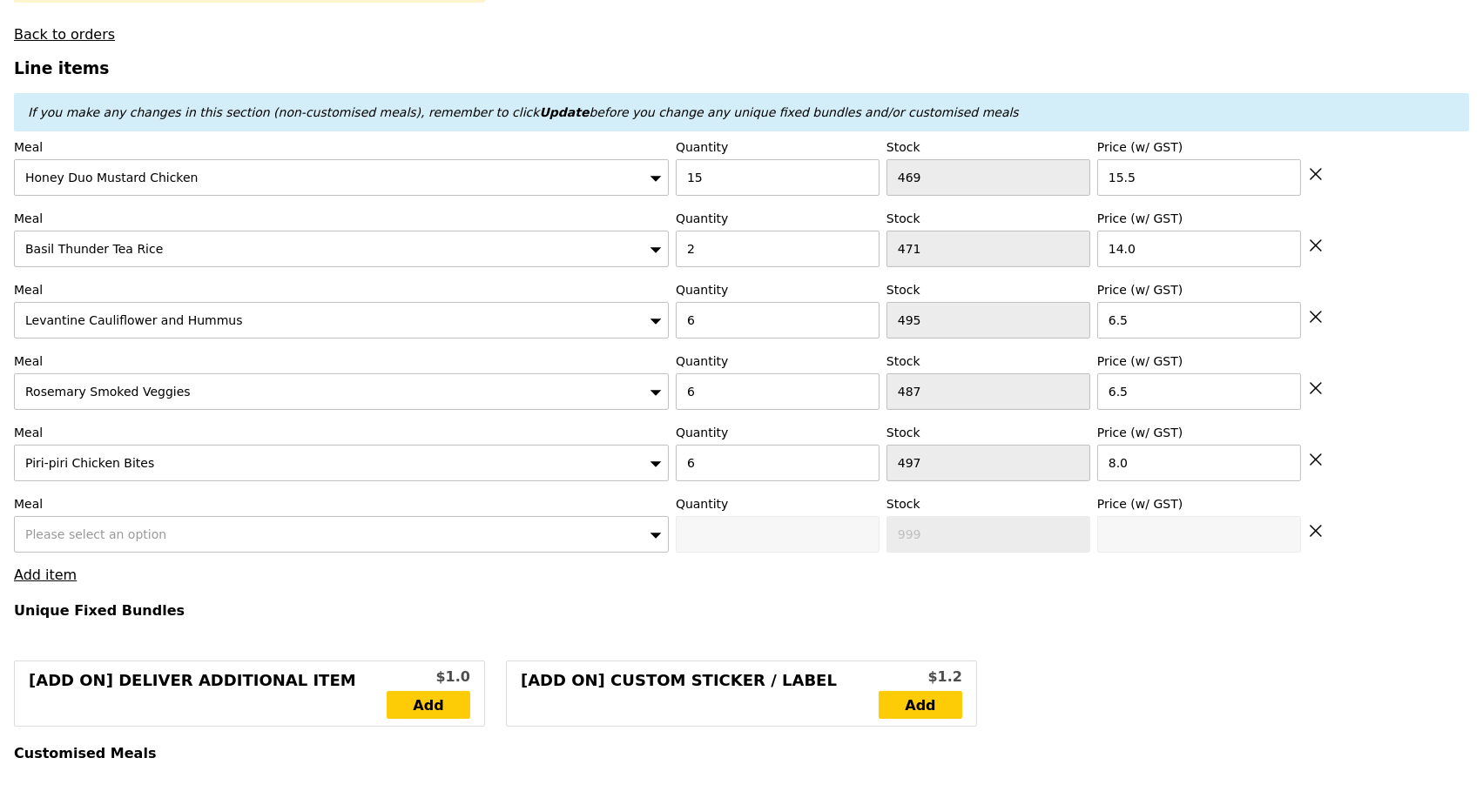
click at [160, 542] on div "Please select an option" at bounding box center [341, 534] width 655 height 37
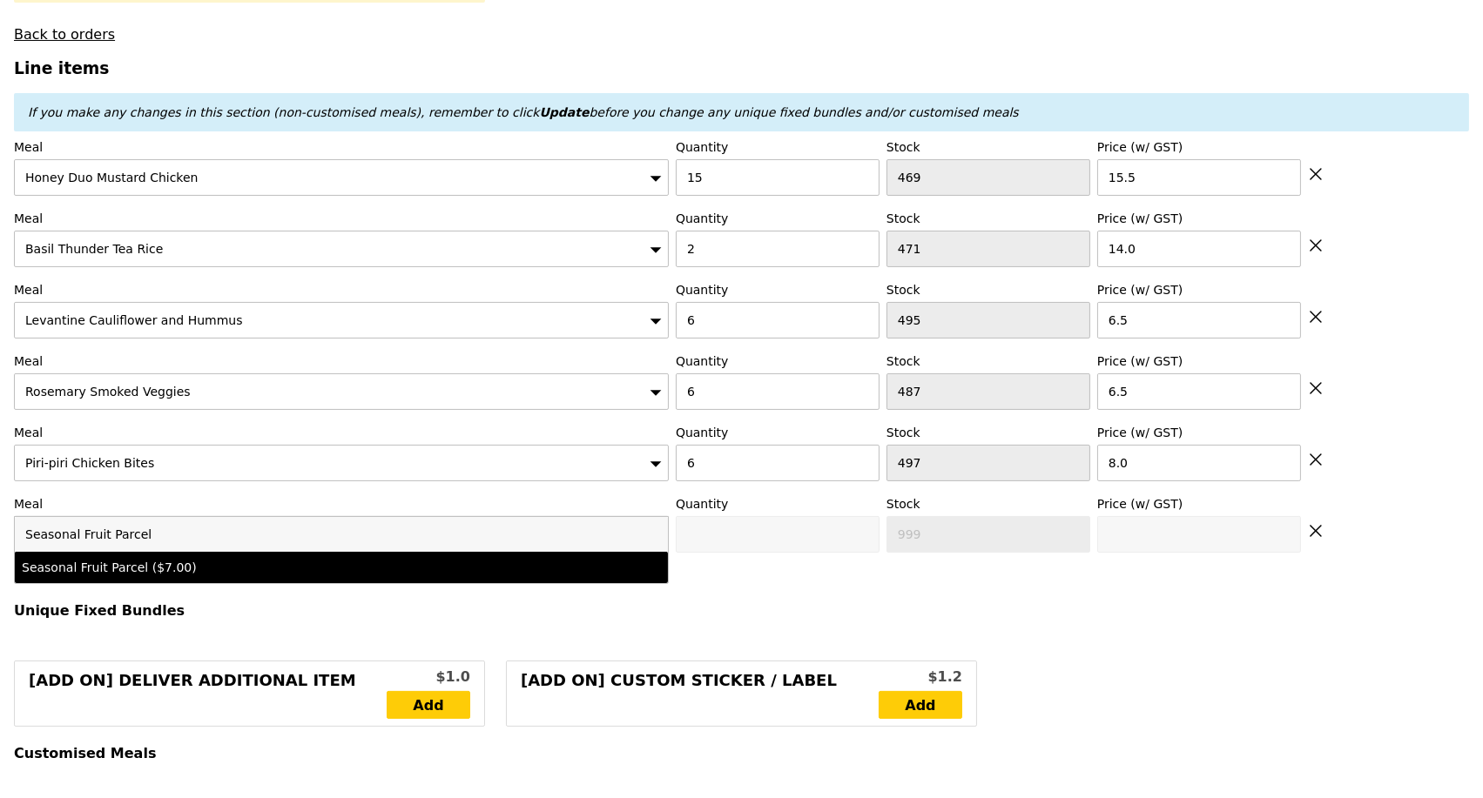
type input "Seasonal Fruit Parcel"
click at [179, 573] on div "Seasonal Fruit Parcel ($7.00)" at bounding box center [261, 567] width 479 height 17
type input "Confirm anyway"
type input "0"
type input "499"
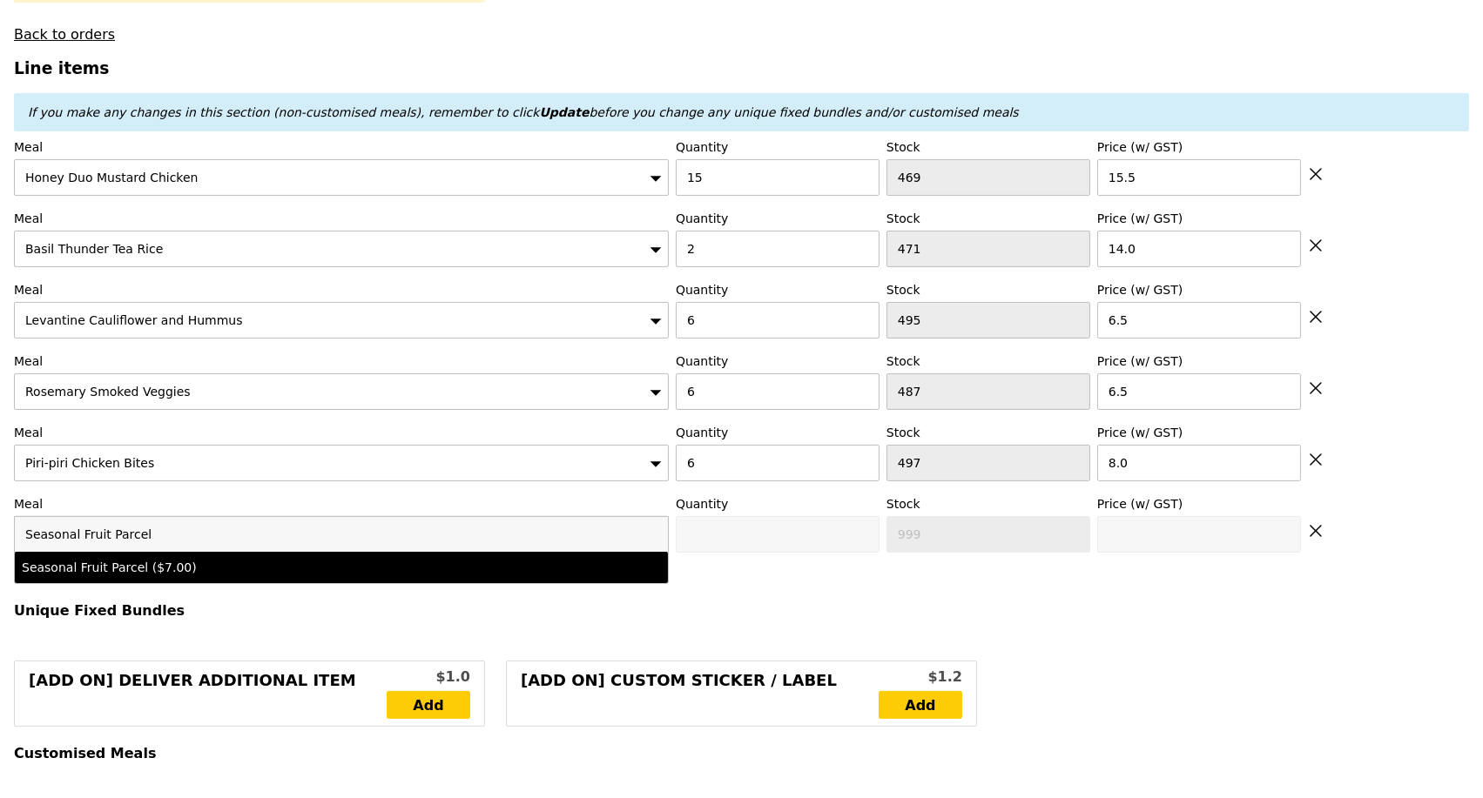
type input "7.0"
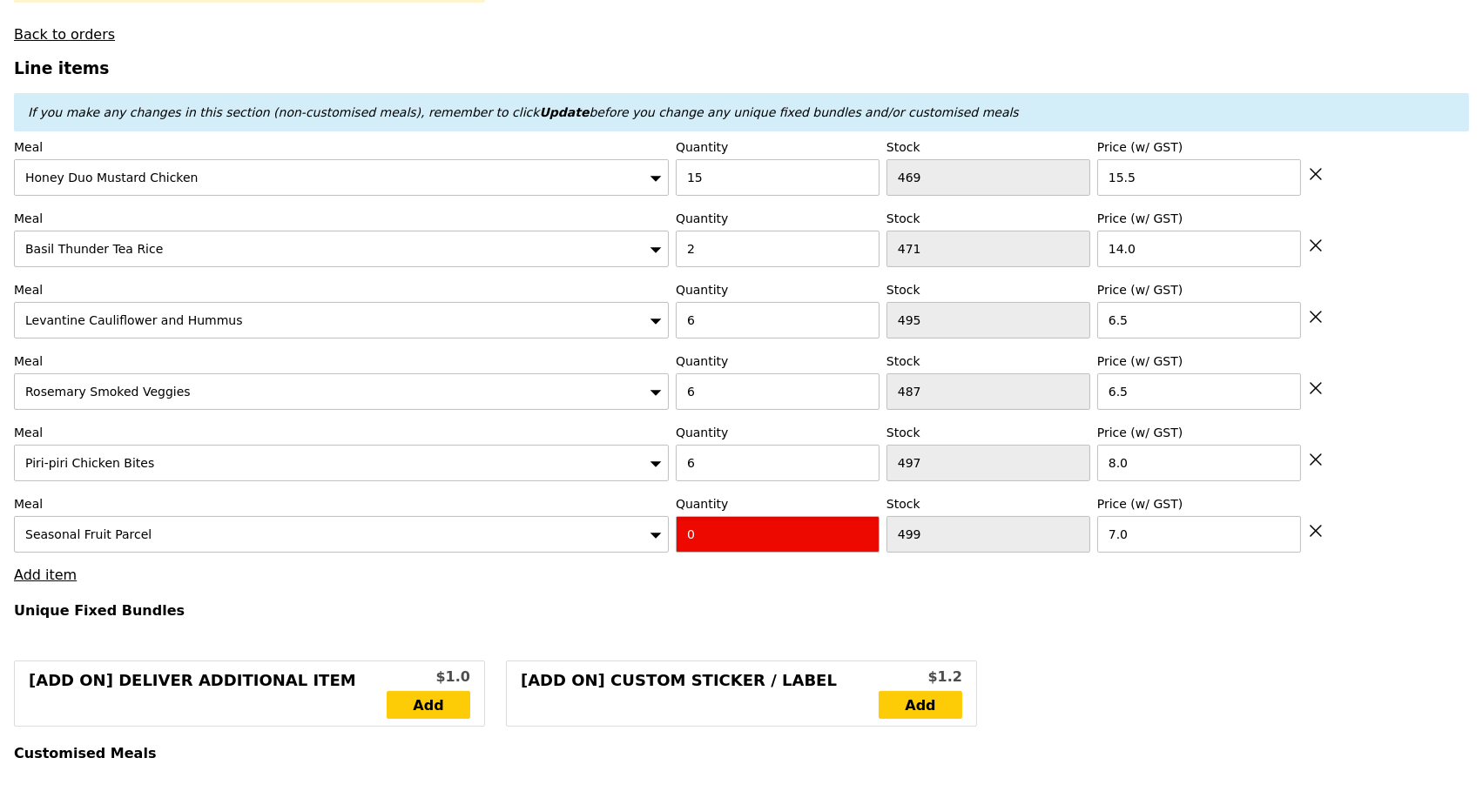
click at [699, 534] on input "0" at bounding box center [778, 534] width 204 height 37
type input "Confirm"
type input "6"
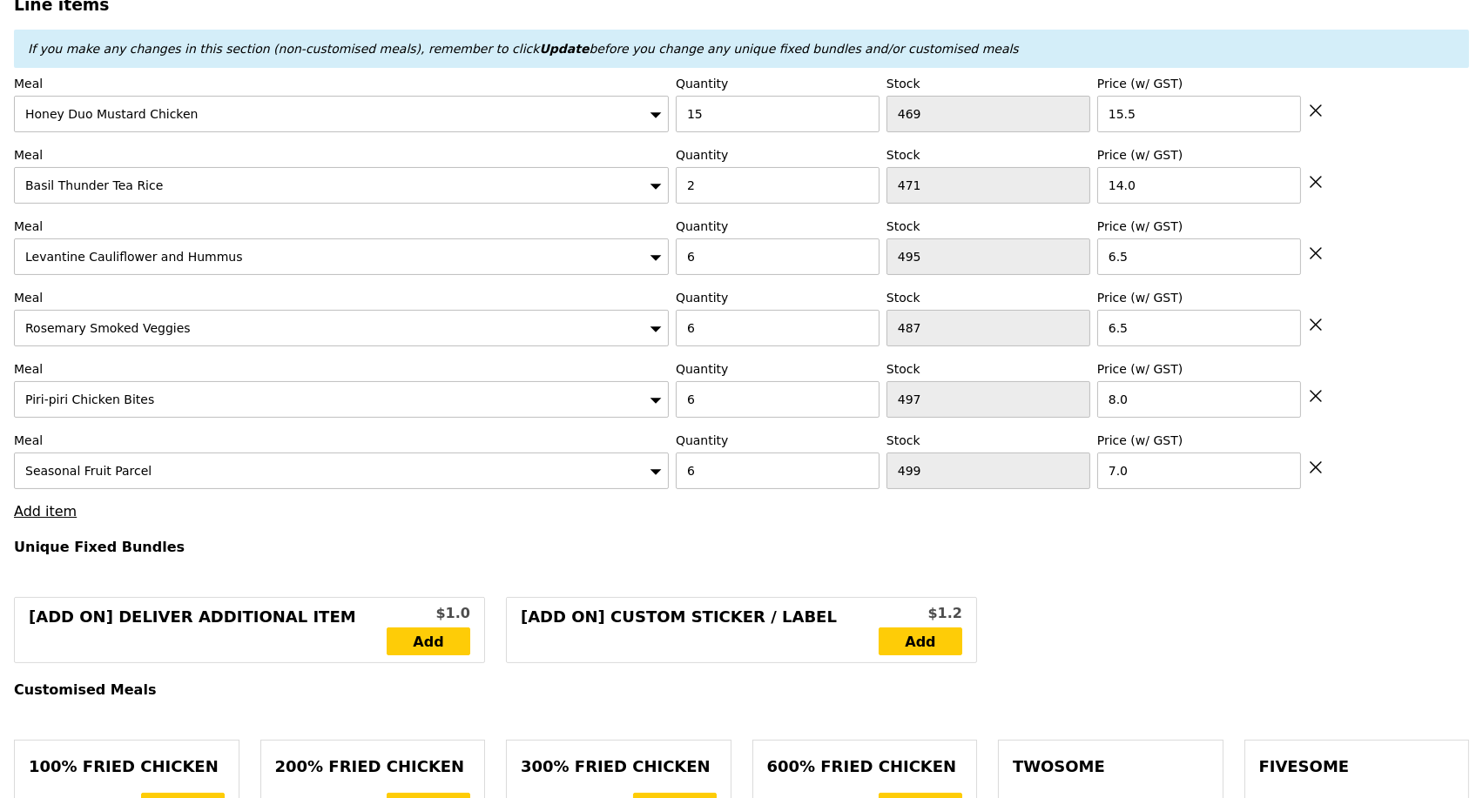
scroll to position [676, 0]
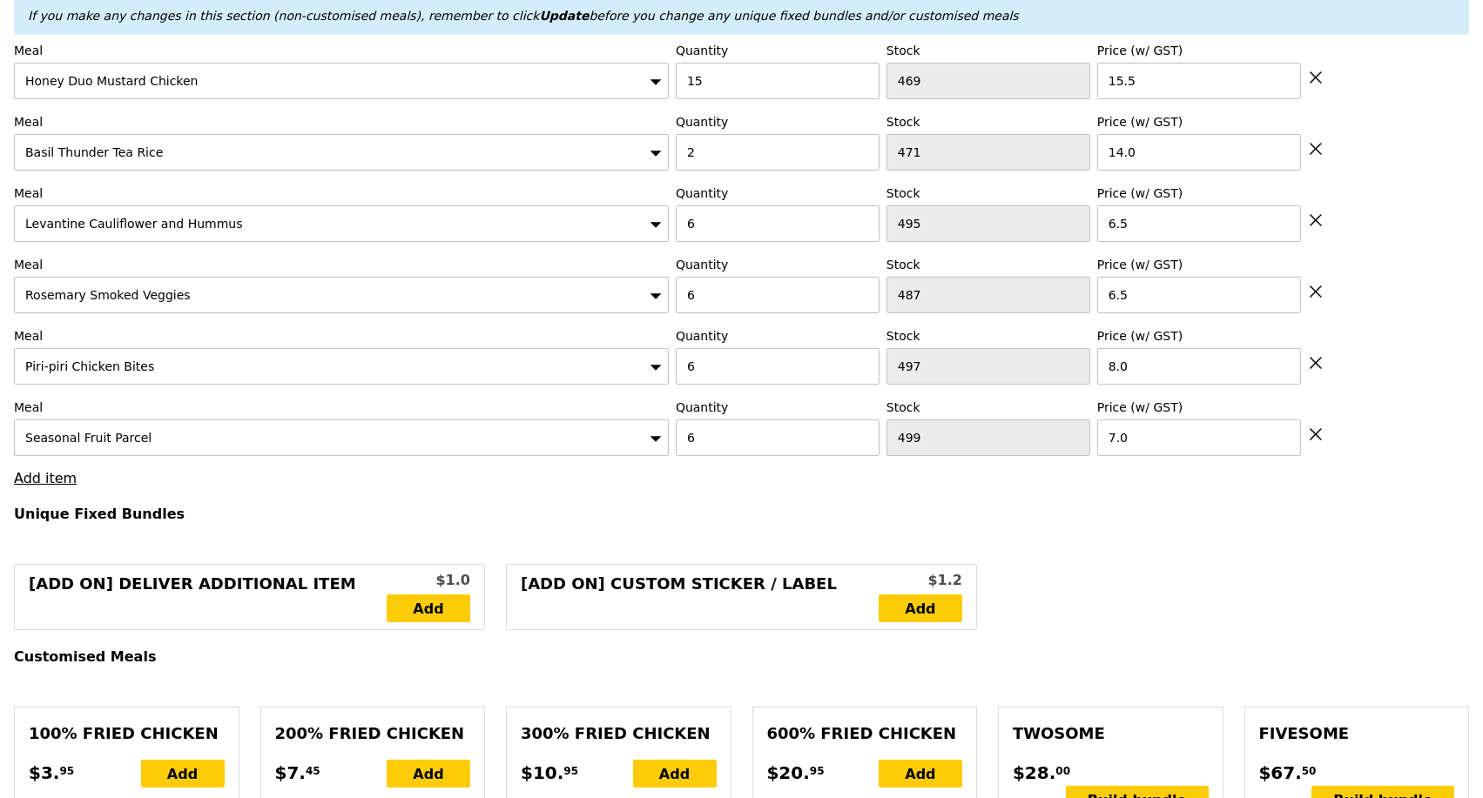
type input "Loading..."
type input "428.50"
type input "432.45"
type input "Confirm"
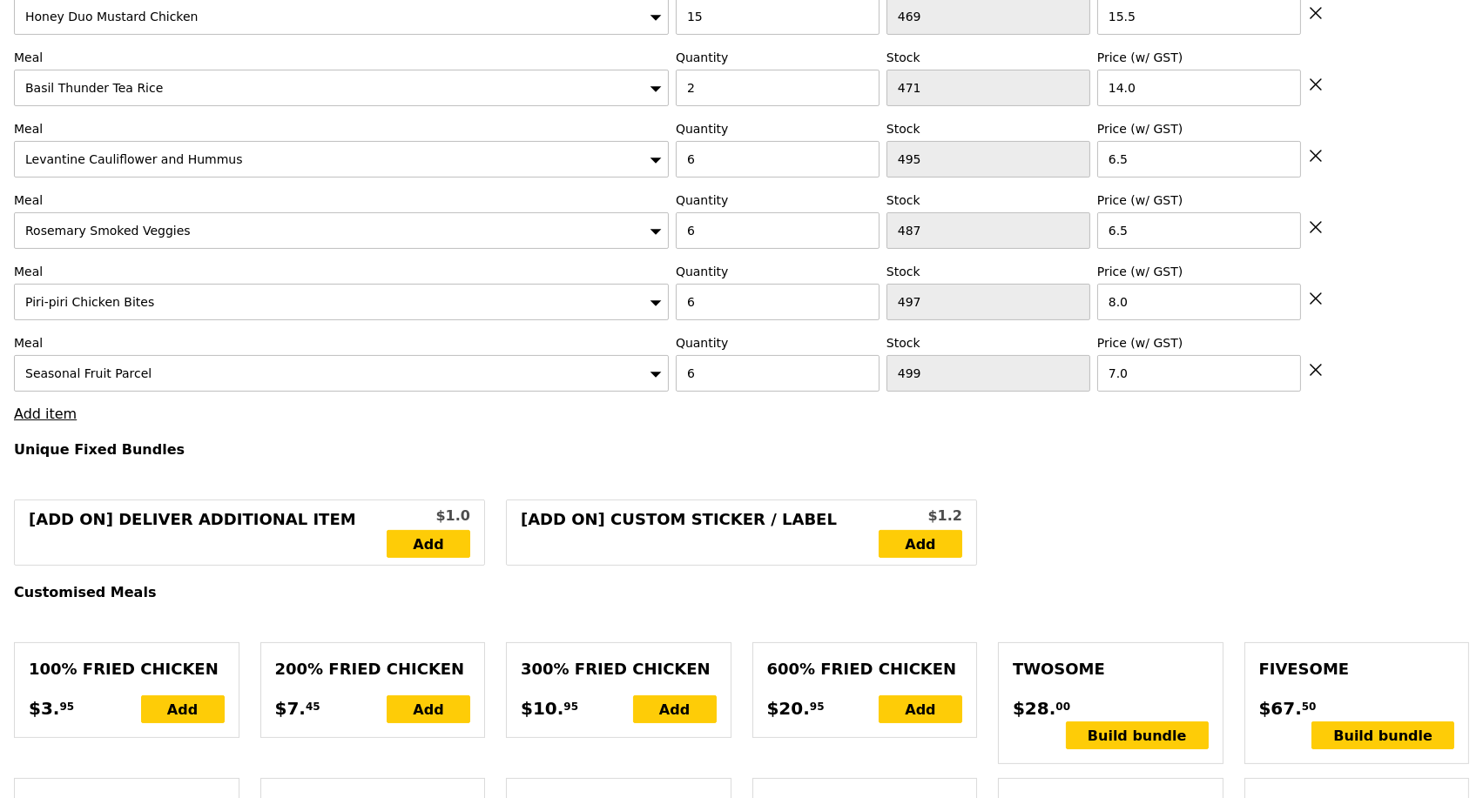
scroll to position [773, 0]
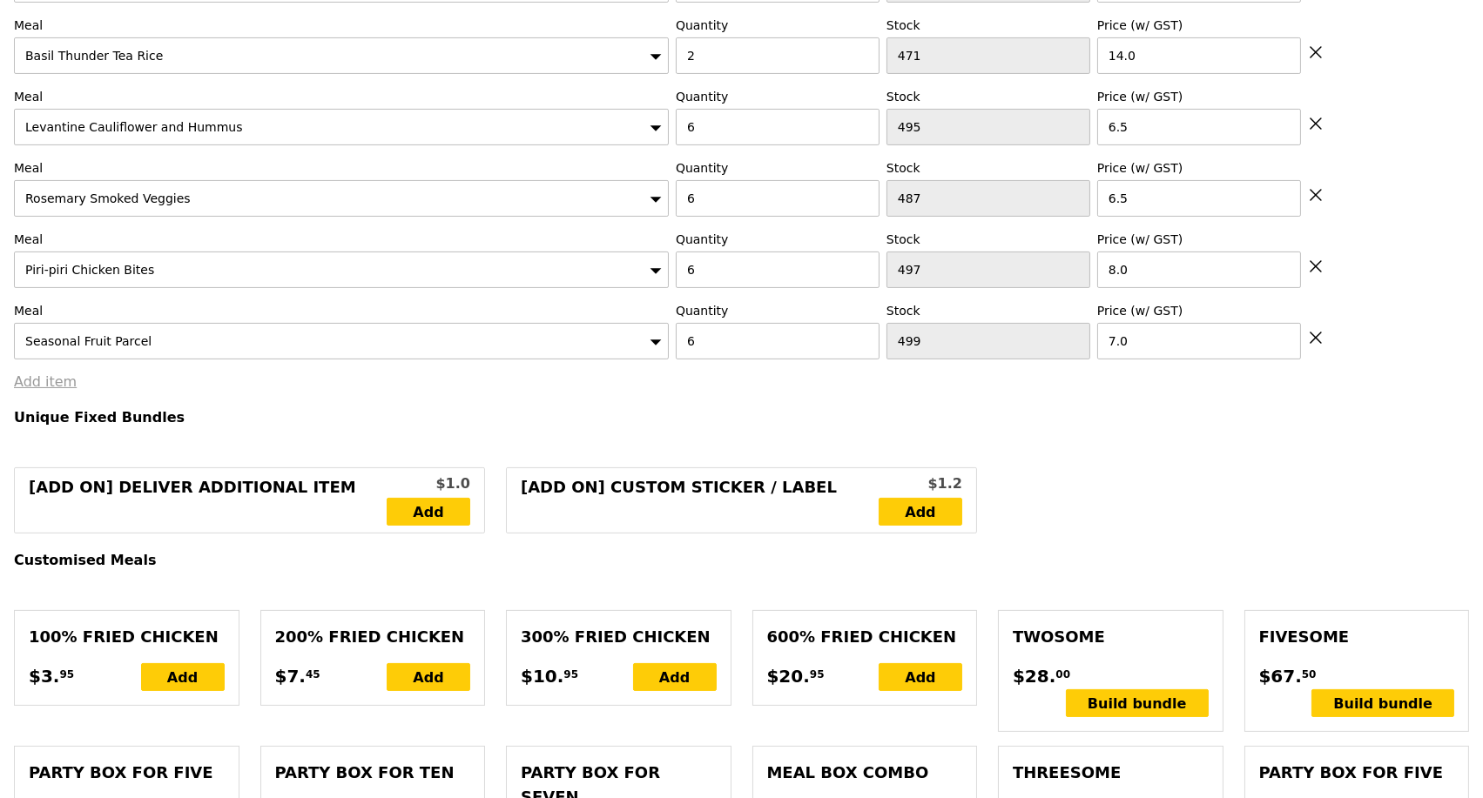
click at [43, 390] on link "Add item" at bounding box center [45, 382] width 63 height 17
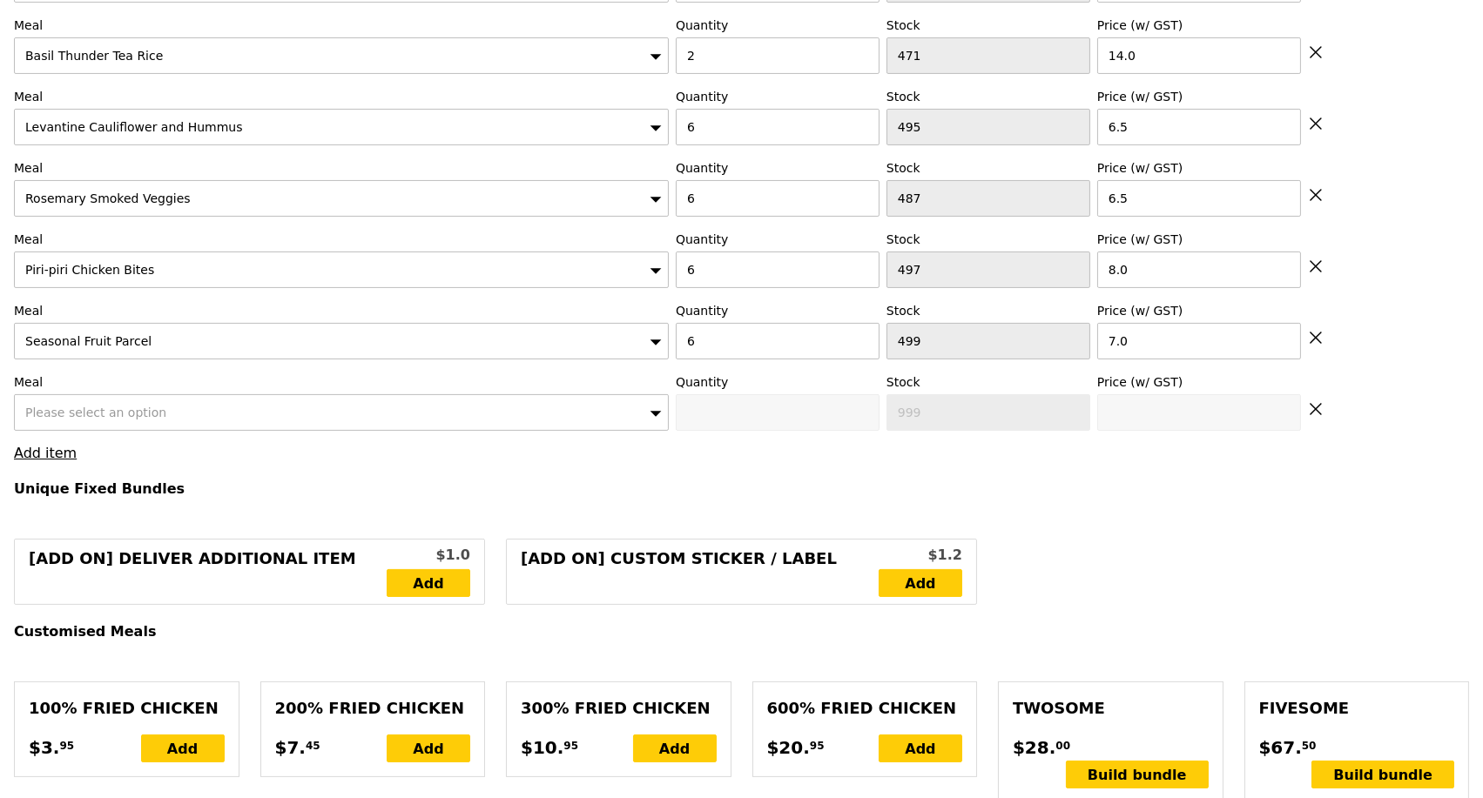
click at [64, 420] on span "Please select an option" at bounding box center [95, 413] width 141 height 14
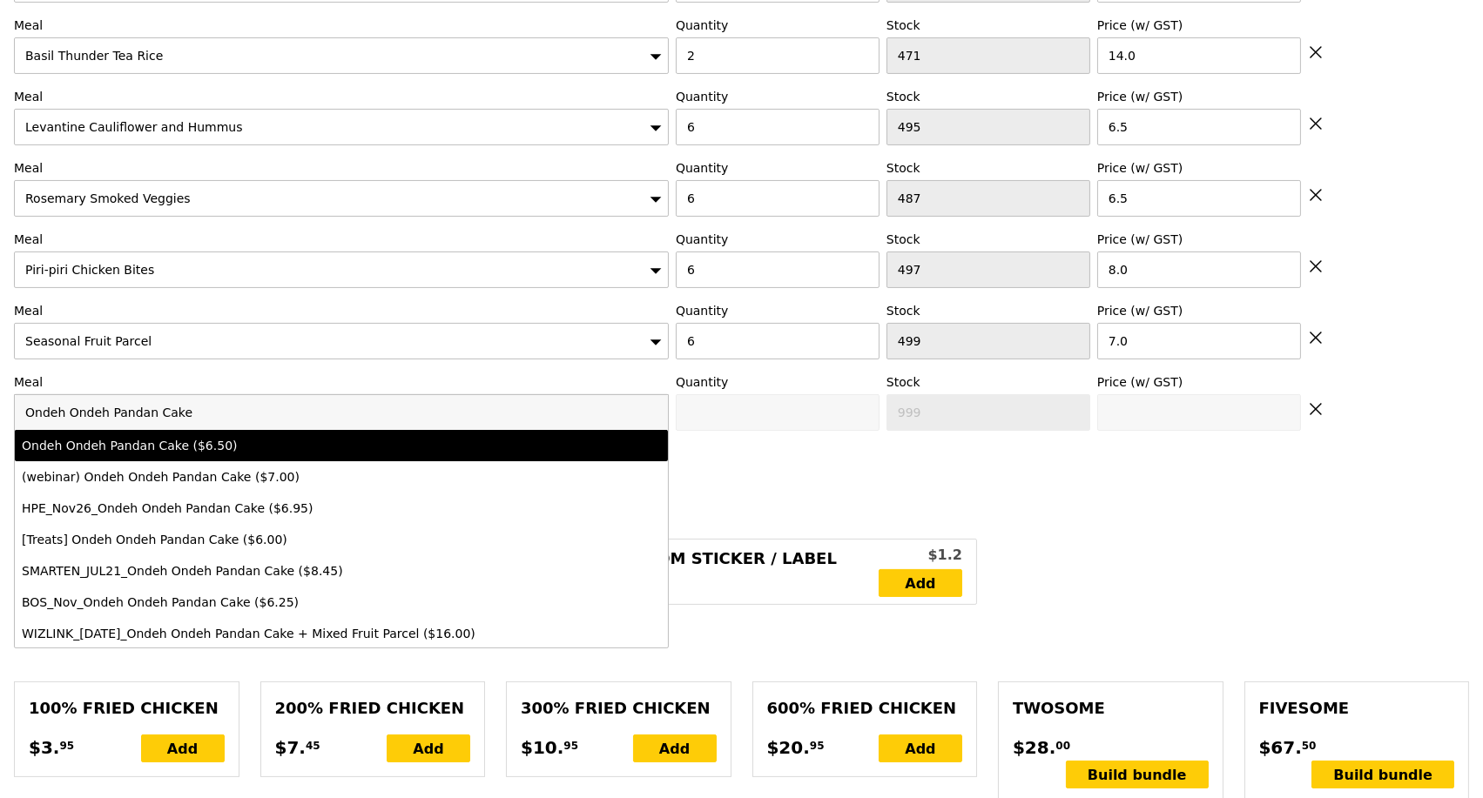
type input "Ondeh Ondeh Pandan Cake"
click at [257, 447] on li "Ondeh Ondeh Pandan Cake ($6.50)" at bounding box center [341, 445] width 653 height 31
type input "Confirm anyway"
type input "0"
type input "491"
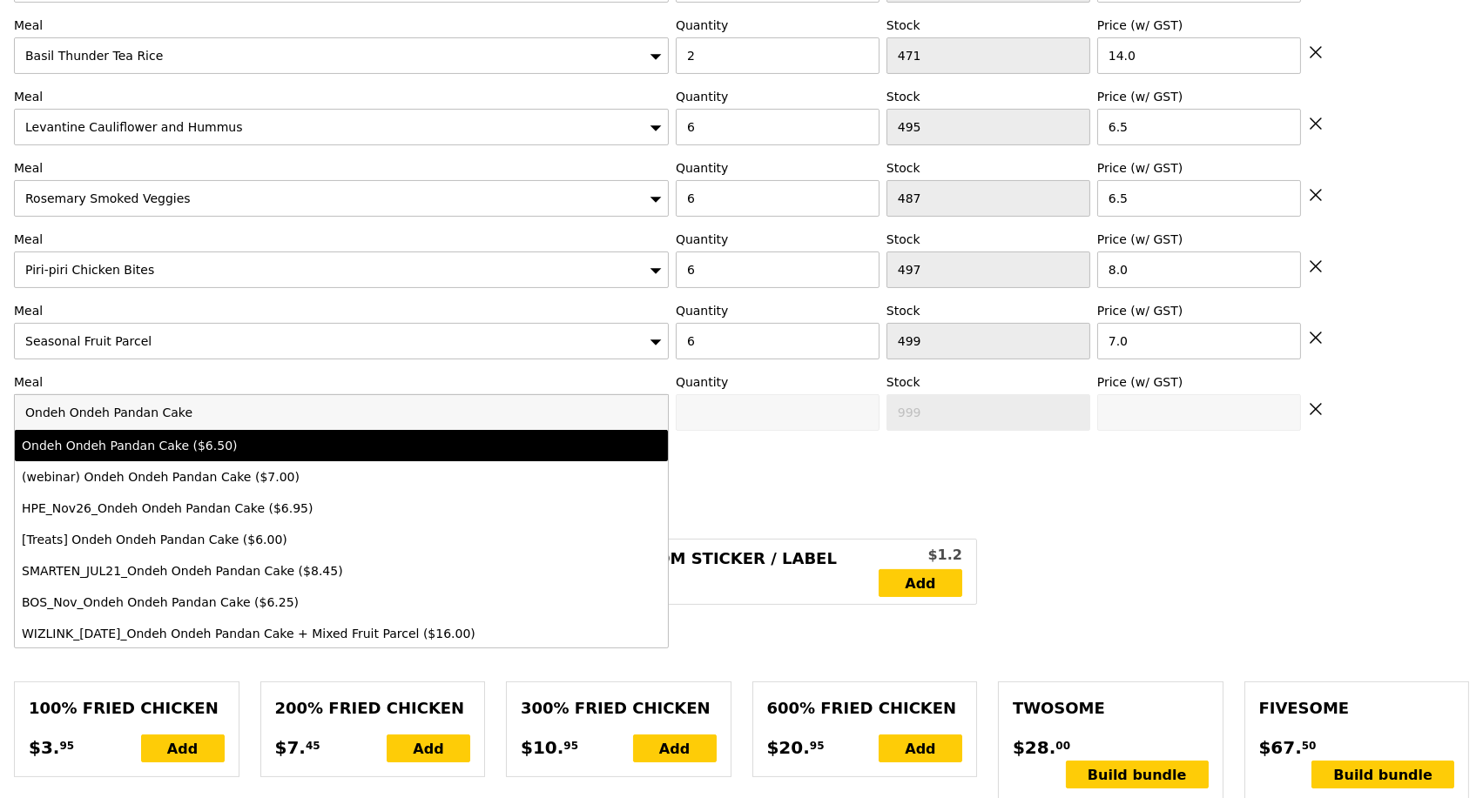
type input "6.5"
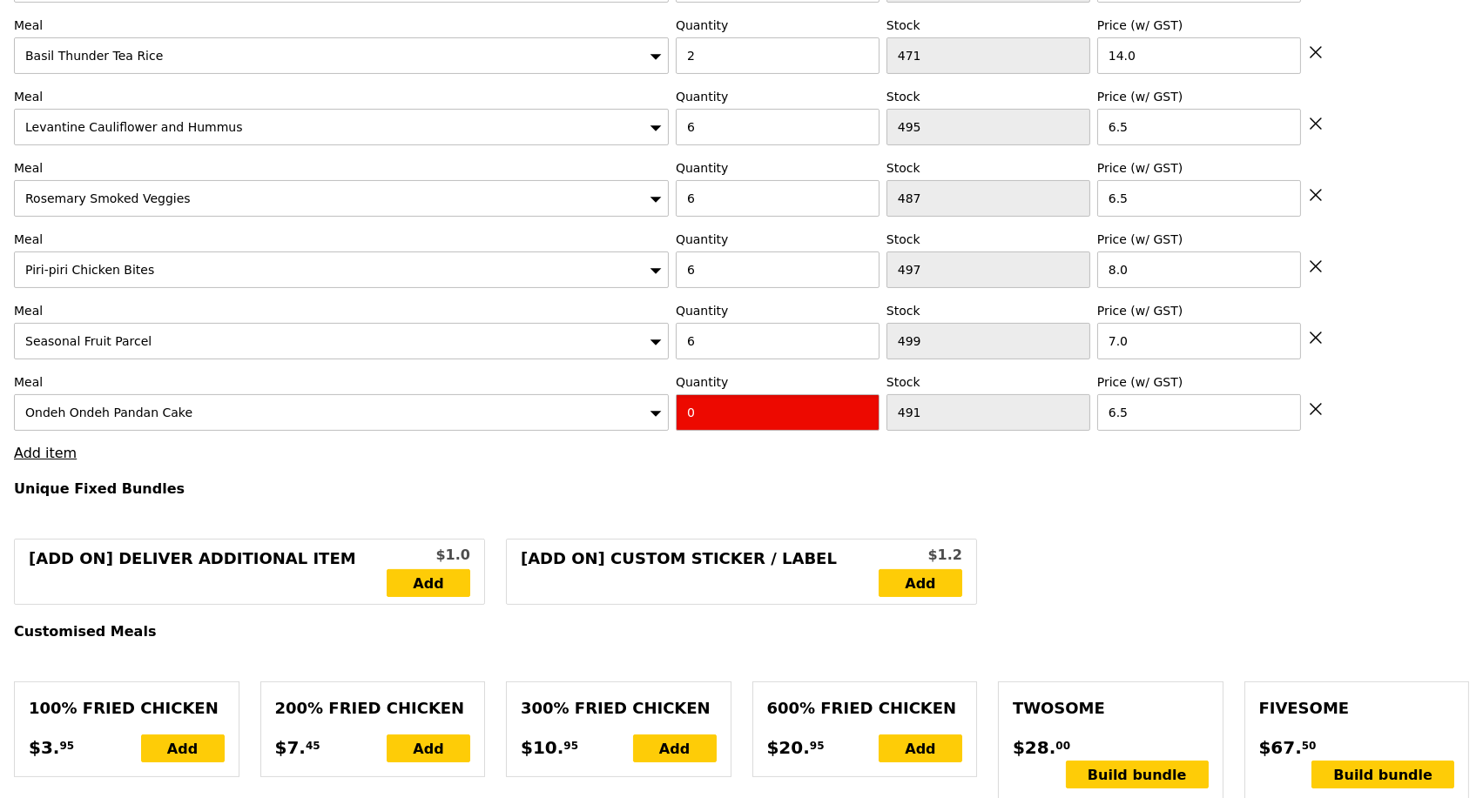
click at [715, 421] on input "0" at bounding box center [778, 412] width 204 height 37
type input "Confirm"
type input "6"
type input "Loading..."
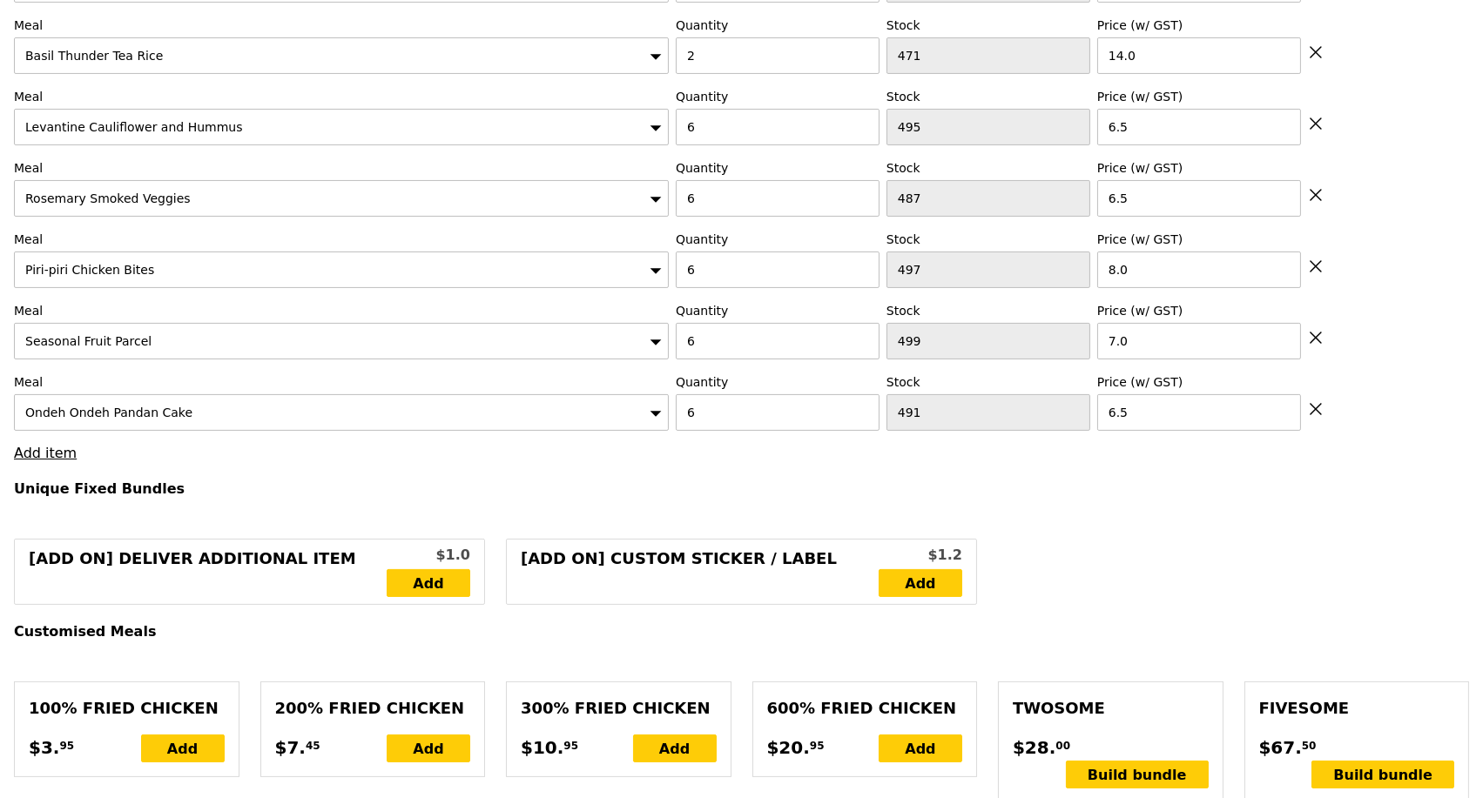
type input "467.50"
type input "471.45"
type input "Confirm"
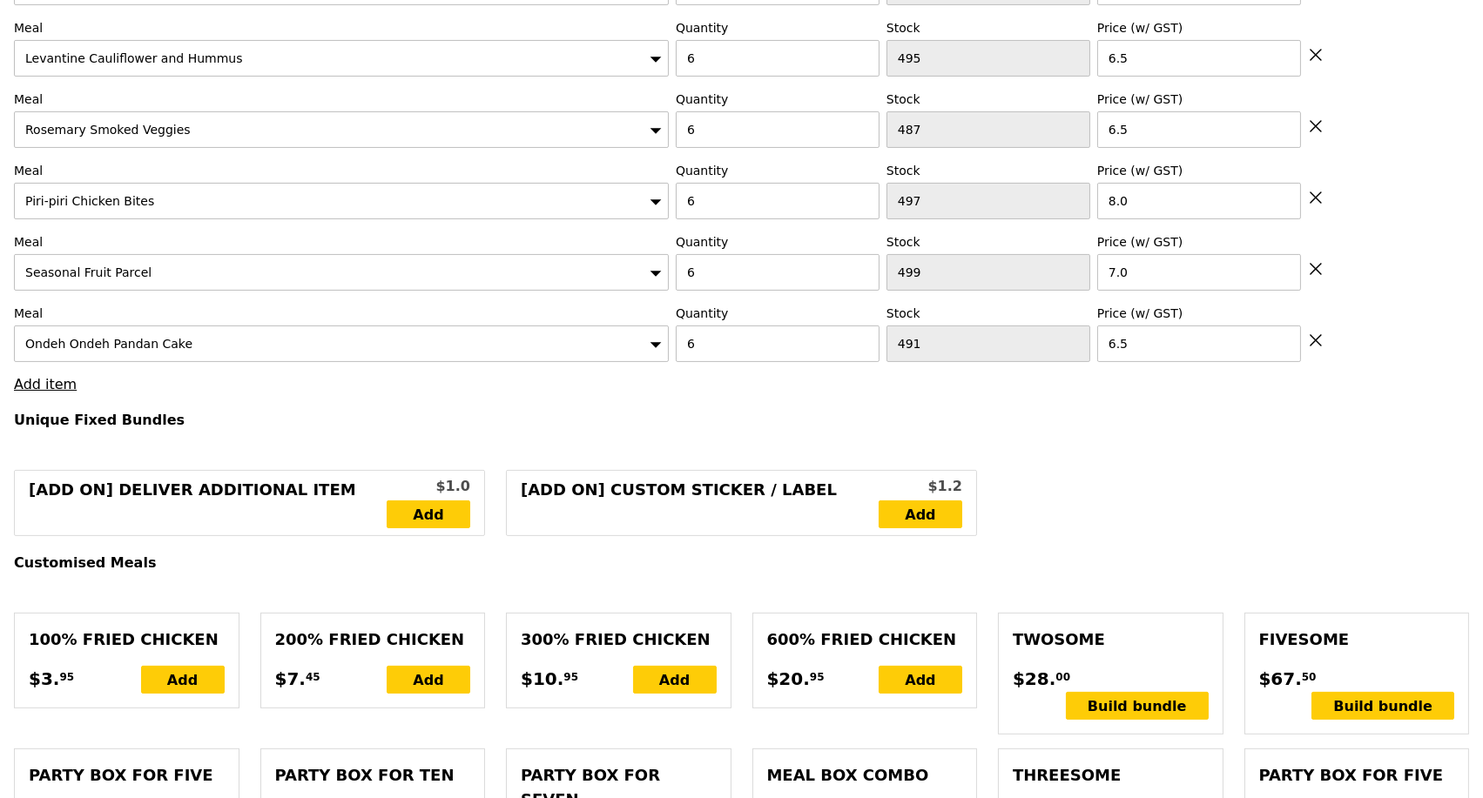
scroll to position [871, 0]
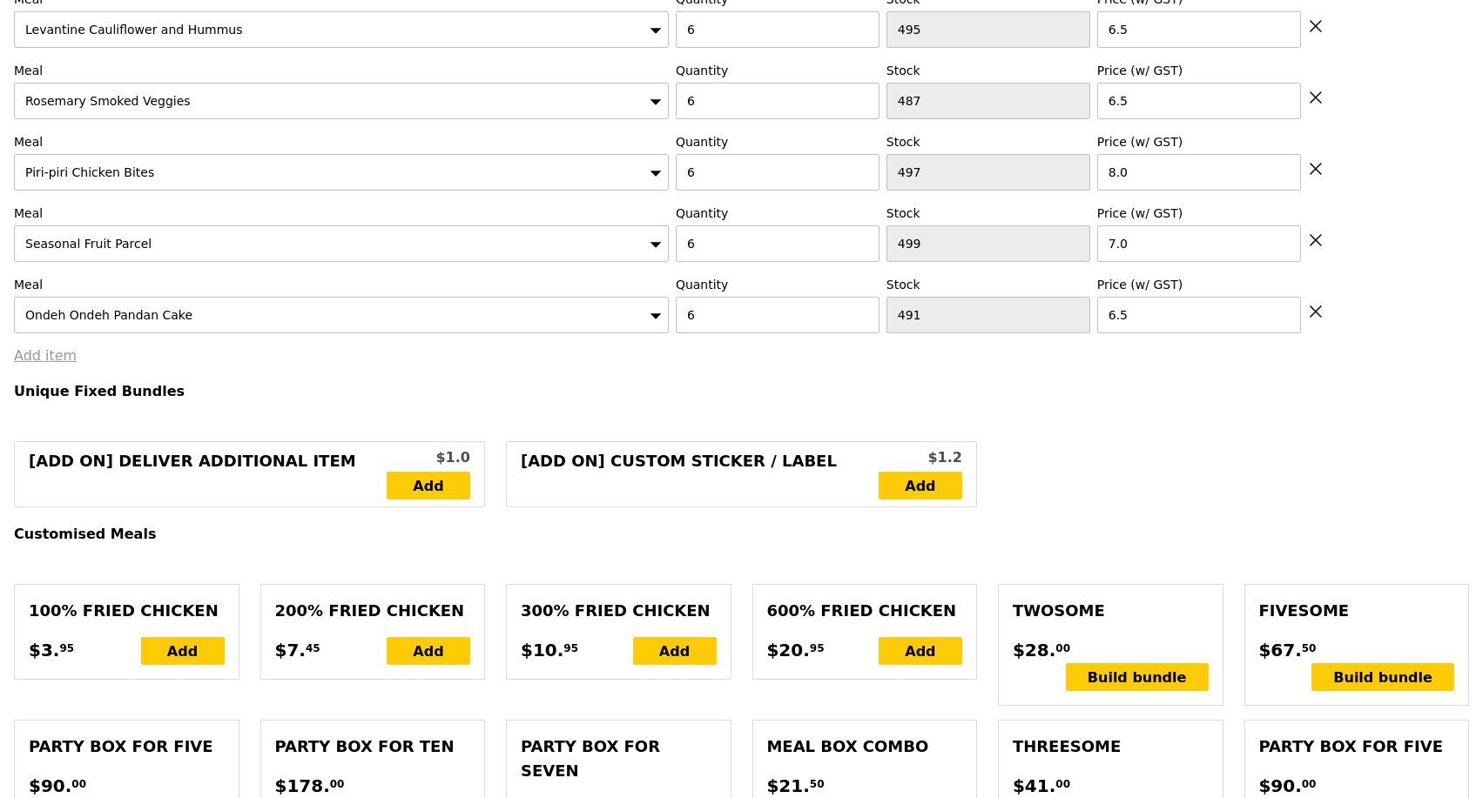
click at [44, 364] on link "Add item" at bounding box center [45, 355] width 63 height 17
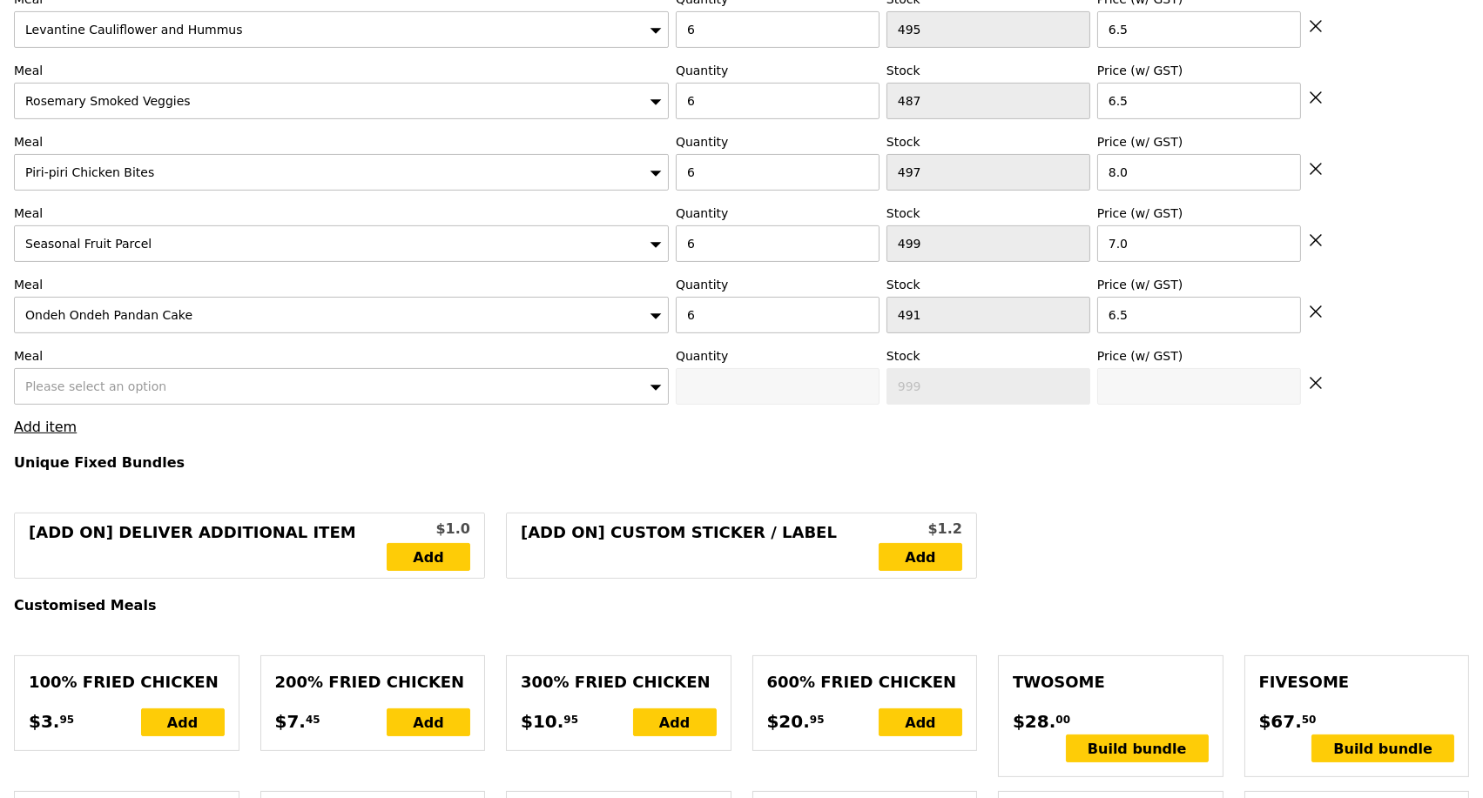
click at [141, 394] on span "Please select an option" at bounding box center [95, 387] width 141 height 14
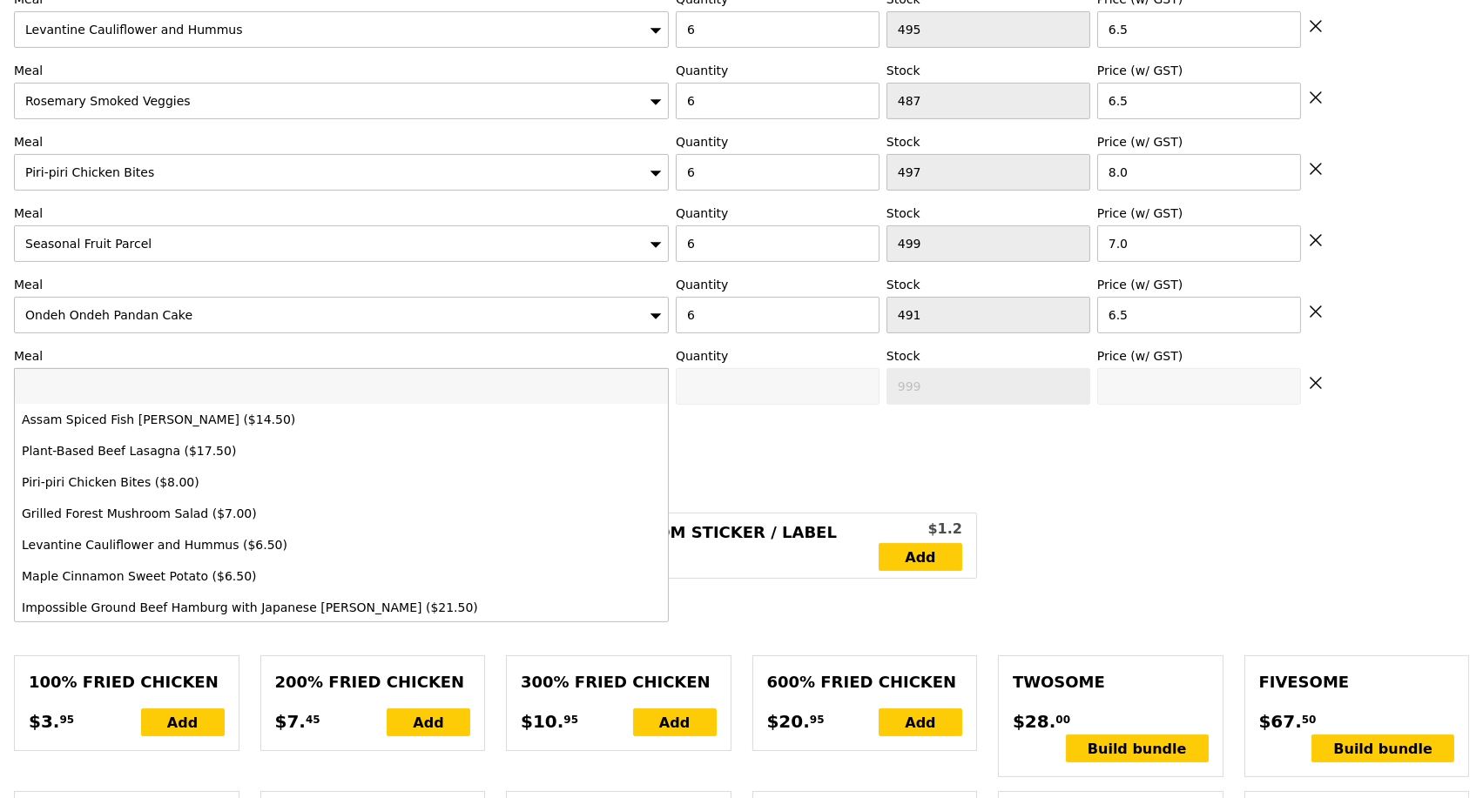
type input "Bottled Alps Water"
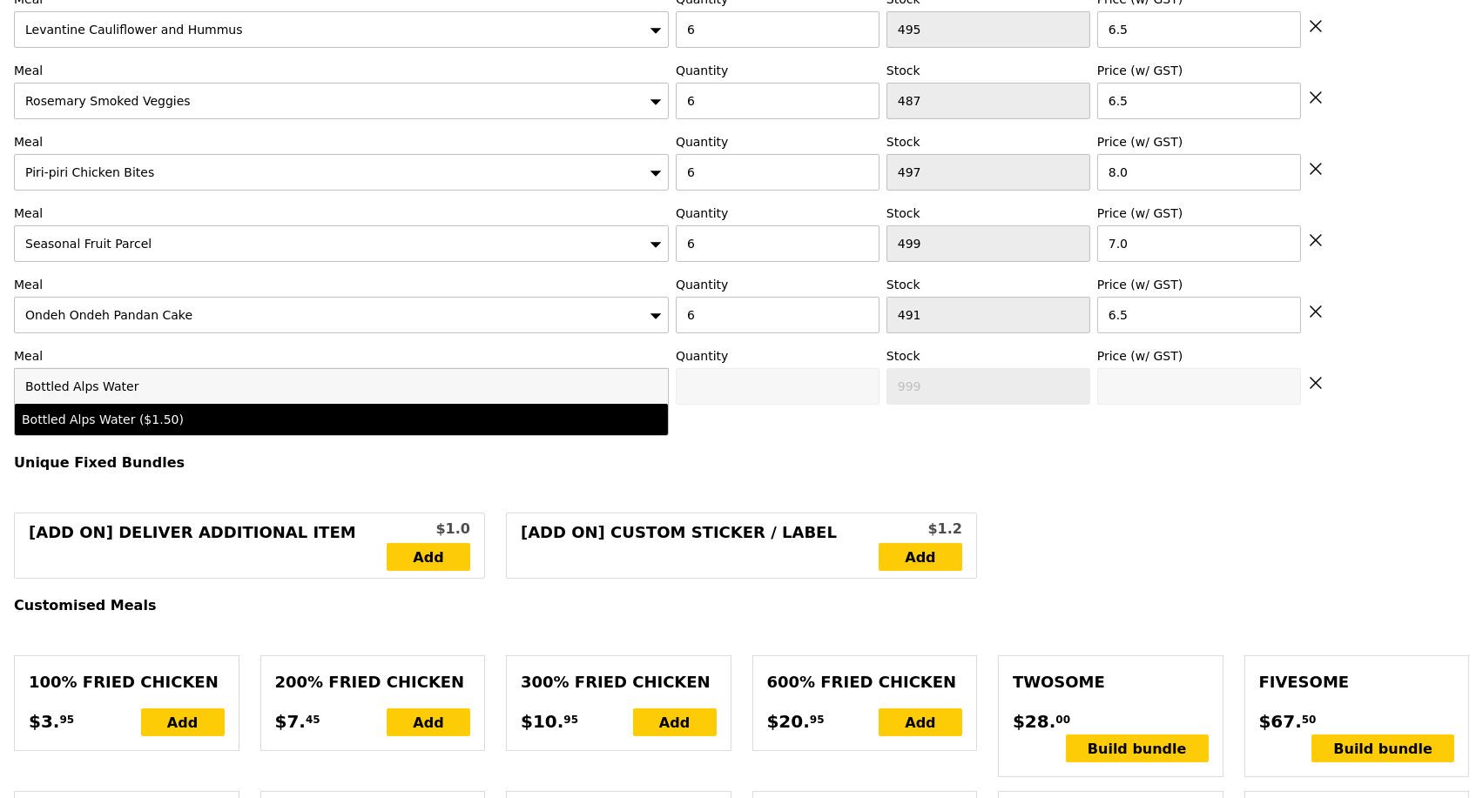
click at [182, 428] on div "Bottled Alps Water ($1.50)" at bounding box center [261, 419] width 479 height 17
type input "Confirm anyway"
type input "0"
type input "500"
type input "1.5"
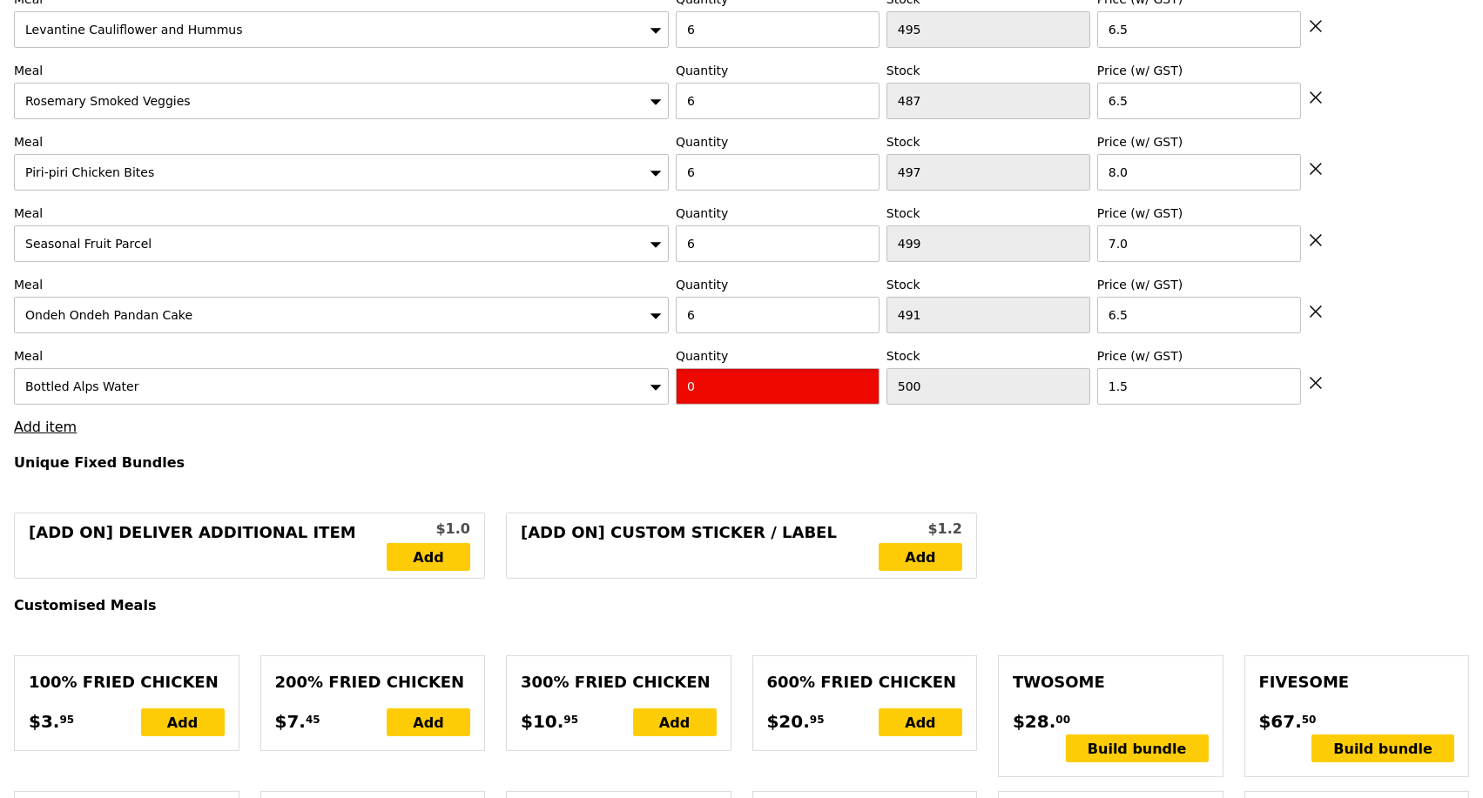
click at [797, 389] on input "0" at bounding box center [778, 386] width 204 height 37
type input "Confirm"
type input "32"
type input "Loading..."
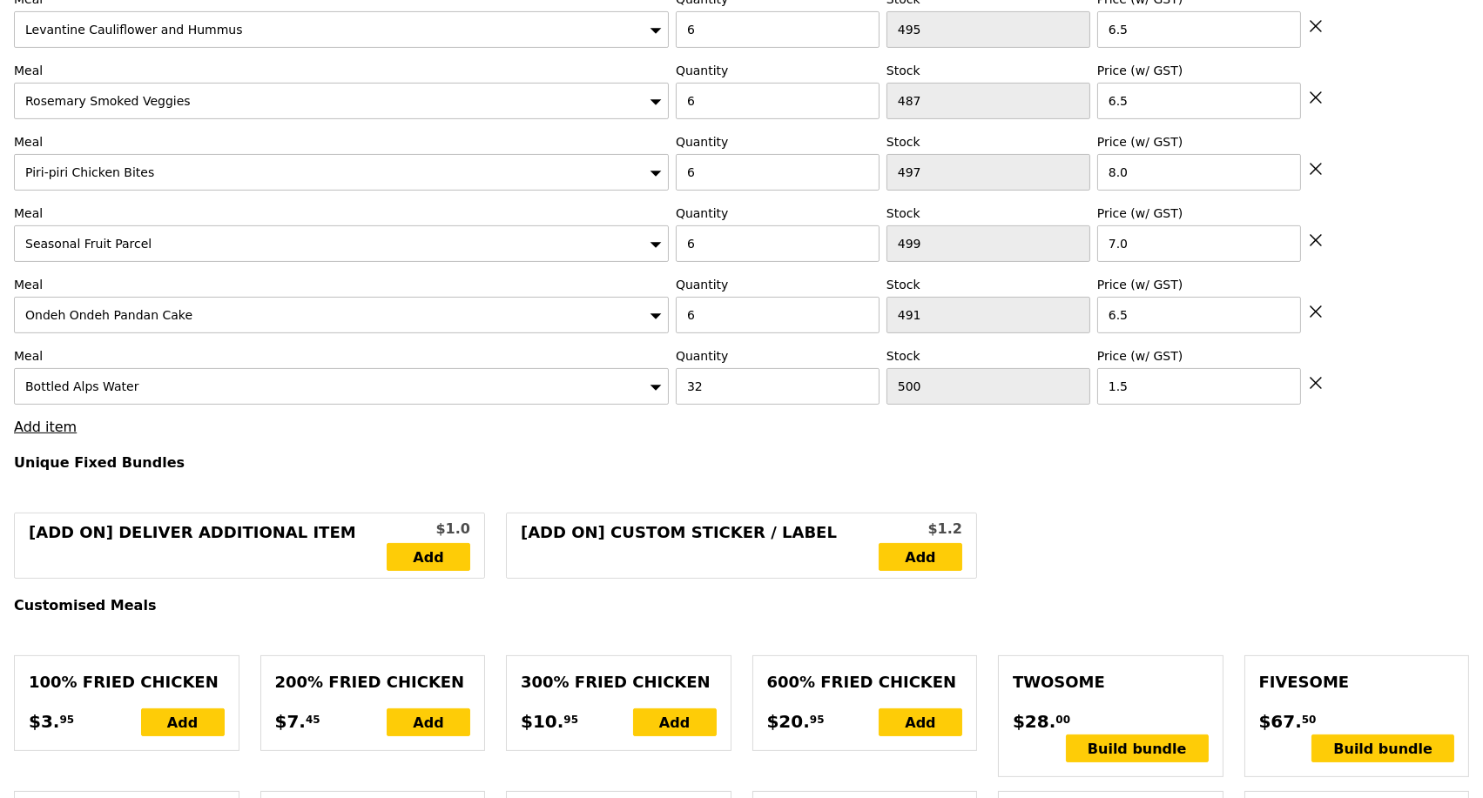
type input "515.50"
type input "519.45"
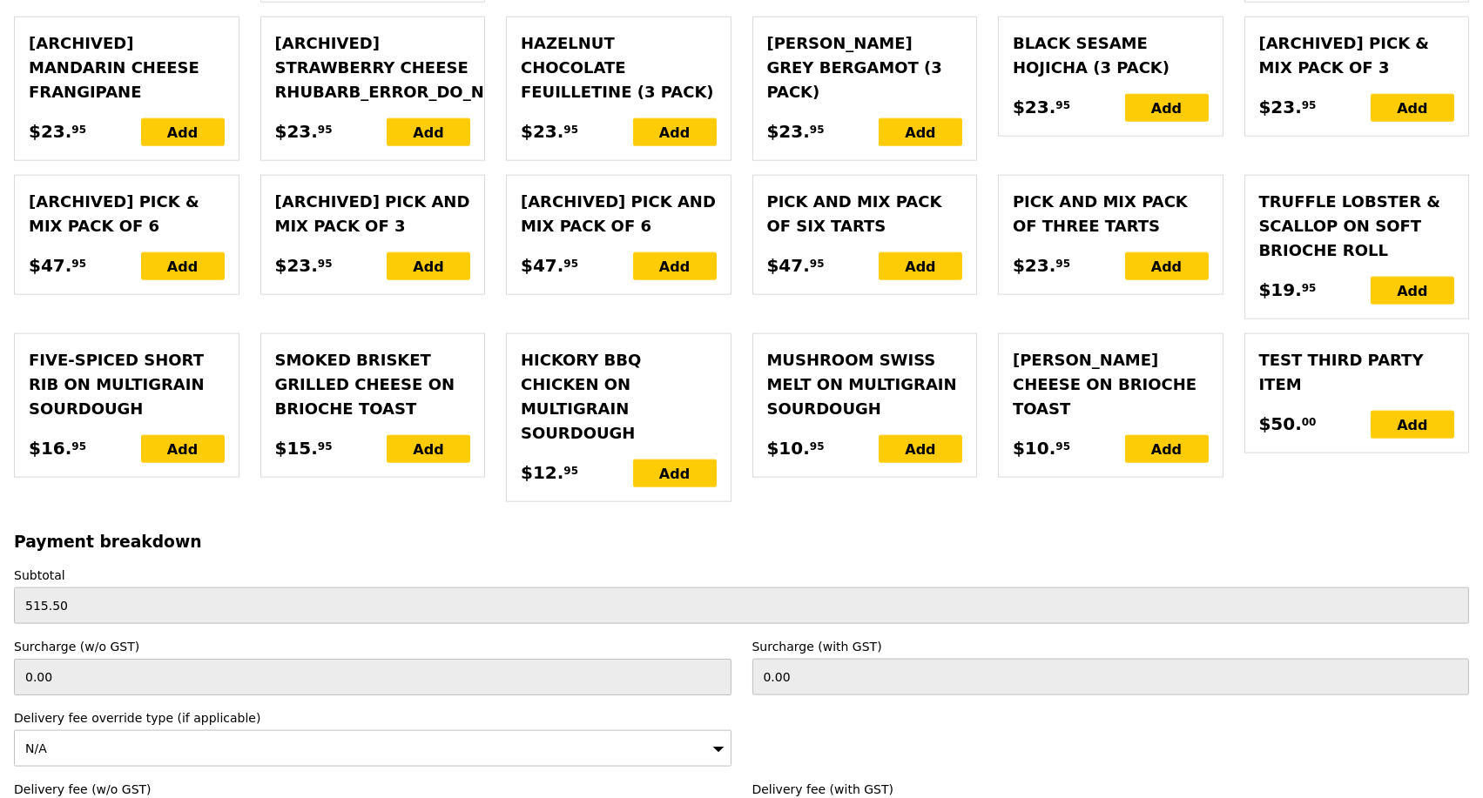
scroll to position [4452, 0]
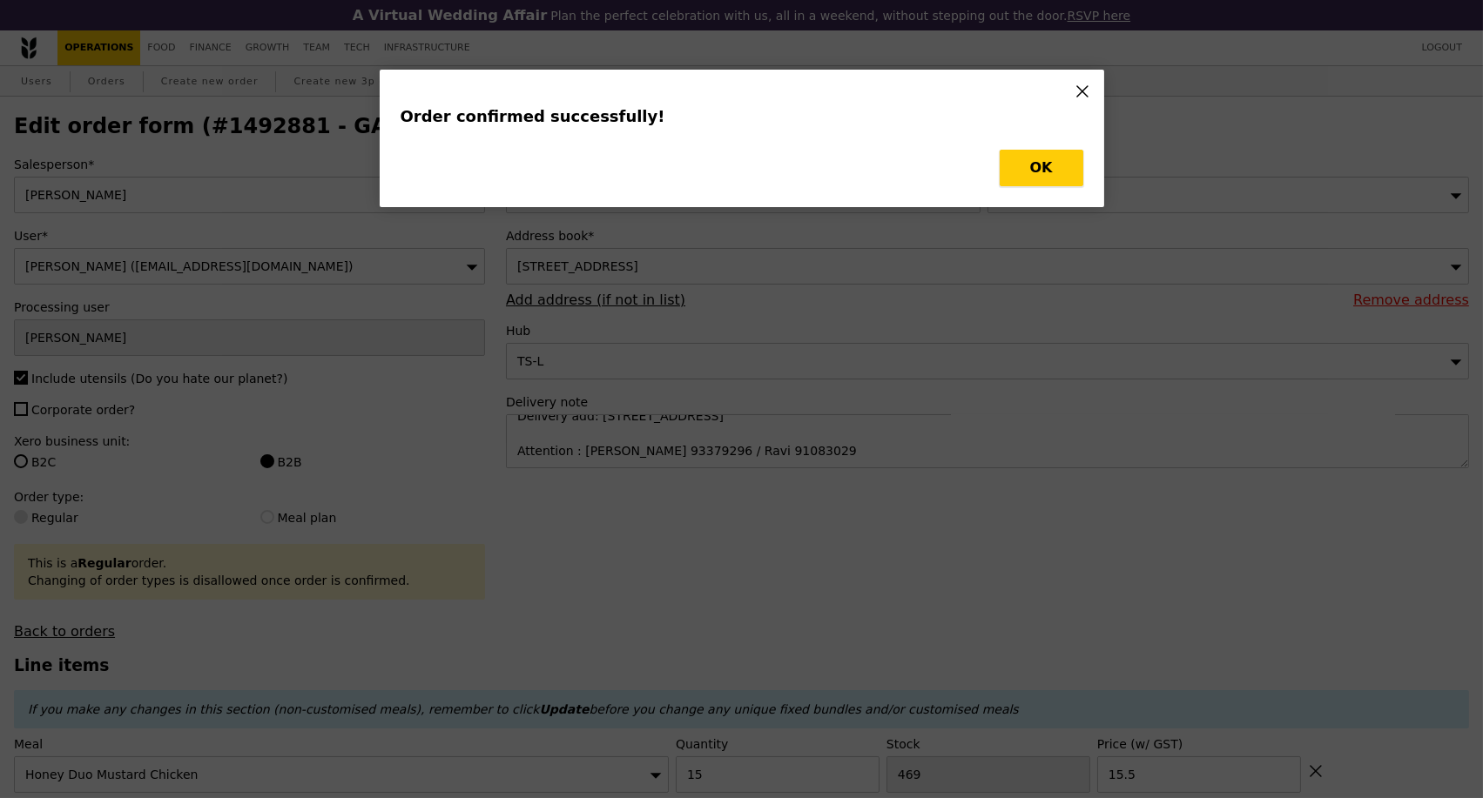
click at [1023, 171] on button "OK" at bounding box center [1041, 168] width 84 height 37
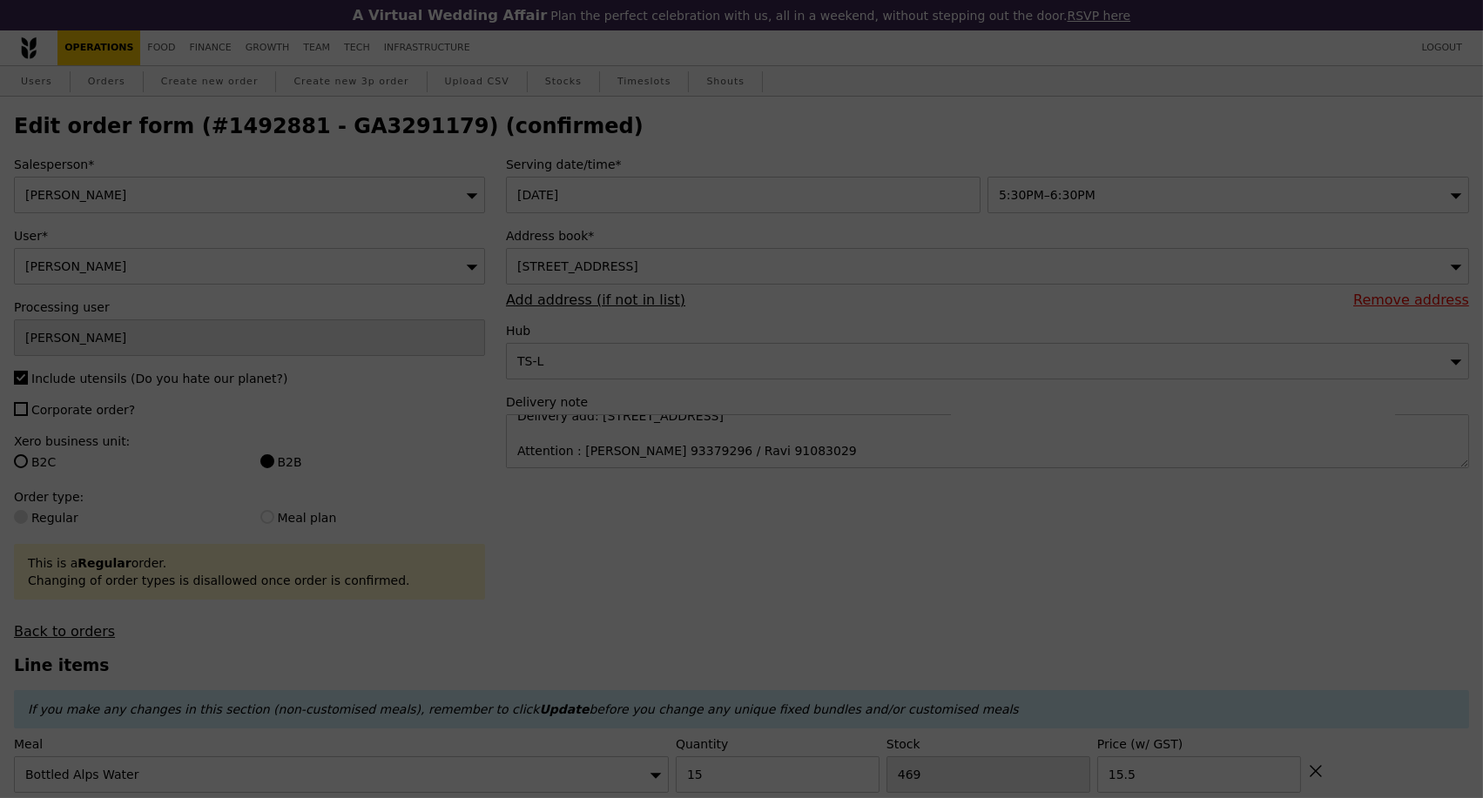
type input "Loading..."
type input "32"
type input "500"
type input "1.50"
type input "6"
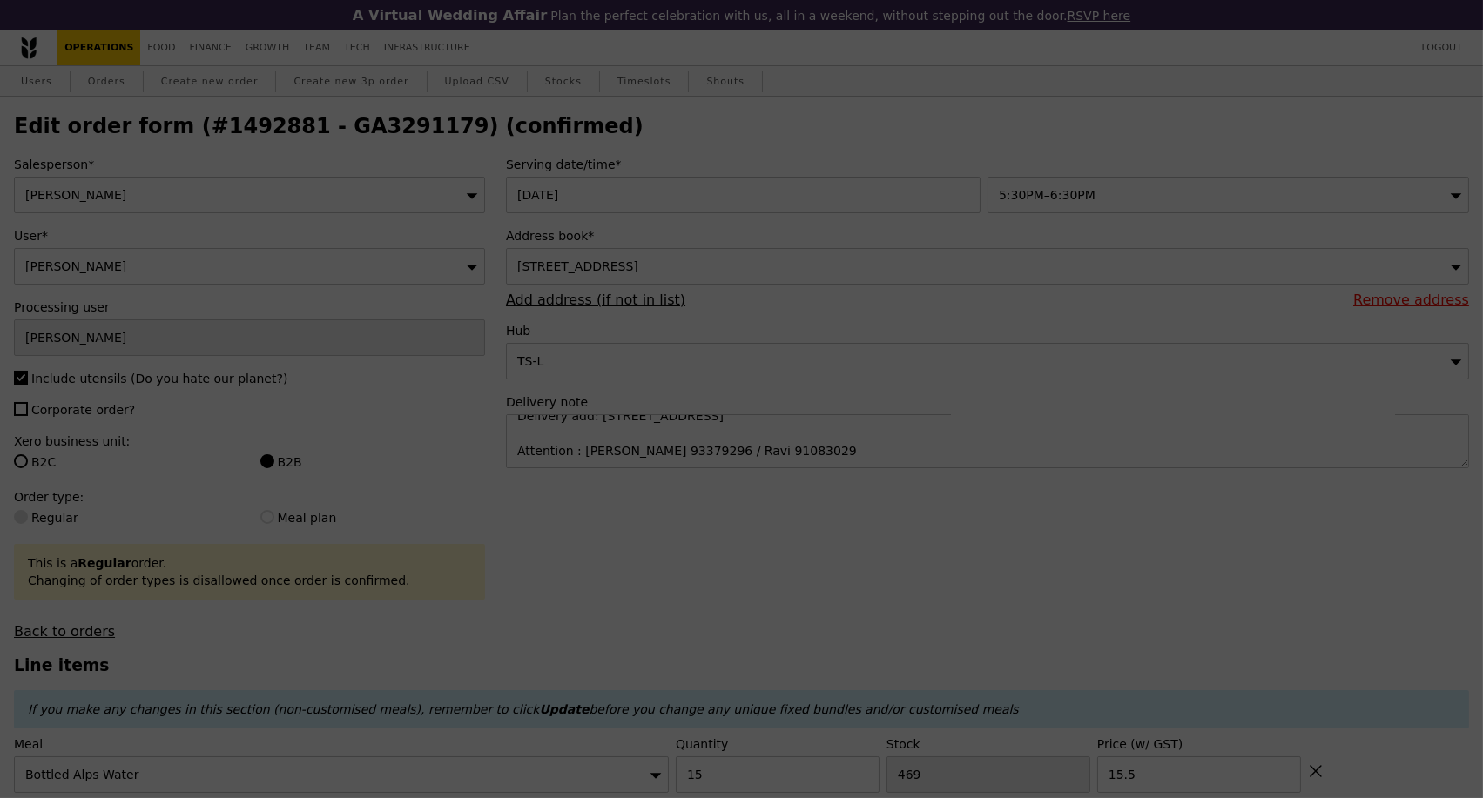
type input "491"
type input "6.50"
type input "499"
type input "7.00"
type input "497"
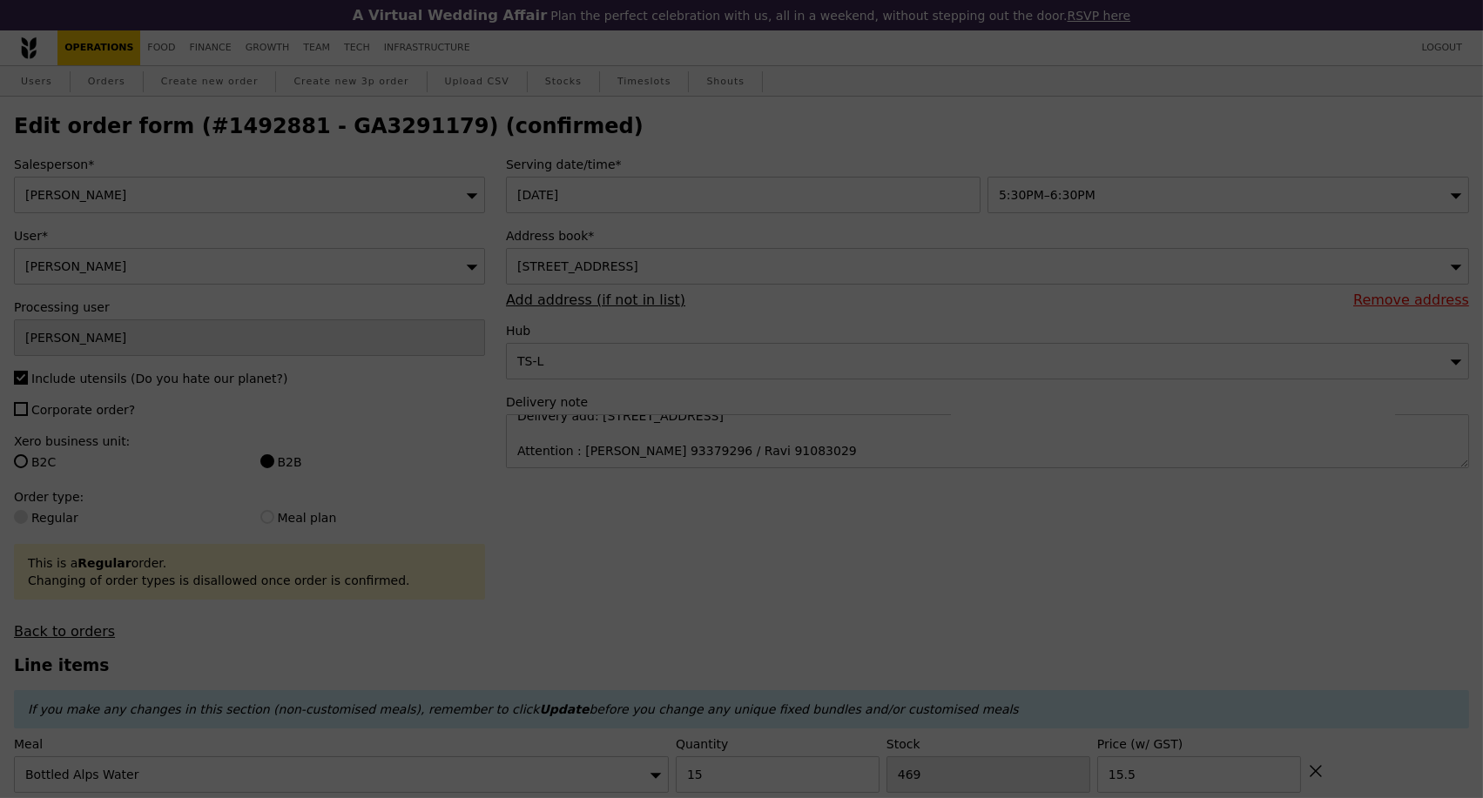
type input "8.00"
type input "487"
type input "6.50"
type input "495"
type input "6.50"
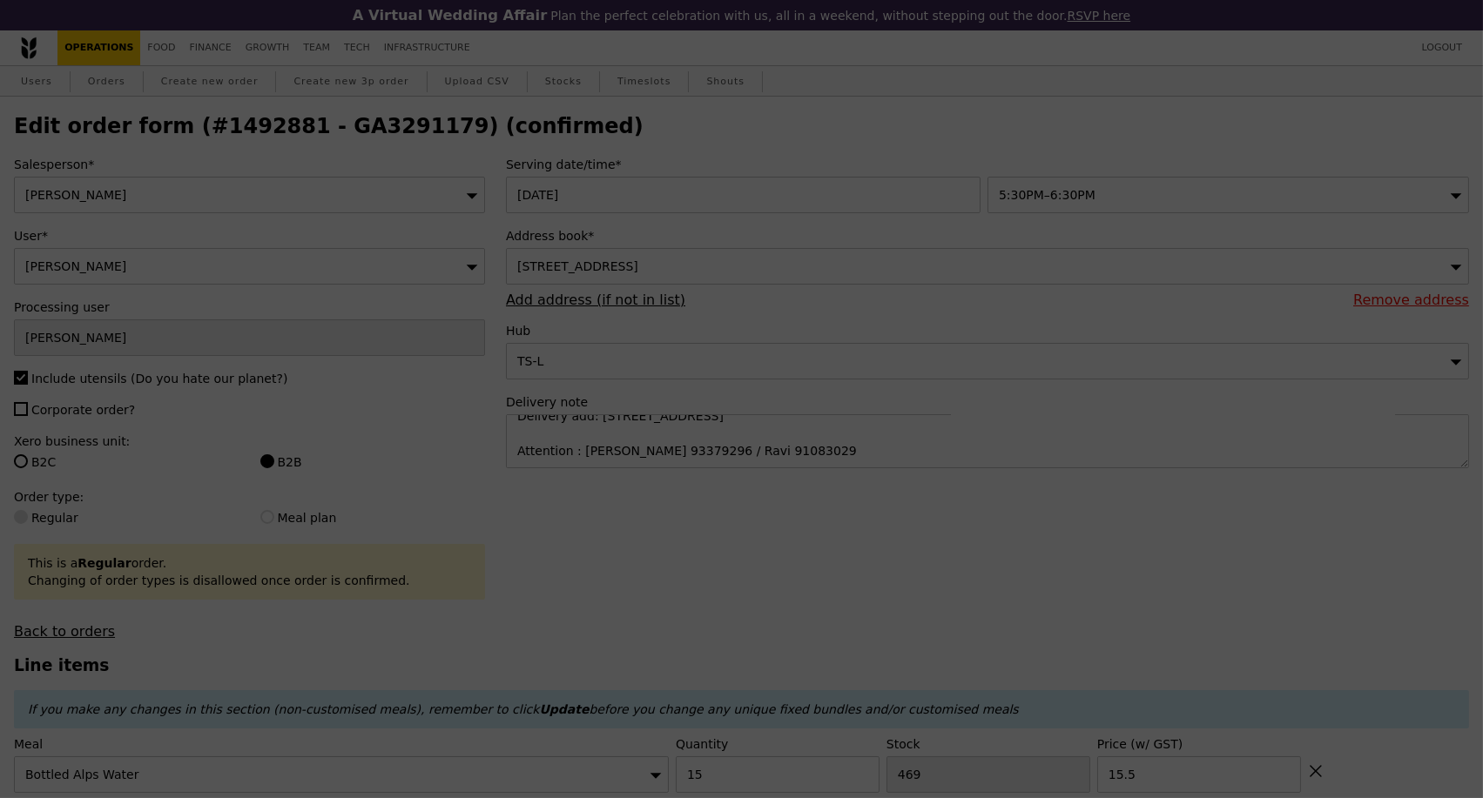
type input "2"
type input "471"
type input "14.00"
type input "15"
type input "469"
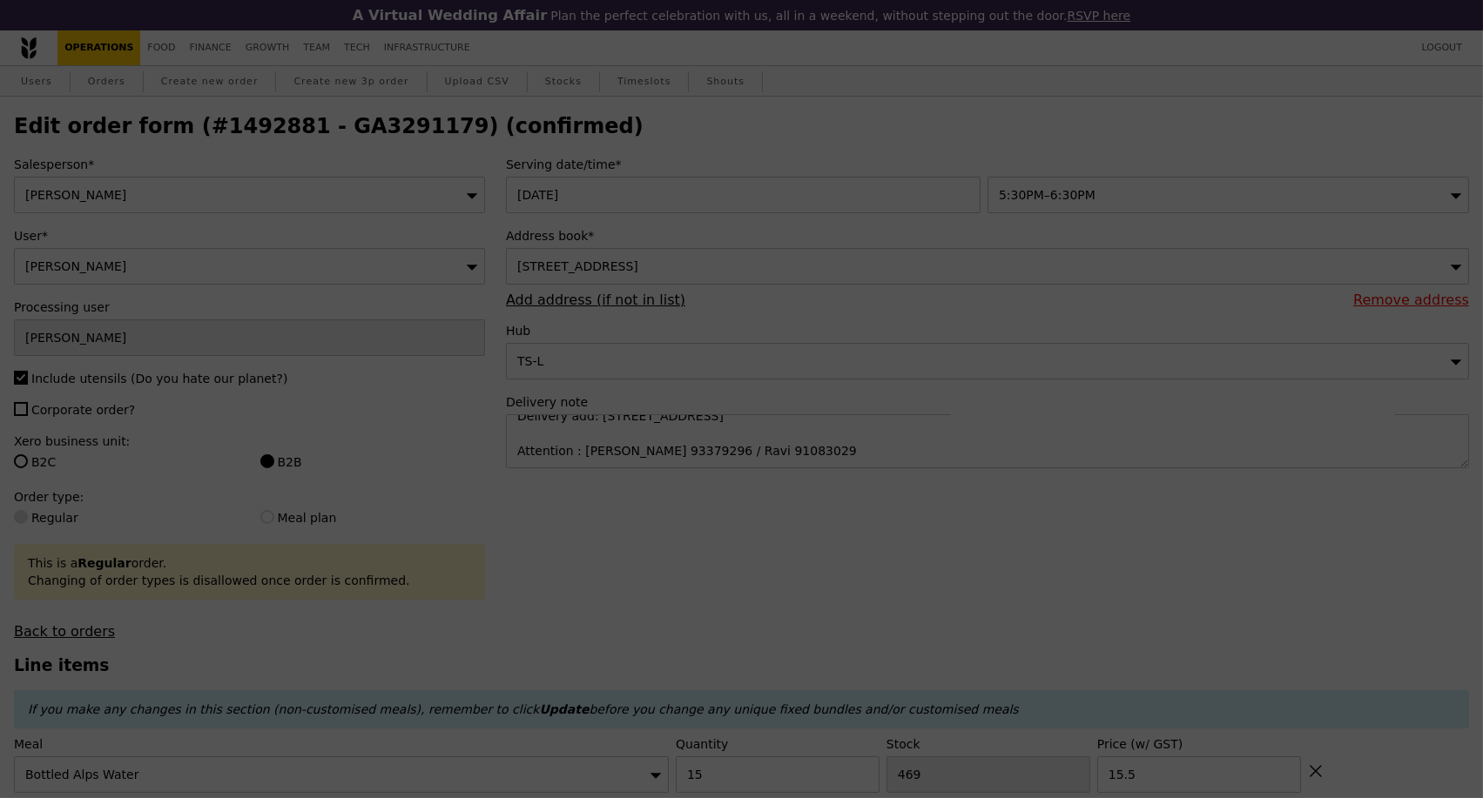
type input "15.50"
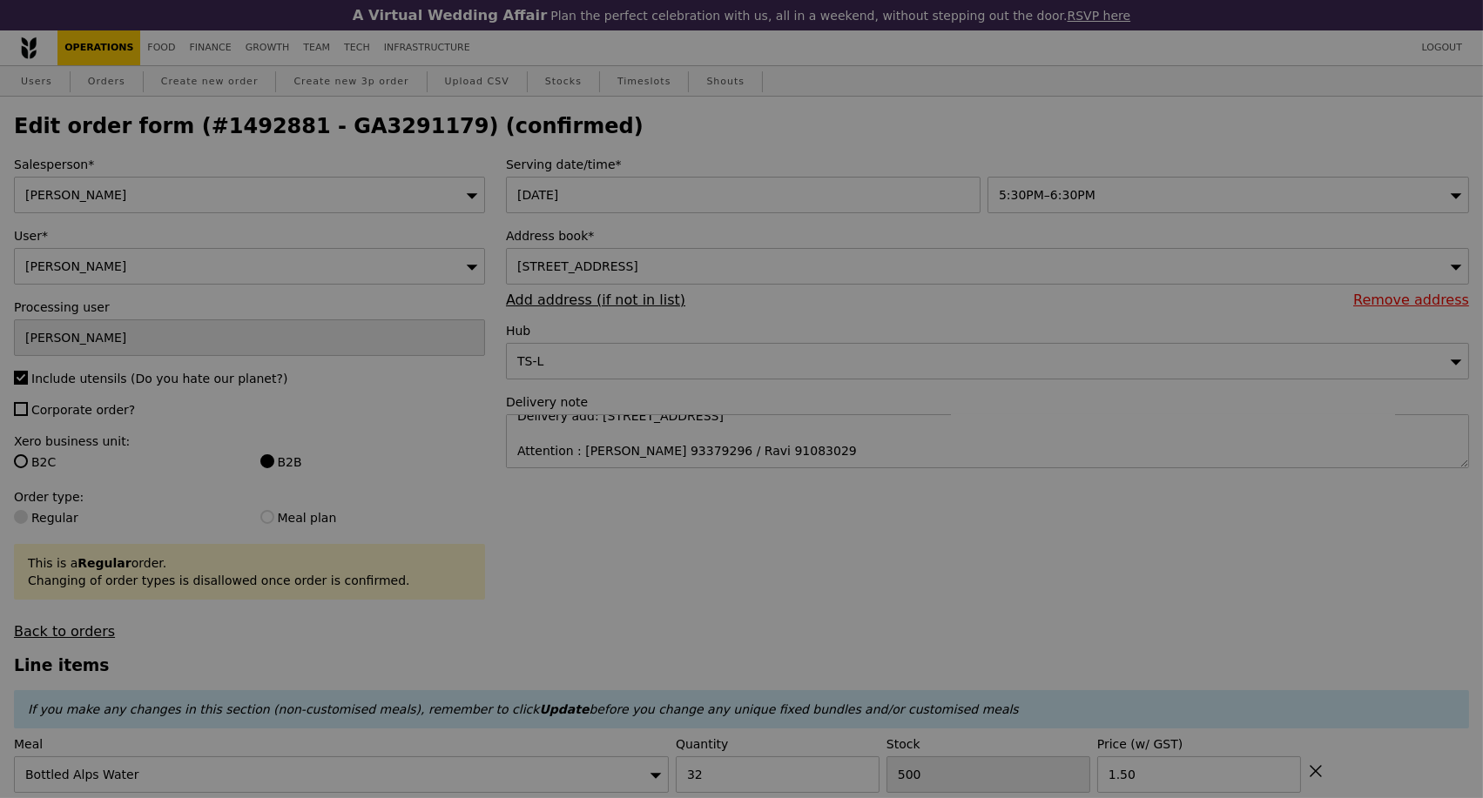
type input "468"
type input "485"
type input "493"
type input "491"
type input "481"
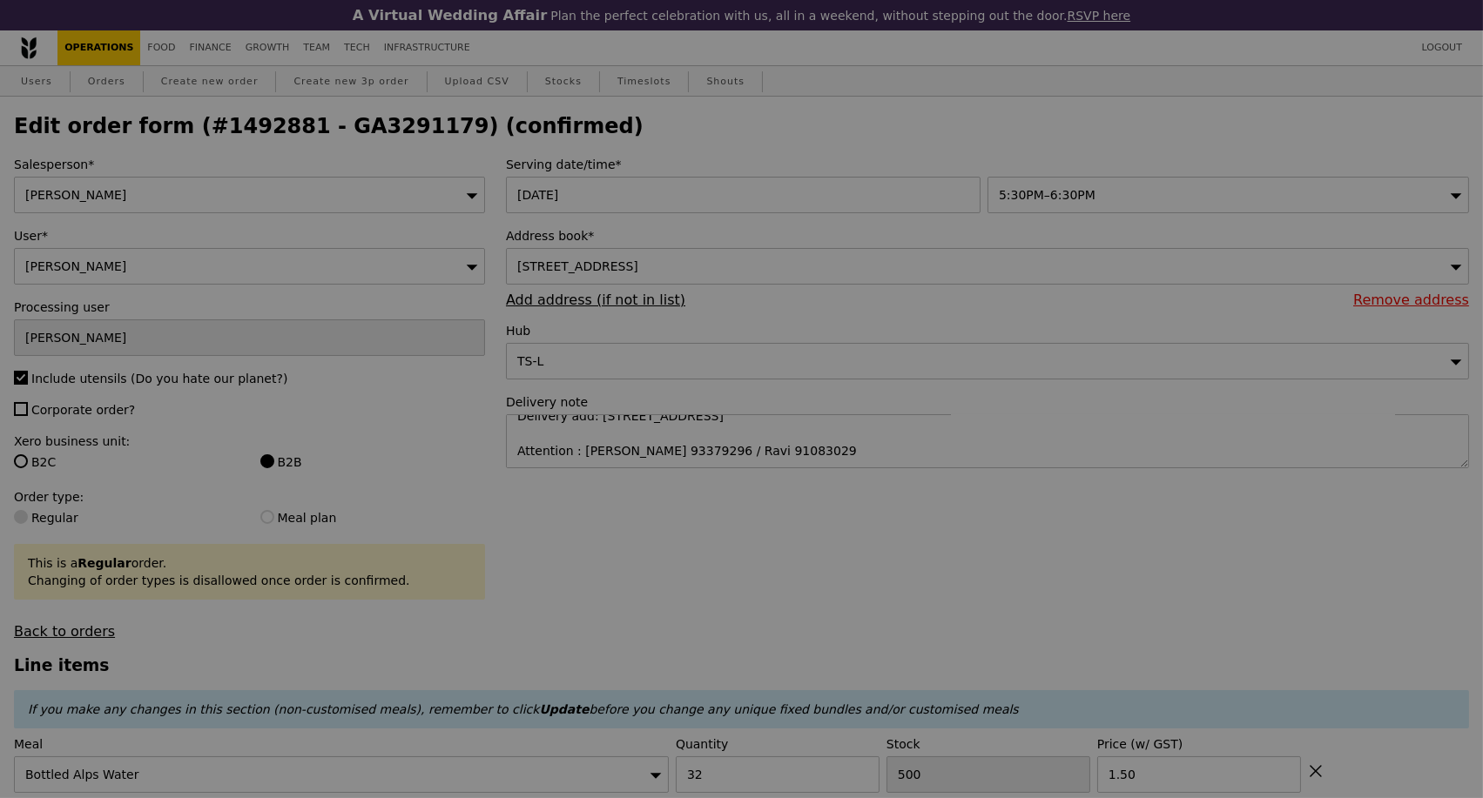
type input "489"
type input "469"
type input "454"
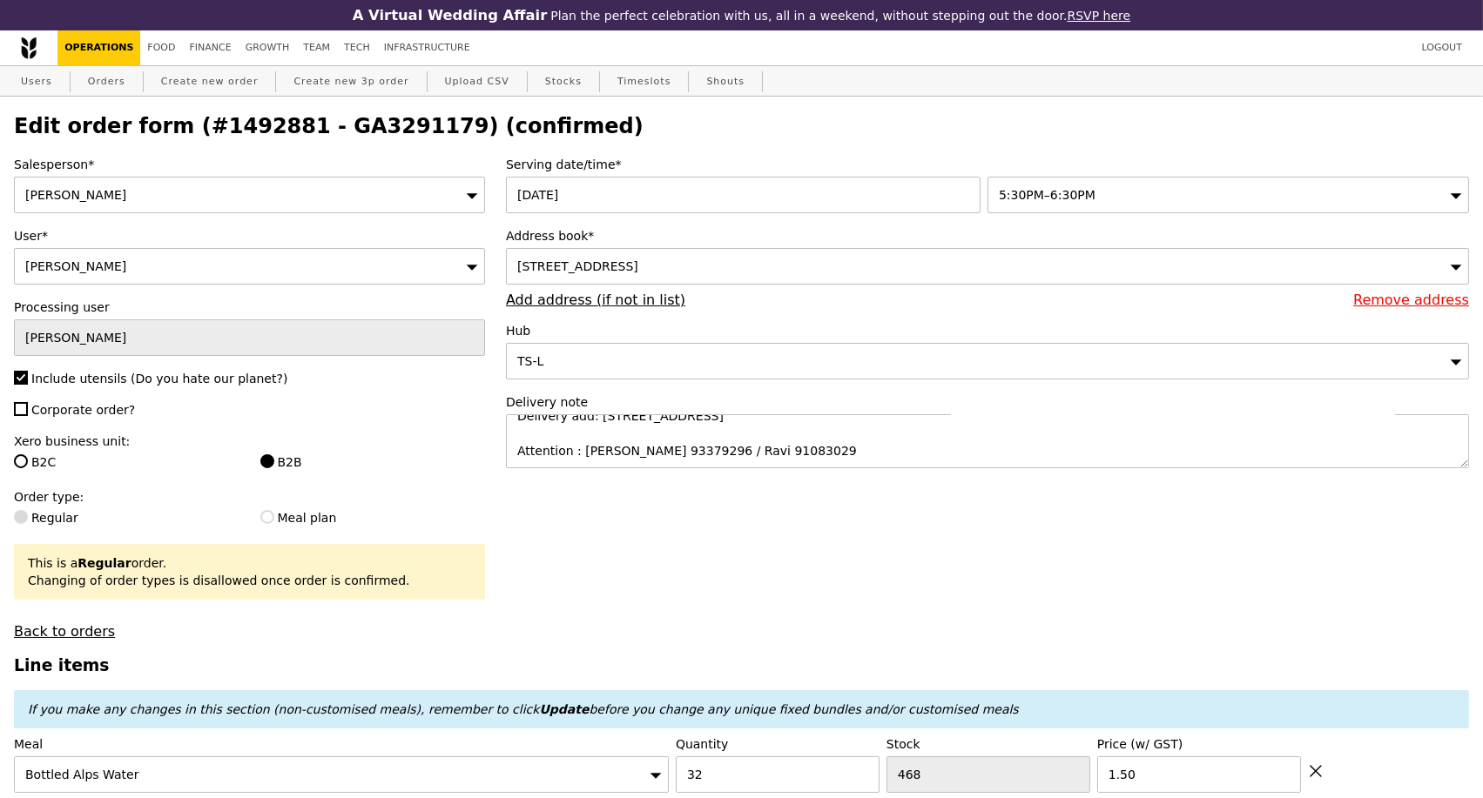
click at [360, 131] on h2 "Edit order form (#1492881 - GA3291179) (confirmed)" at bounding box center [741, 126] width 1455 height 24
click at [360, 130] on h2 "Edit order form (#1492881 - GA3291179) (confirmed)" at bounding box center [741, 126] width 1455 height 24
copy h2 "GA3291179"
click at [104, 87] on link "Orders" at bounding box center [106, 81] width 51 height 31
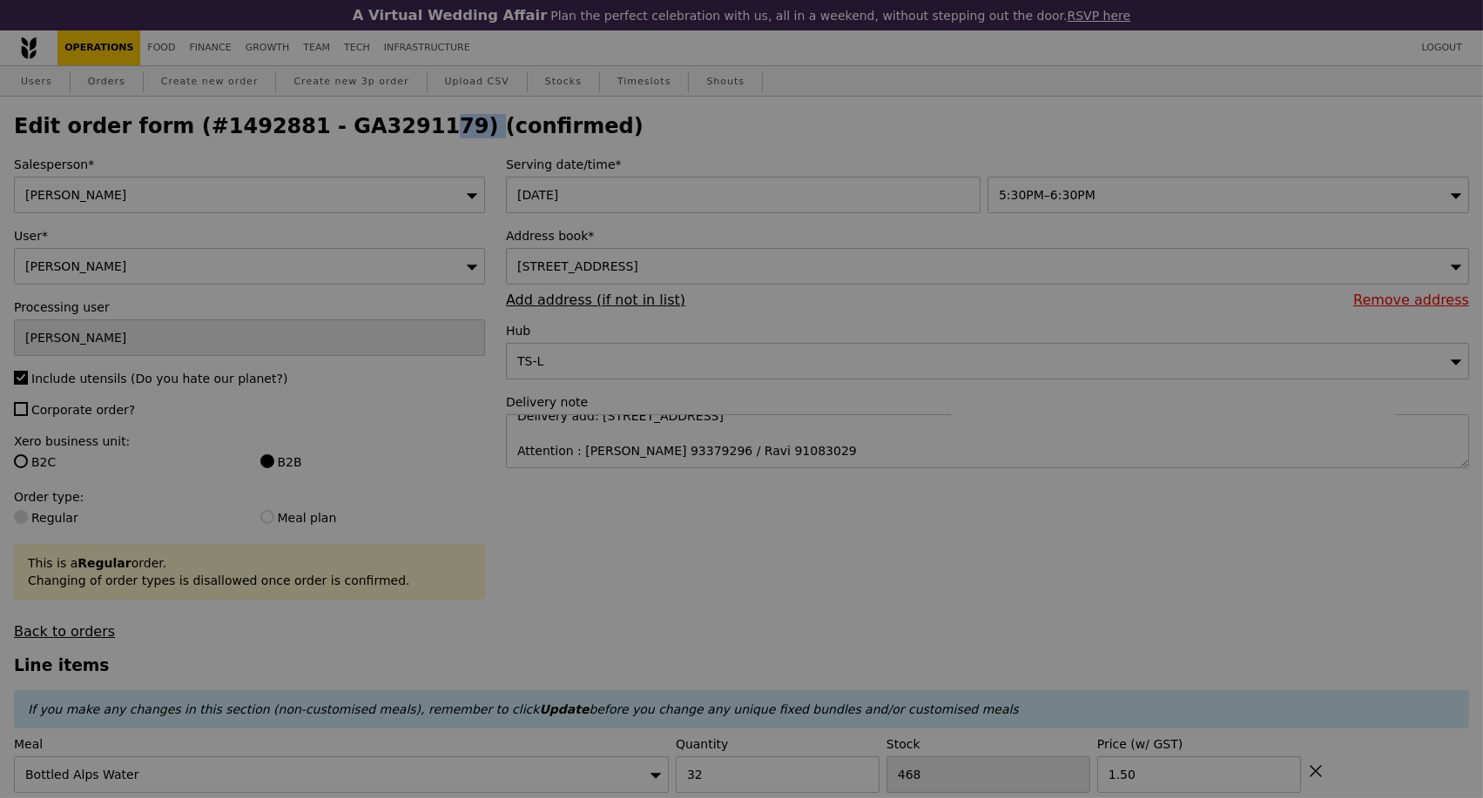
type input "Update"
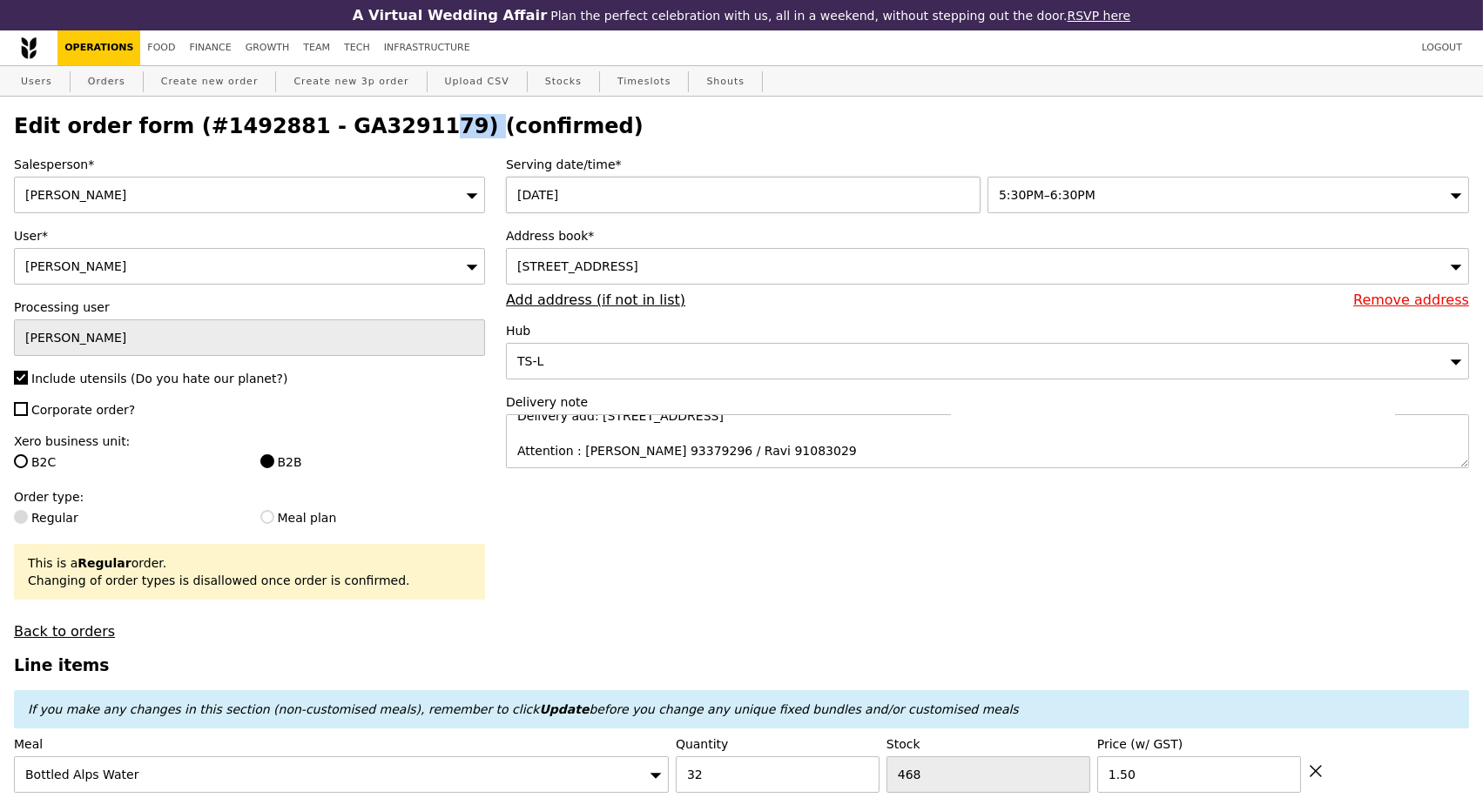
select select "100"
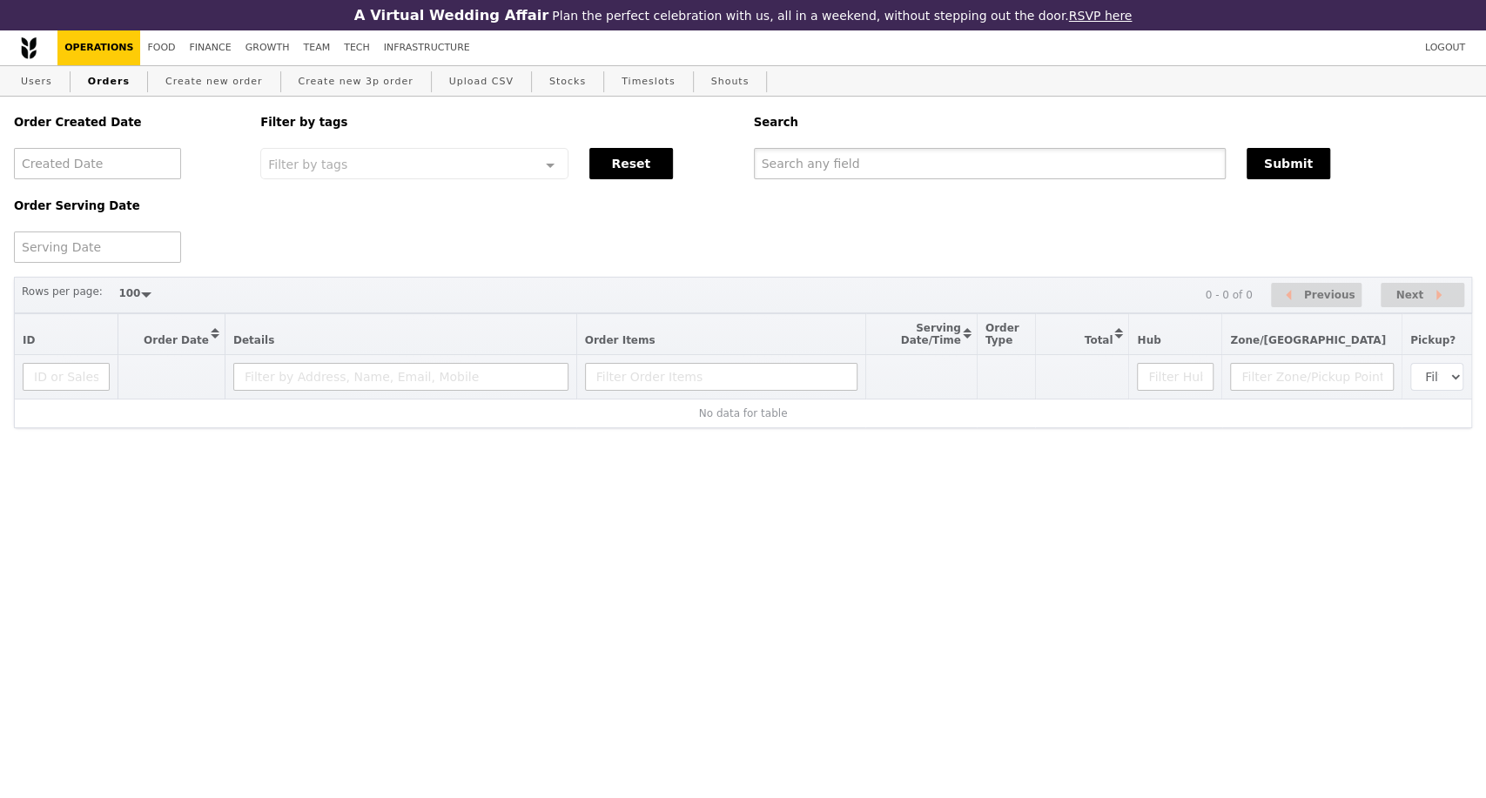
click at [855, 176] on input "text" at bounding box center [990, 163] width 472 height 31
paste input "GA3291179"
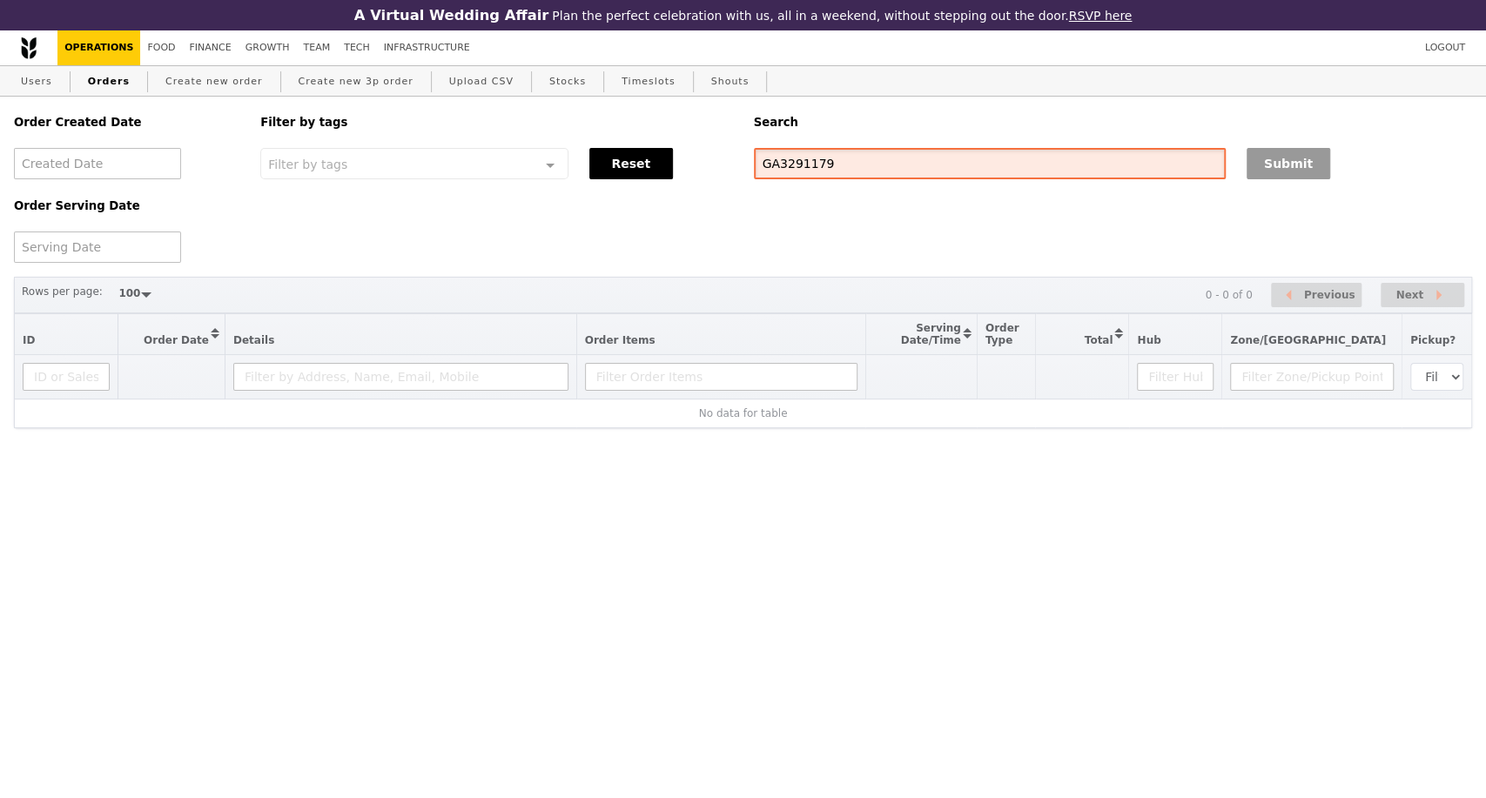
type input "GA3291179"
click at [1269, 178] on button "Submit" at bounding box center [1289, 163] width 84 height 31
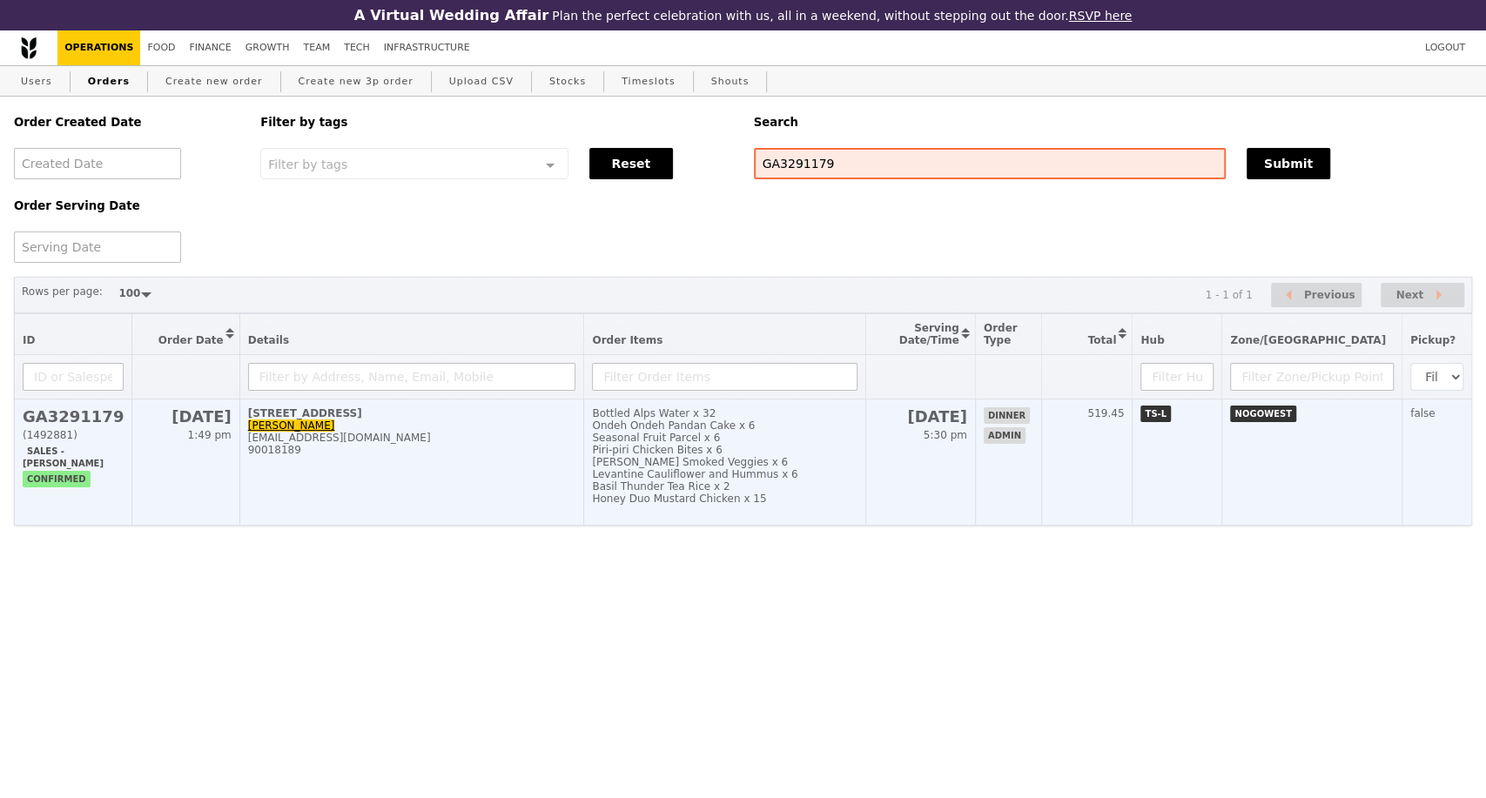
click at [463, 526] on td "1 Turf Club Avenue Bella Wee bella.wee@resmed.com.sg 90018189" at bounding box center [411, 463] width 345 height 126
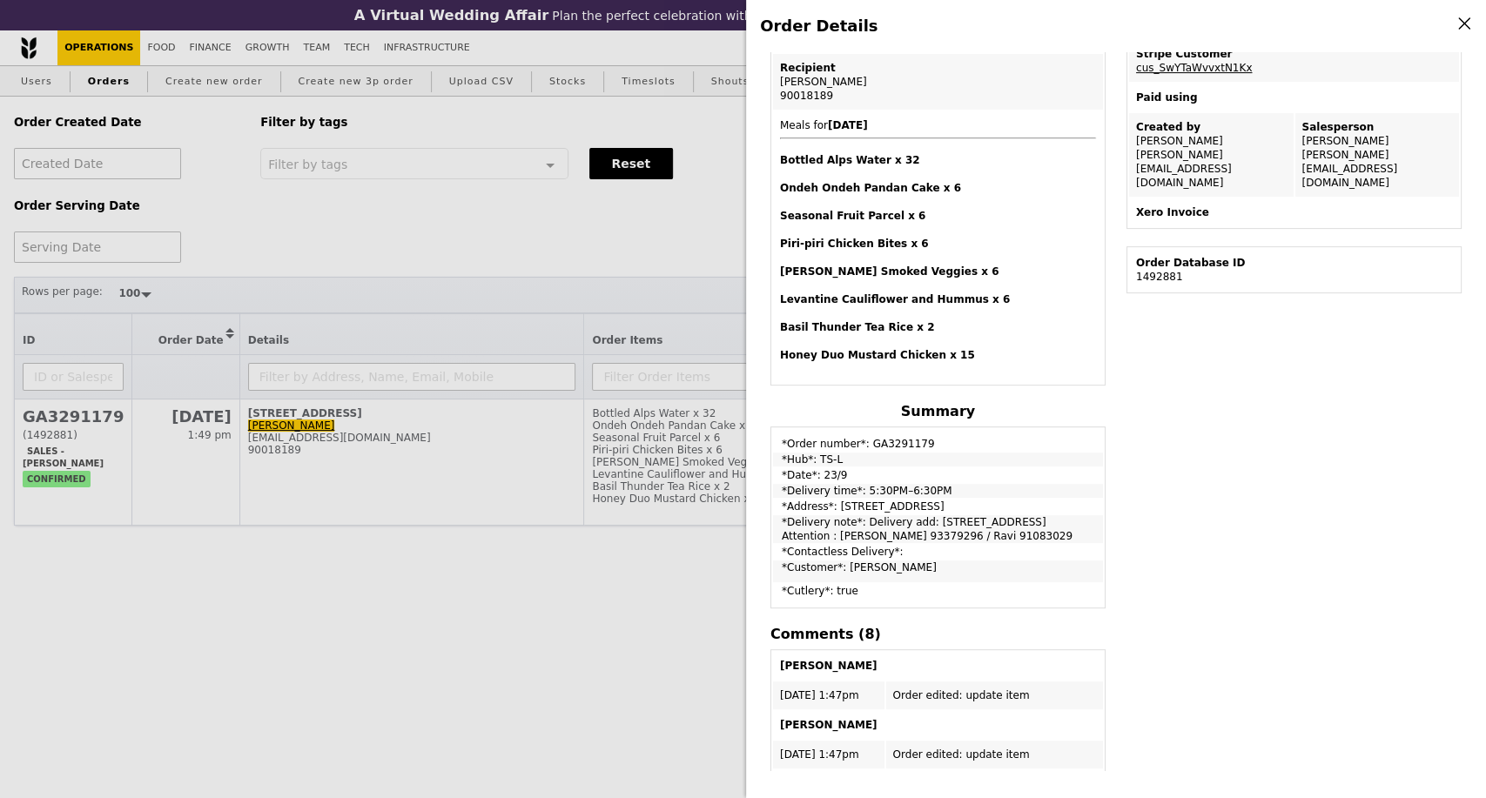
scroll to position [387, 0]
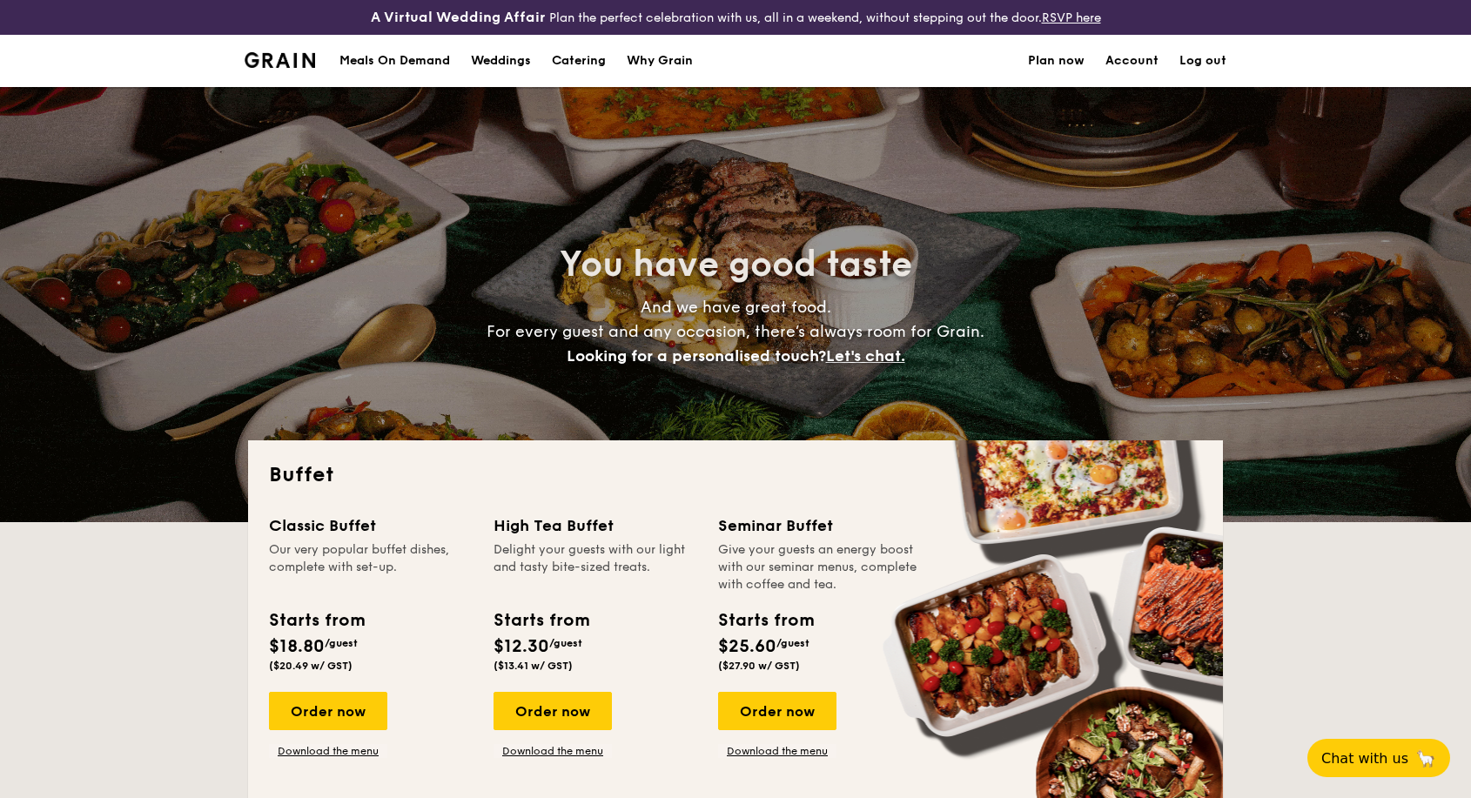
select select
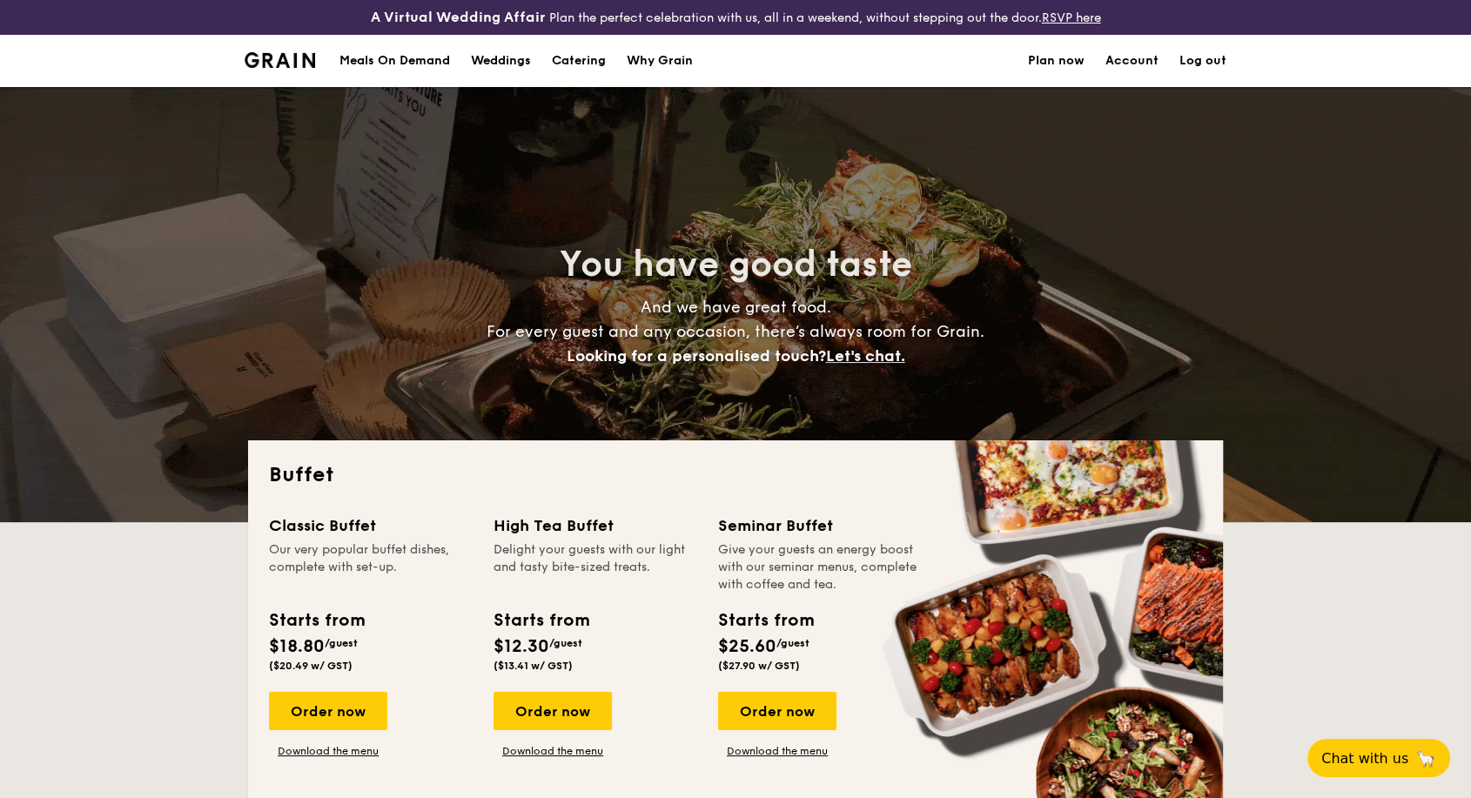
click at [416, 60] on div "Meals On Demand" at bounding box center [395, 61] width 111 height 52
